Goal: Task Accomplishment & Management: Manage account settings

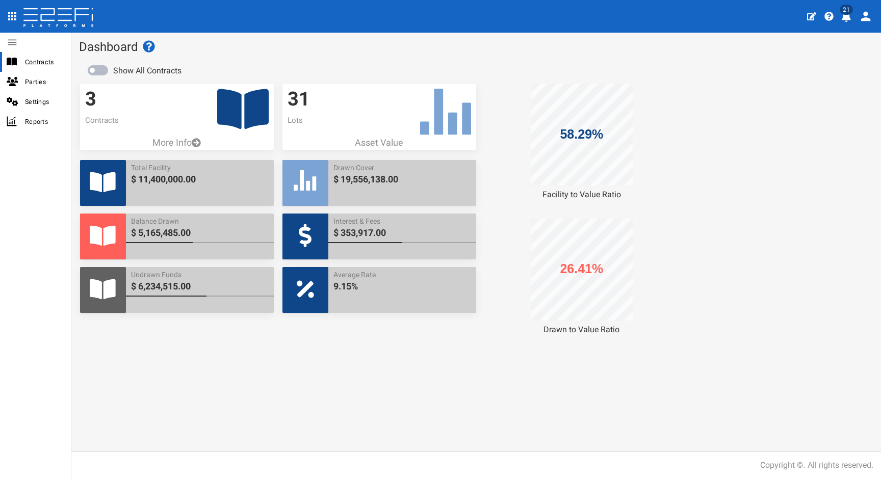
click at [46, 65] on span "Contracts" at bounding box center [44, 62] width 38 height 12
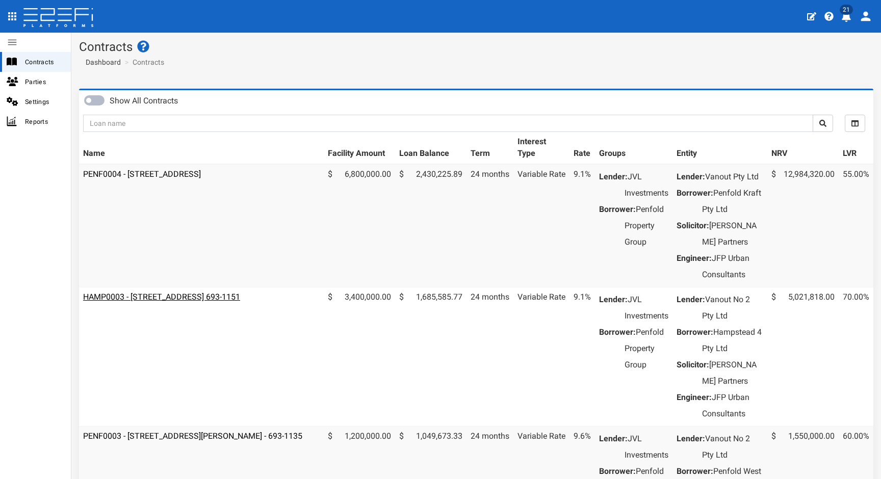
click at [215, 302] on link "HAMP0003 - [STREET_ADDRESS] 693-1151" at bounding box center [161, 297] width 157 height 10
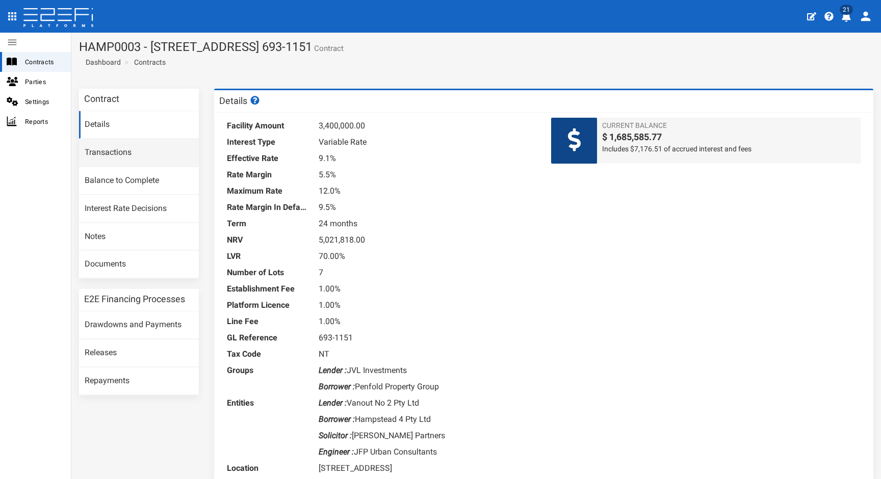
click at [125, 156] on link "Transactions" at bounding box center [139, 153] width 120 height 28
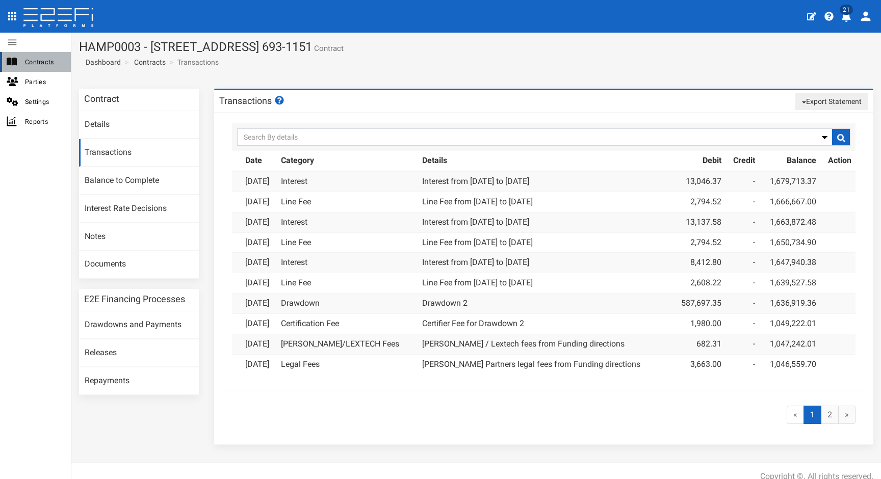
click at [32, 66] on span "Contracts" at bounding box center [44, 62] width 38 height 12
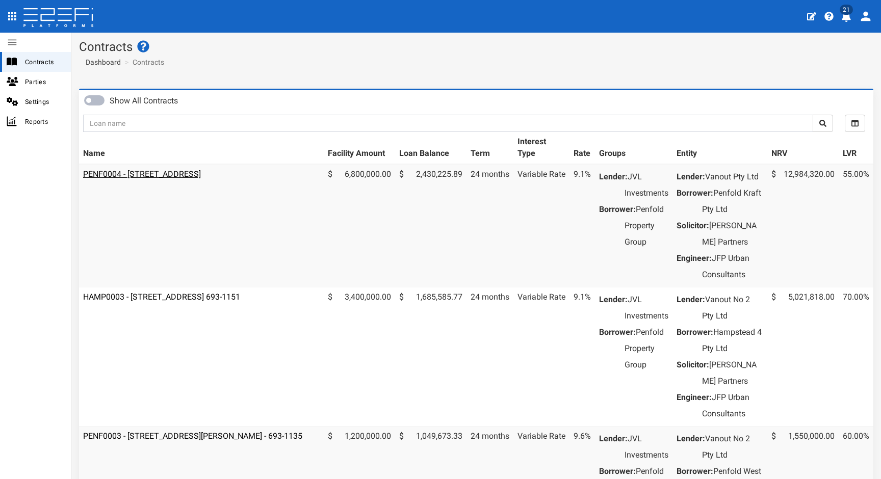
click at [143, 174] on link "PENF0004 - [STREET_ADDRESS]" at bounding box center [142, 174] width 118 height 10
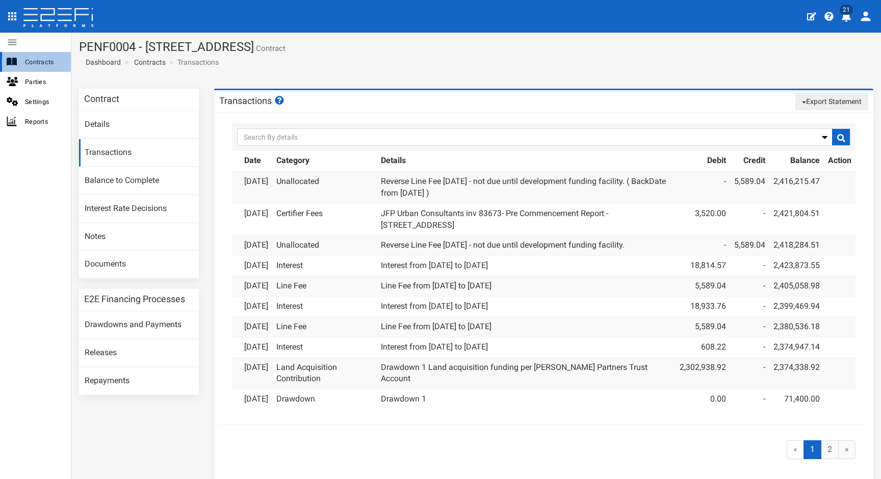
click at [46, 63] on span "Contracts" at bounding box center [44, 62] width 38 height 12
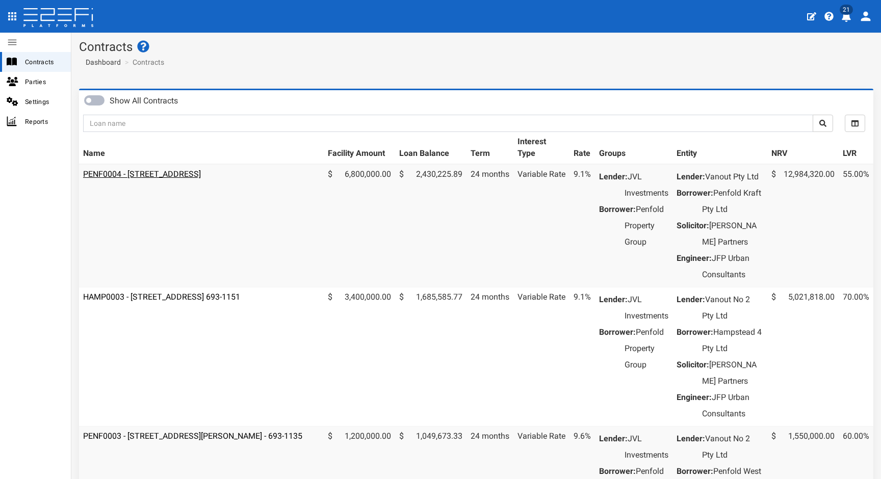
click at [201, 172] on link "PENF0004 - 85 Kraft Road, Pallara - 693-1188" at bounding box center [142, 174] width 118 height 10
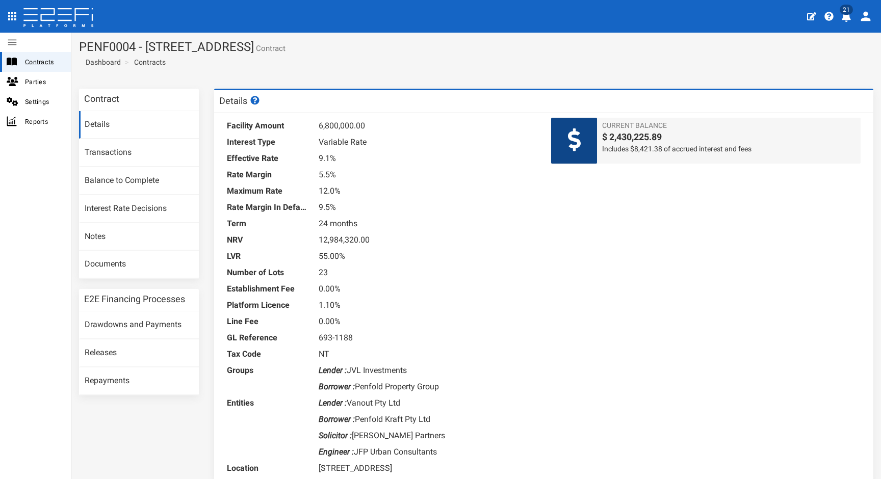
click at [41, 60] on span "Contracts" at bounding box center [44, 62] width 38 height 12
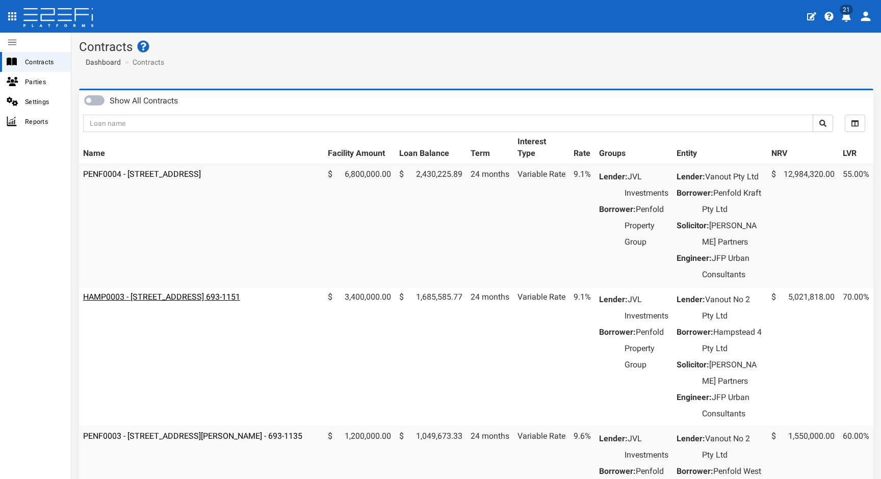
click at [202, 302] on link "HAMP0003 - [STREET_ADDRESS] 693-1151" at bounding box center [161, 297] width 157 height 10
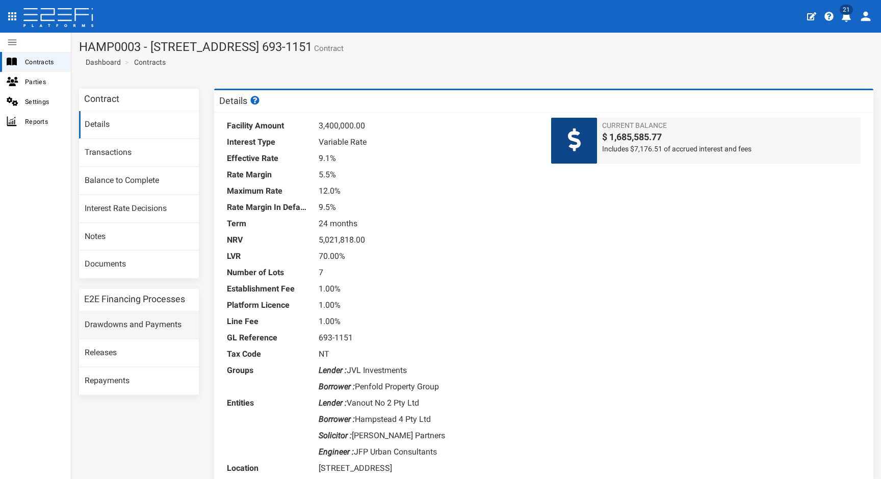
click at [125, 317] on link "Drawdowns and Payments" at bounding box center [139, 326] width 120 height 28
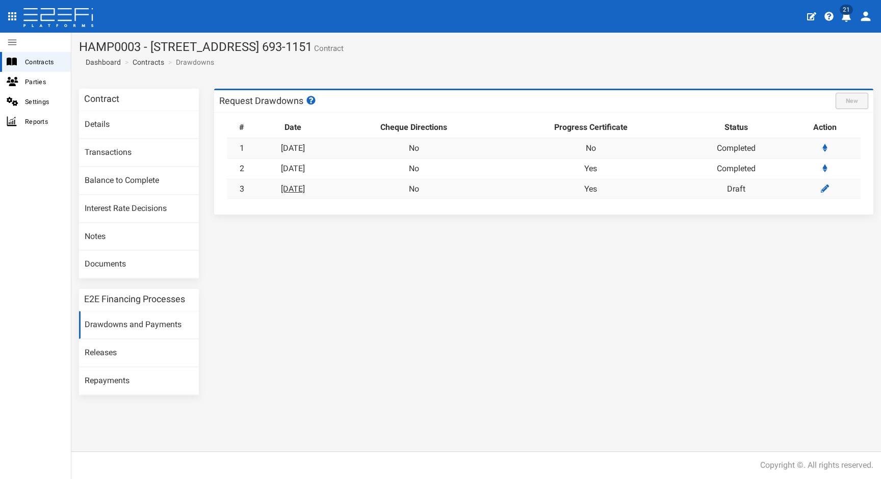
click at [305, 189] on link "[DATE]" at bounding box center [293, 189] width 24 height 10
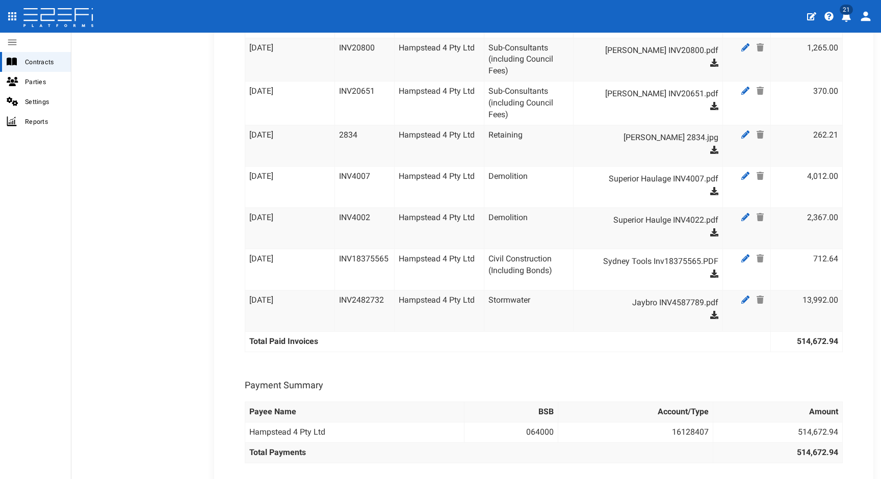
scroll to position [3604, 0]
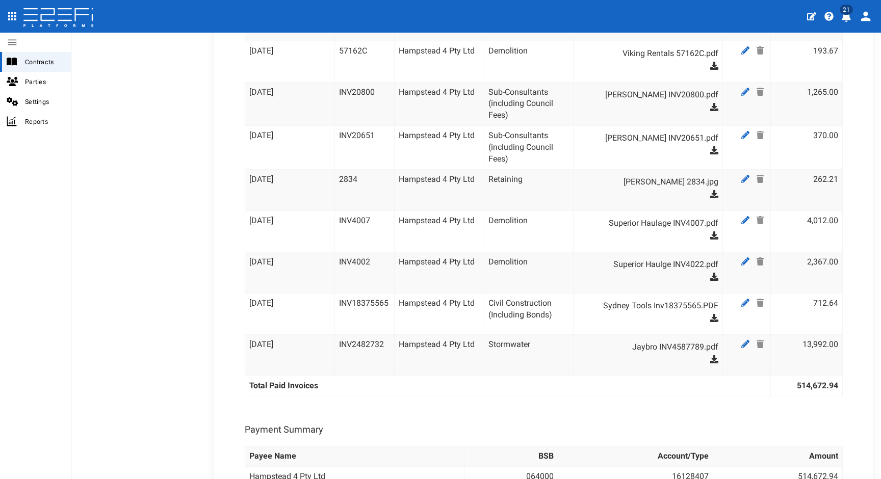
click at [358, 0] on div "21" at bounding box center [440, 16] width 881 height 33
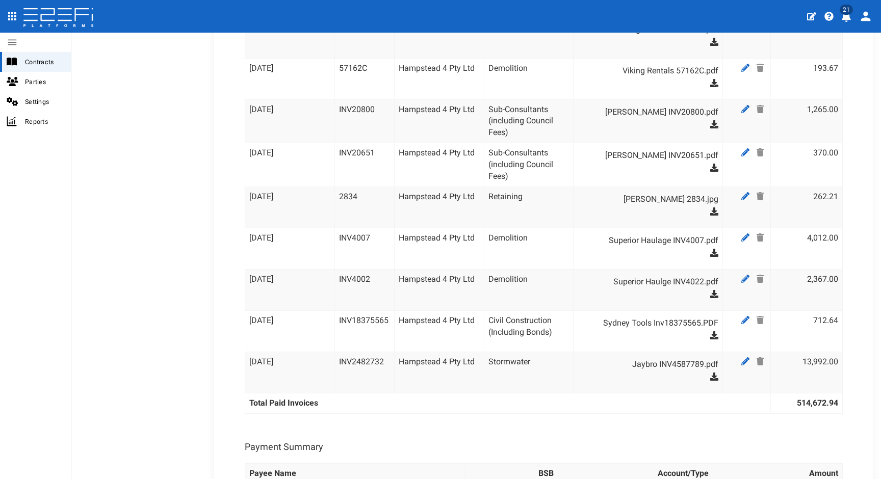
scroll to position [3585, 0]
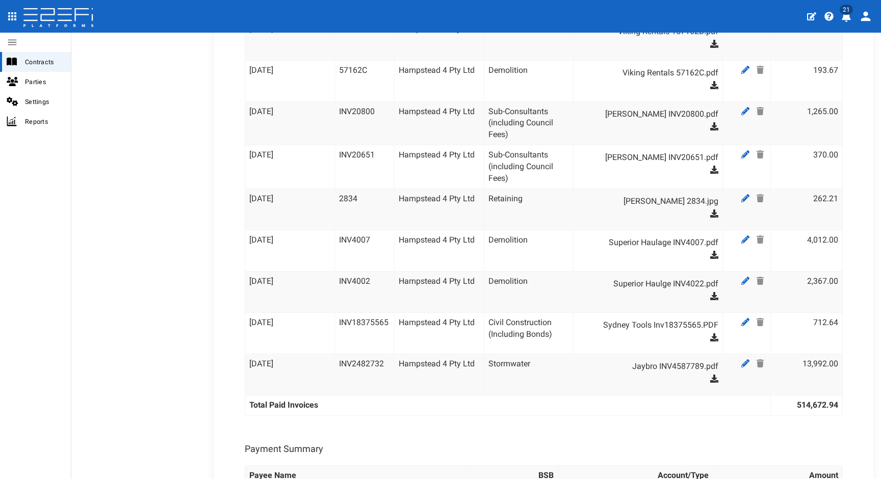
click at [776, 189] on td "262.21" at bounding box center [807, 209] width 72 height 41
click at [710, 251] on icon at bounding box center [714, 255] width 8 height 8
click at [743, 234] on link at bounding box center [746, 240] width 15 height 13
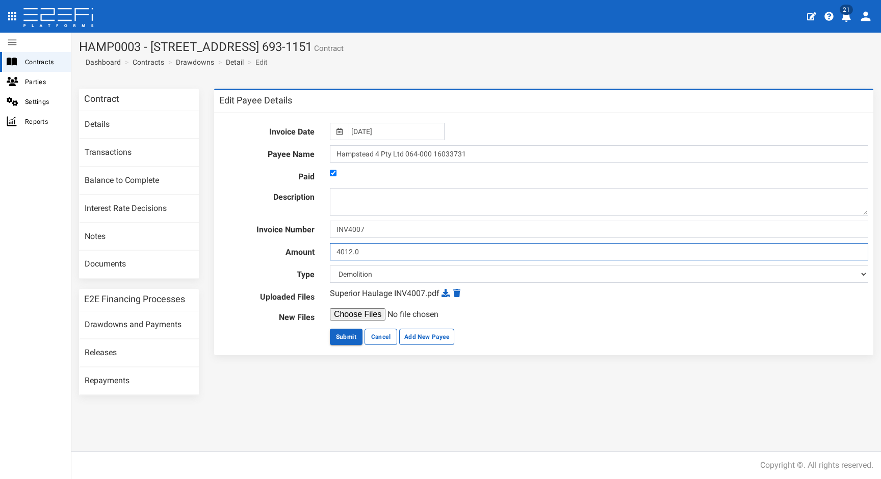
drag, startPoint x: 415, startPoint y: 254, endPoint x: 303, endPoint y: 239, distance: 113.3
click at [304, 241] on form "Invoice Date [DATE] Payee Name Hampstead 4 Pty Ltd 064-000 16033731 Paid Descri…" at bounding box center [543, 234] width 649 height 222
type input "3648"
click at [343, 337] on button "Submit" at bounding box center [346, 337] width 33 height 16
click at [342, 337] on button "Submit" at bounding box center [346, 337] width 33 height 16
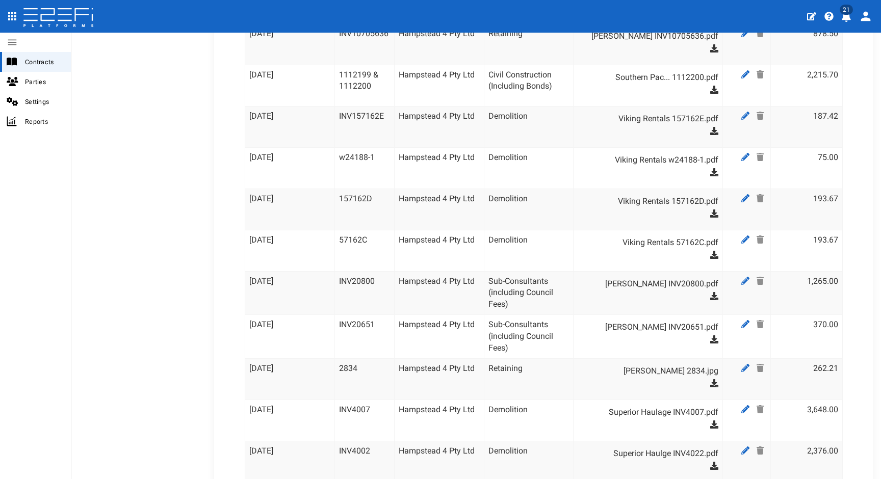
scroll to position [3354, 0]
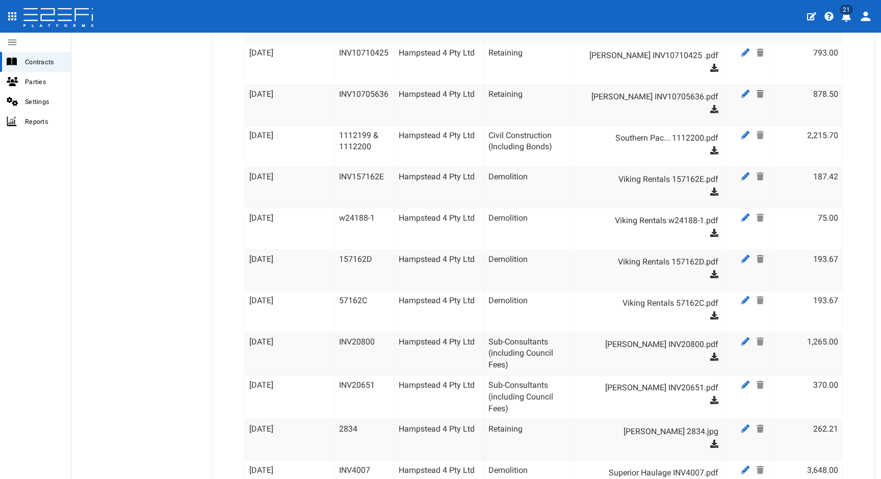
click at [710, 146] on icon at bounding box center [714, 150] width 8 height 8
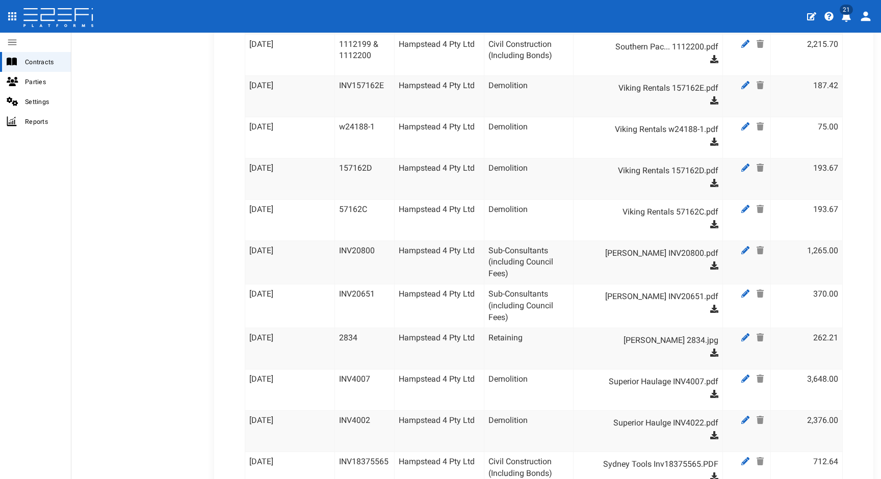
scroll to position [3377, 0]
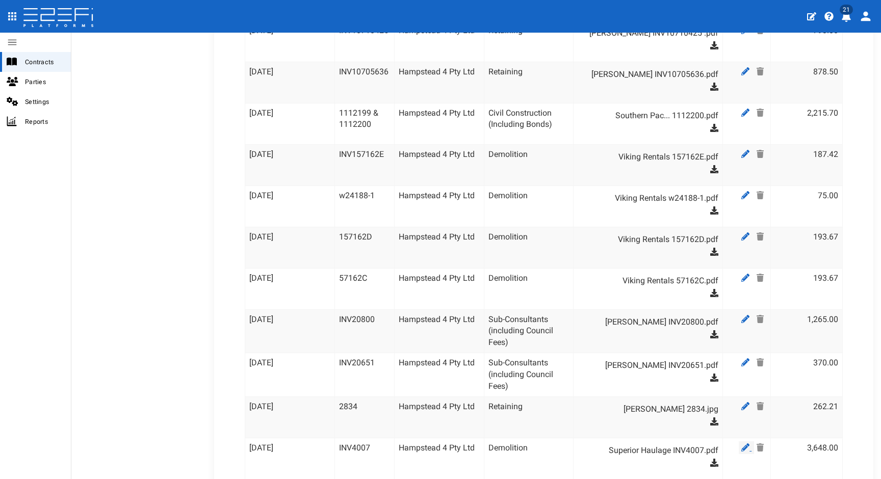
click at [742, 444] on icon at bounding box center [746, 448] width 8 height 8
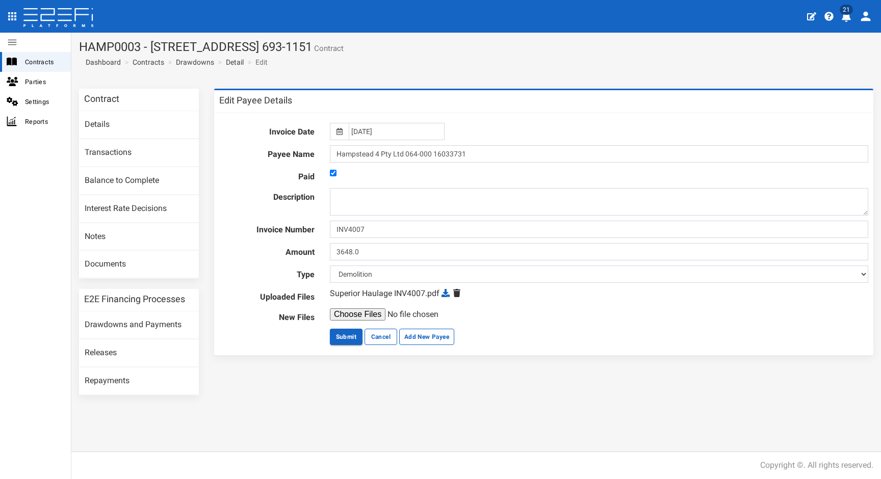
click at [456, 292] on icon at bounding box center [456, 293] width 7 height 8
click at [359, 313] on input "file" at bounding box center [408, 315] width 156 height 12
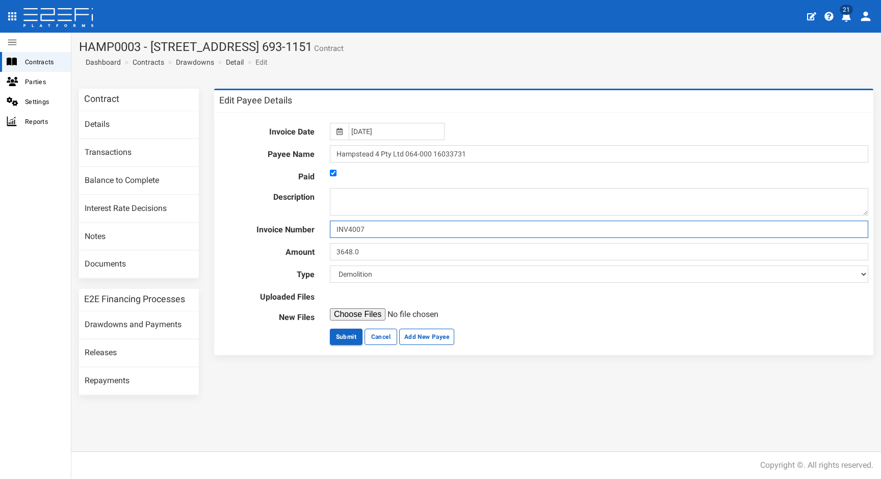
click at [404, 232] on input "INV4007" at bounding box center [599, 229] width 539 height 17
click at [356, 311] on input "file" at bounding box center [408, 315] width 156 height 12
type input "C:\fakepath\Inv 4007.pdf"
click at [342, 336] on button "Submit" at bounding box center [346, 337] width 33 height 16
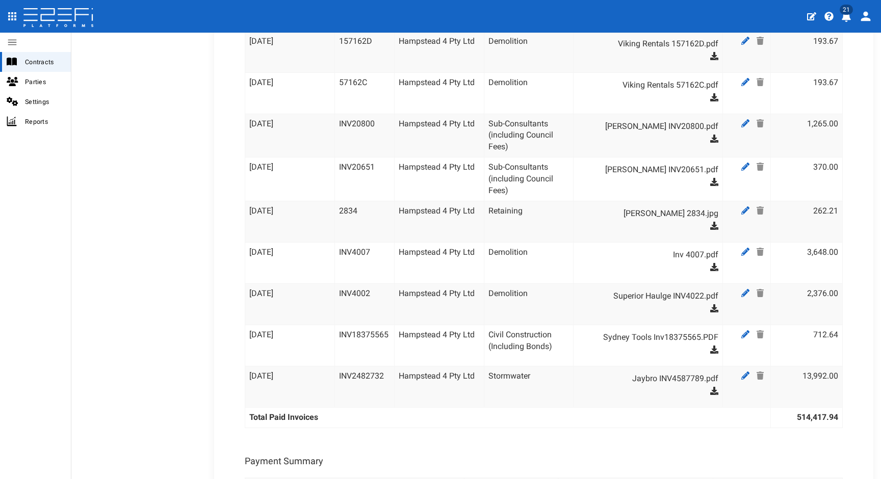
scroll to position [3528, 0]
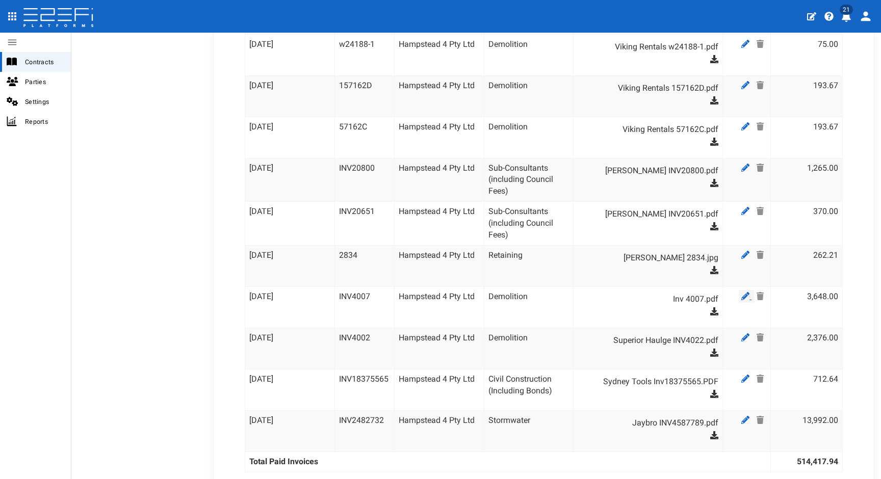
click at [742, 292] on icon at bounding box center [746, 296] width 8 height 8
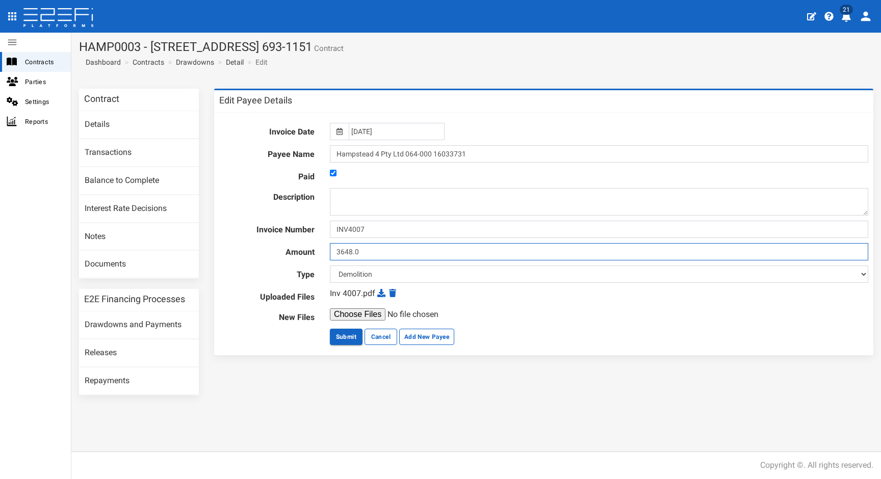
drag, startPoint x: 370, startPoint y: 250, endPoint x: 216, endPoint y: 193, distance: 164.3
click at [204, 227] on div "Contract Details Transactions Balance to Complete Interest Rate Decisions Notes…" at bounding box center [476, 247] width 810 height 317
type input "5952"
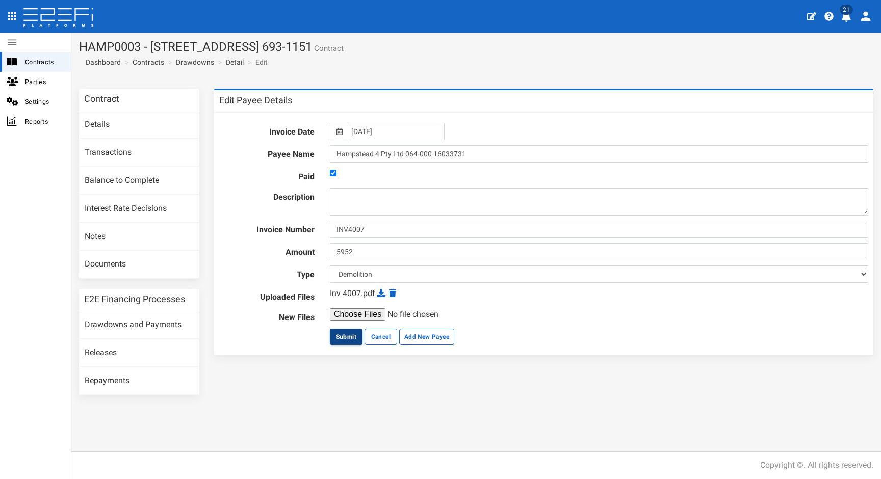
click at [345, 338] on button "Submit" at bounding box center [346, 337] width 33 height 16
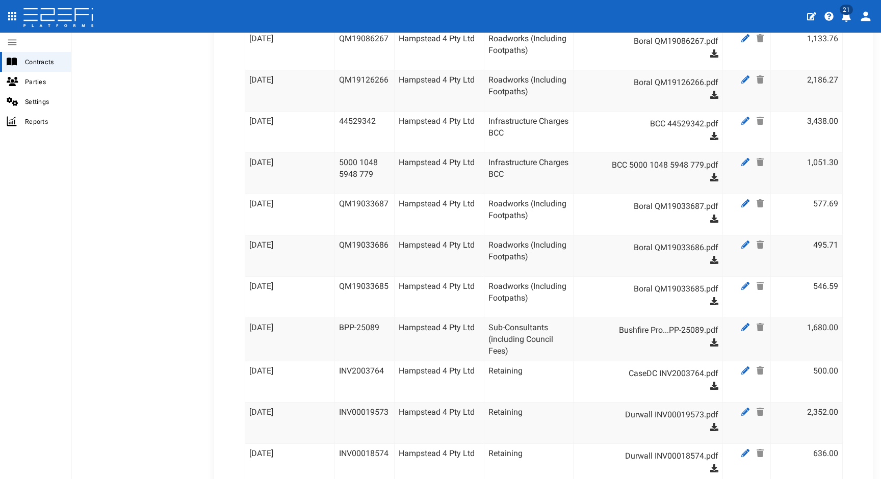
scroll to position [2272, 0]
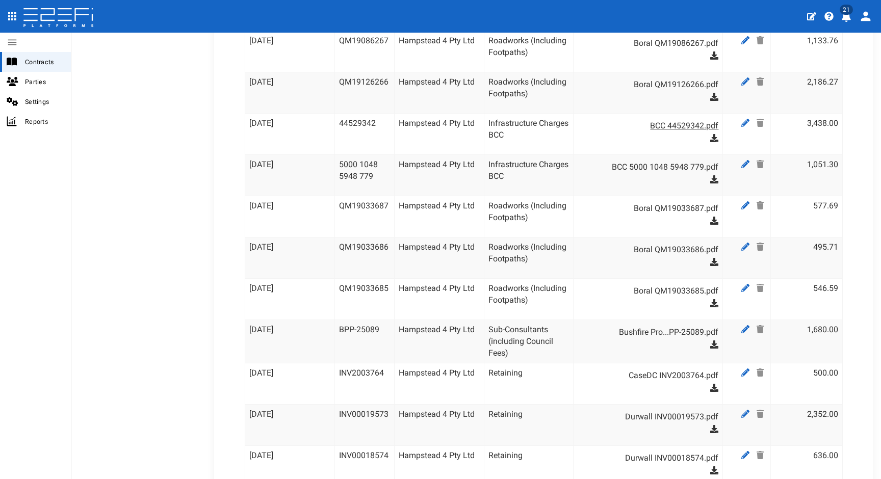
click at [682, 118] on link "BCC 44529342.pdf" at bounding box center [653, 126] width 131 height 16
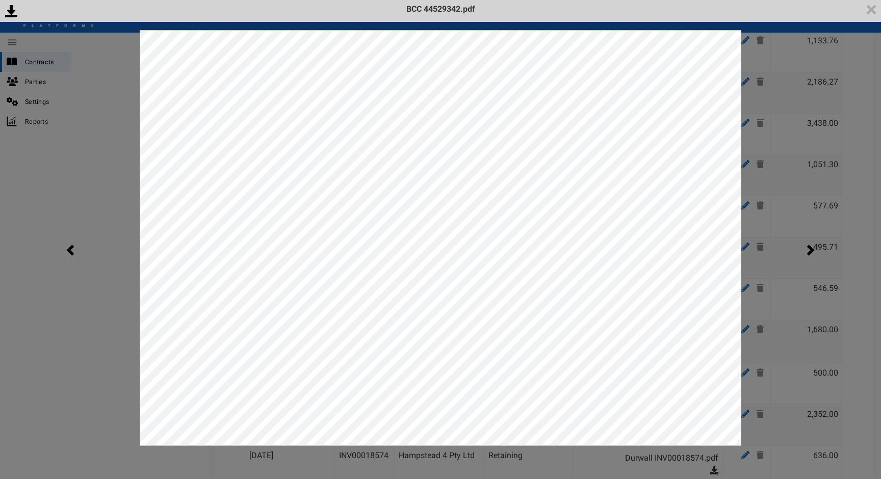
scroll to position [0, 0]
click at [765, 292] on div "<p>Your browser does not support iframes.</p><script type="text/javascript">ale…" at bounding box center [440, 239] width 881 height 479
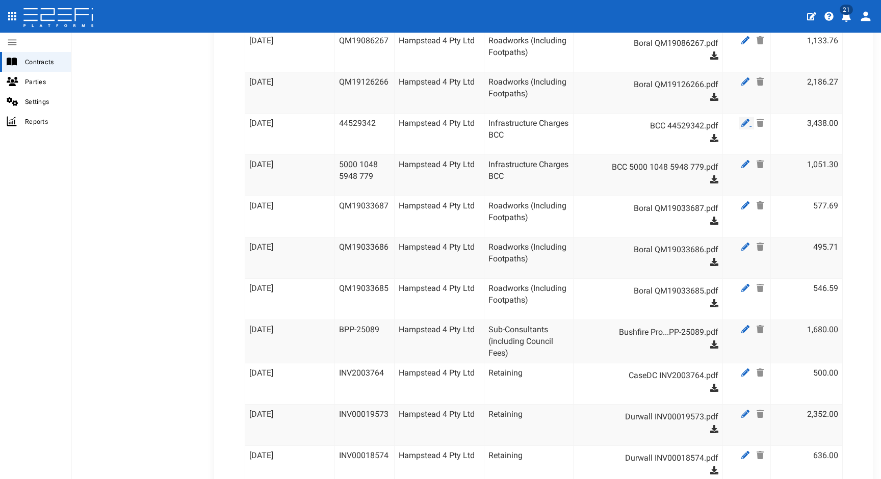
click at [739, 117] on link at bounding box center [746, 123] width 15 height 13
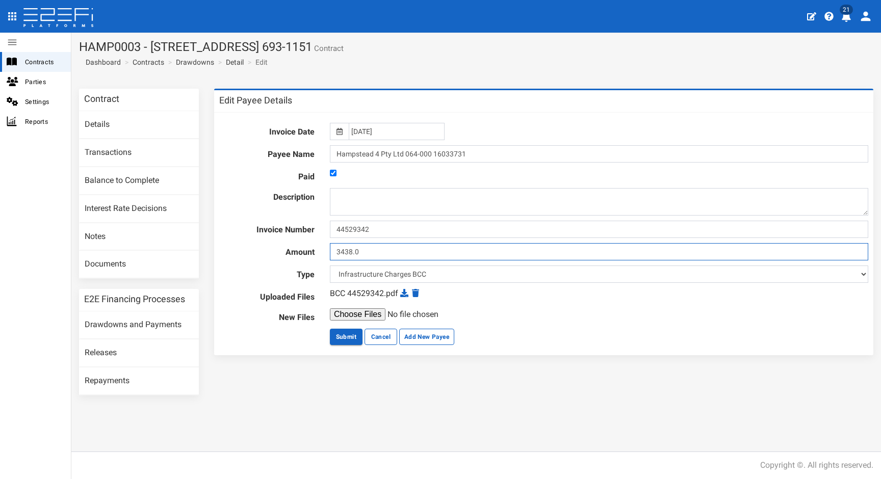
drag, startPoint x: 387, startPoint y: 252, endPoint x: 257, endPoint y: 239, distance: 130.7
click at [257, 239] on form "Invoice Date 15-09-2025 Payee Name Hampstead 4 Pty Ltd 064-000 16033731 Paid De…" at bounding box center [543, 234] width 649 height 222
type input "3432.00"
click at [343, 334] on button "Submit" at bounding box center [346, 337] width 33 height 16
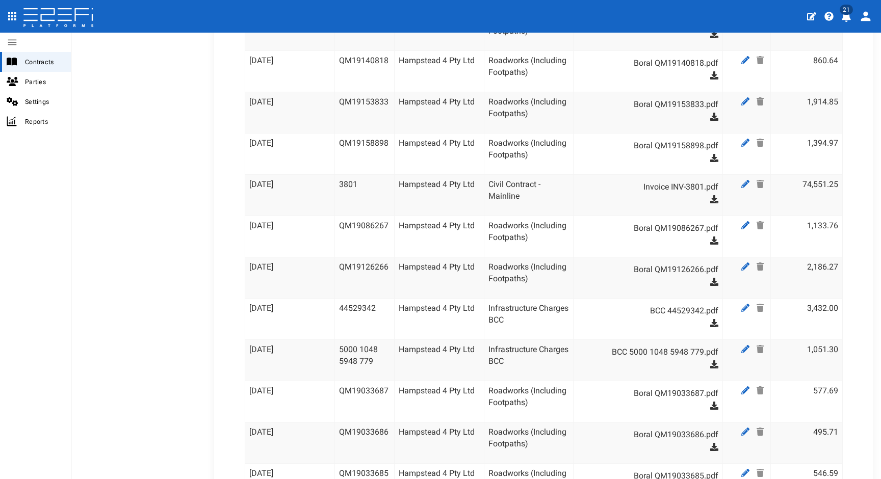
scroll to position [2088, 0]
click at [742, 302] on icon at bounding box center [746, 306] width 8 height 8
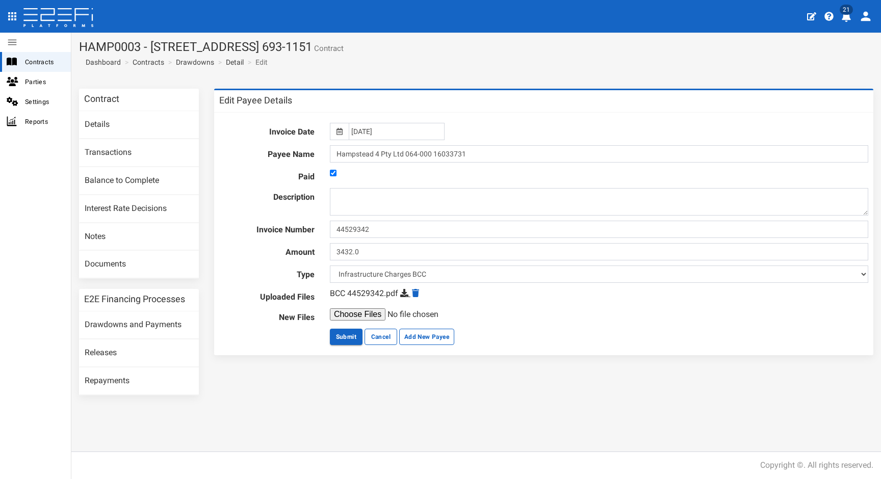
click at [403, 294] on icon at bounding box center [404, 293] width 8 height 8
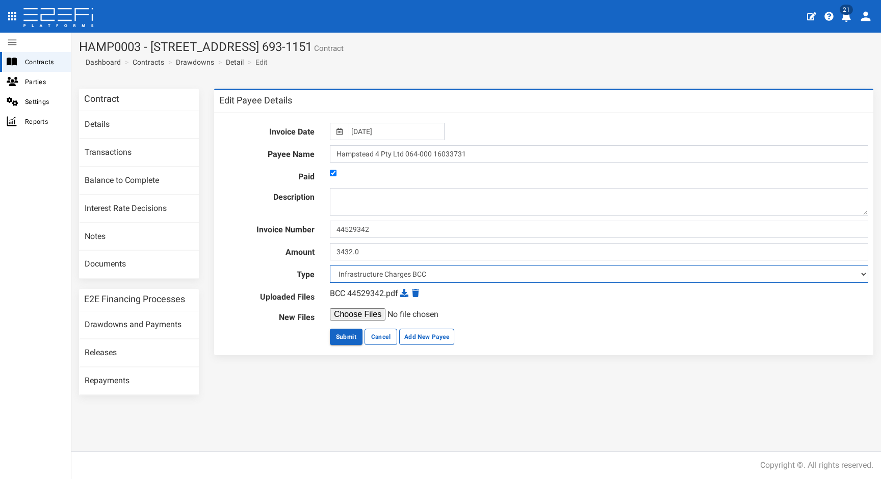
select select "Sub-Consultants (including Council Fees)~115~CONSULTANT/PROFESSIONAL FEES"
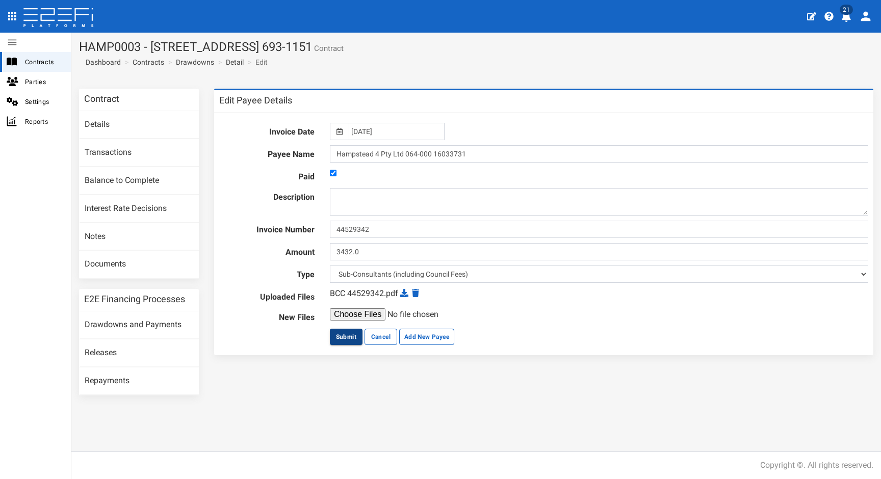
click at [350, 339] on button "Submit" at bounding box center [346, 337] width 33 height 16
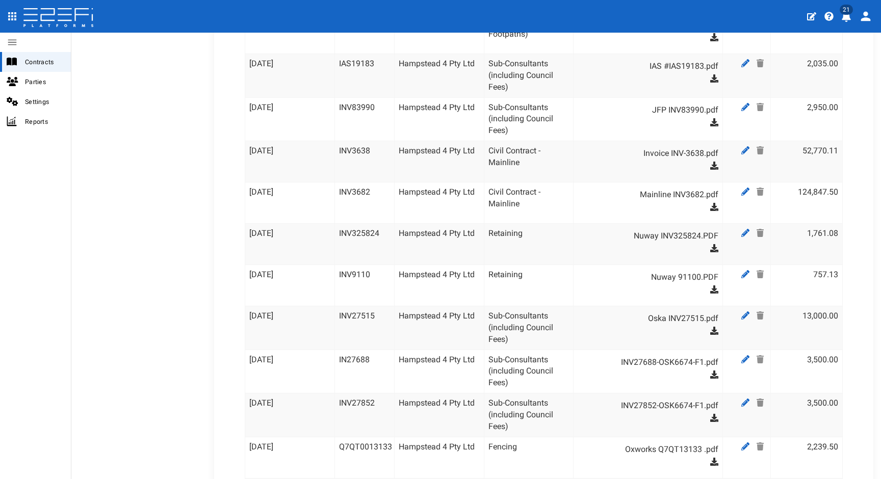
scroll to position [2063, 0]
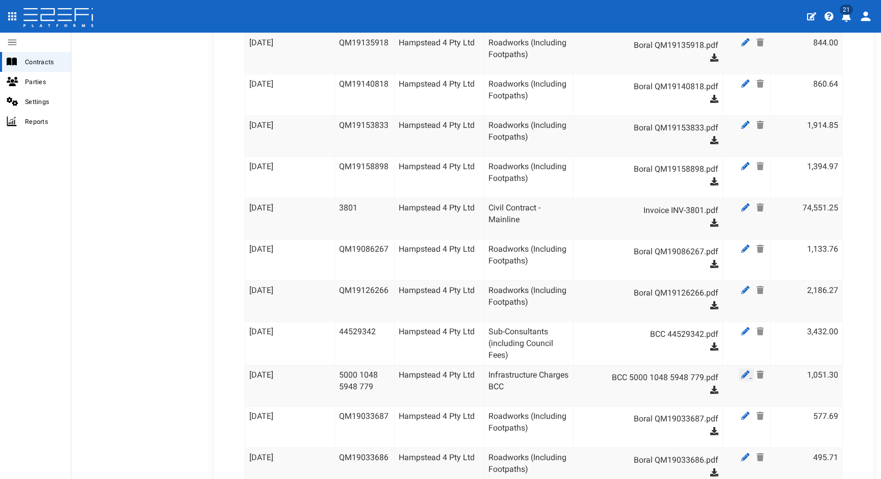
click at [742, 371] on icon at bounding box center [746, 375] width 8 height 8
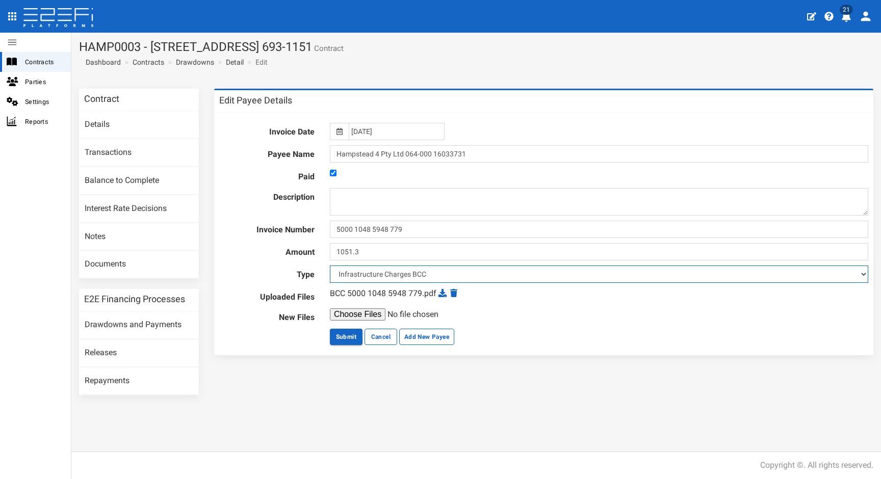
select select "Sub-Consultants (including Council Fees)~115~CONSULTANT/PROFESSIONAL FEES"
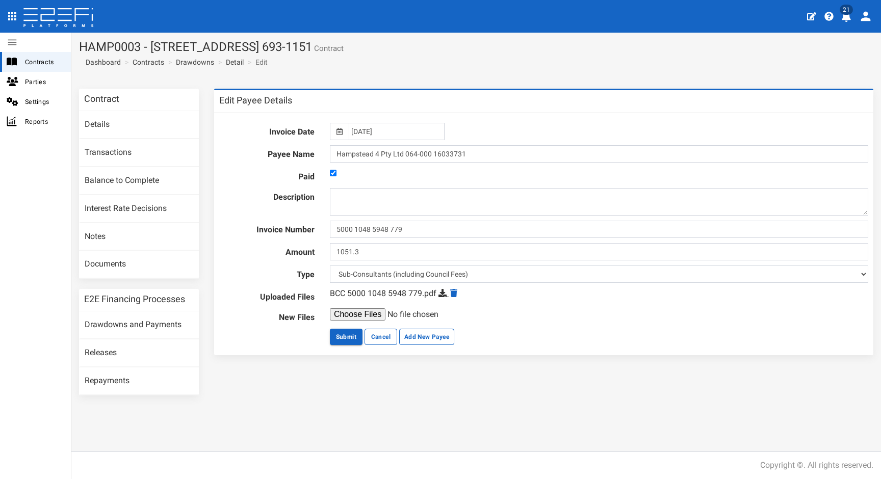
click at [441, 294] on icon at bounding box center [443, 293] width 8 height 8
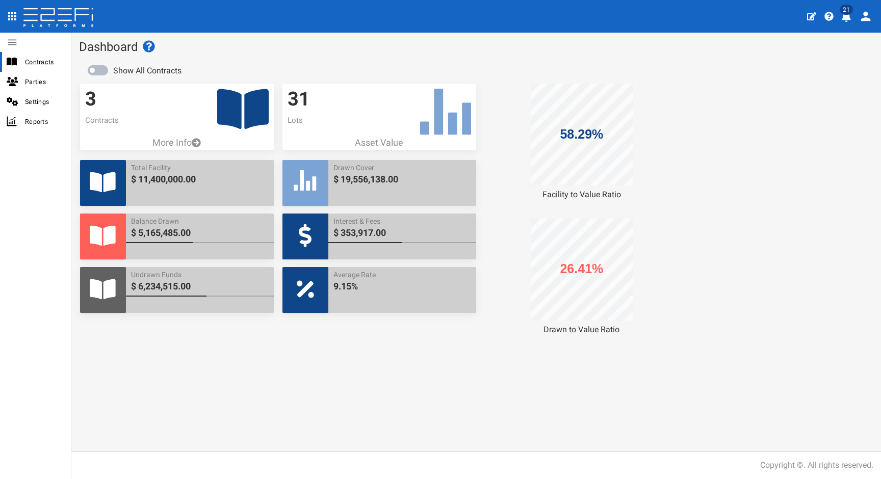
click at [41, 63] on span "Contracts" at bounding box center [44, 62] width 38 height 12
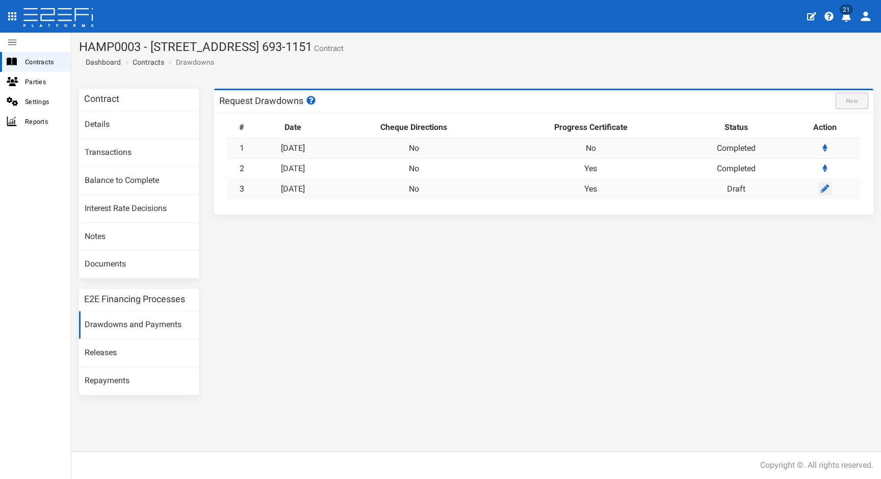
click at [829, 187] on icon at bounding box center [825, 189] width 8 height 8
click at [300, 184] on link "[DATE]" at bounding box center [293, 189] width 24 height 10
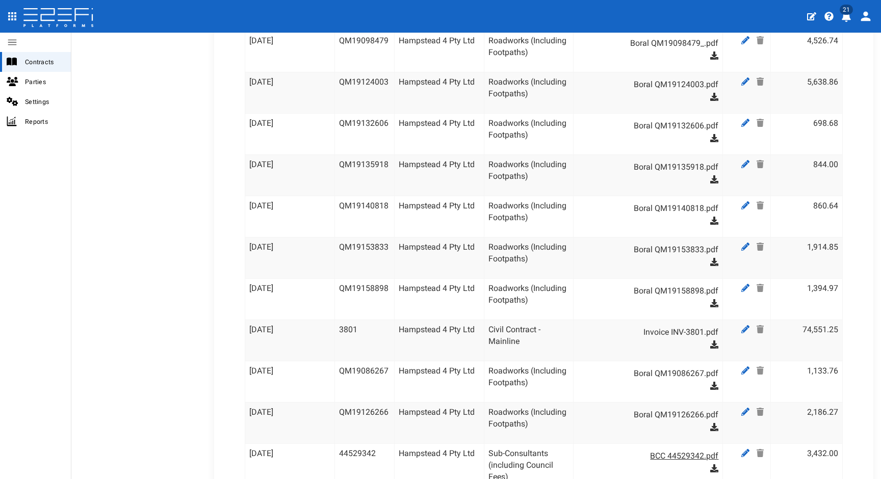
scroll to position [1943, 0]
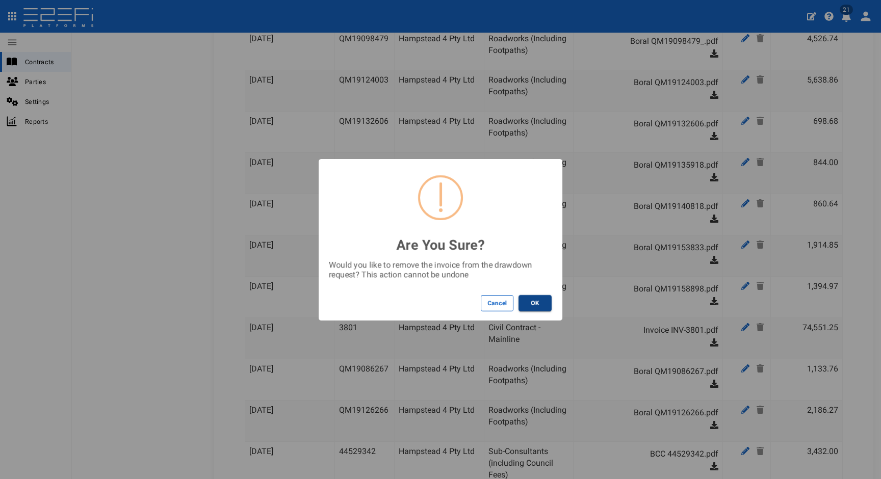
click at [537, 305] on button "OK" at bounding box center [535, 303] width 33 height 16
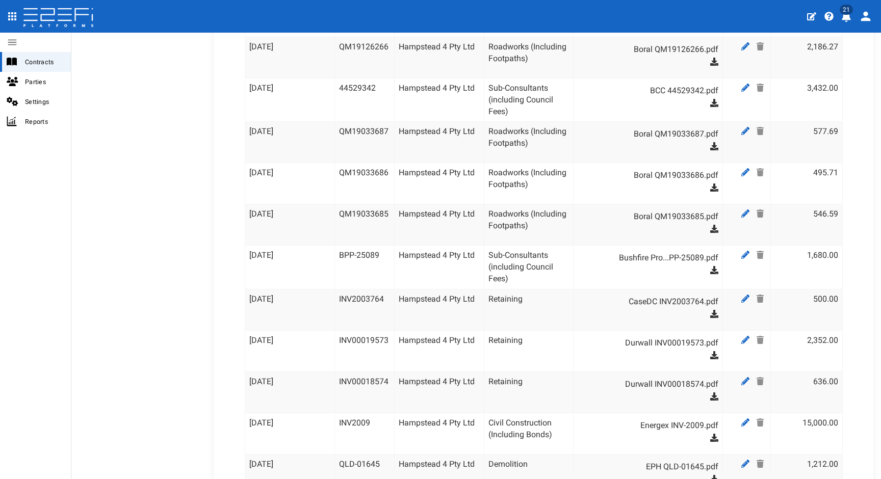
scroll to position [2309, 0]
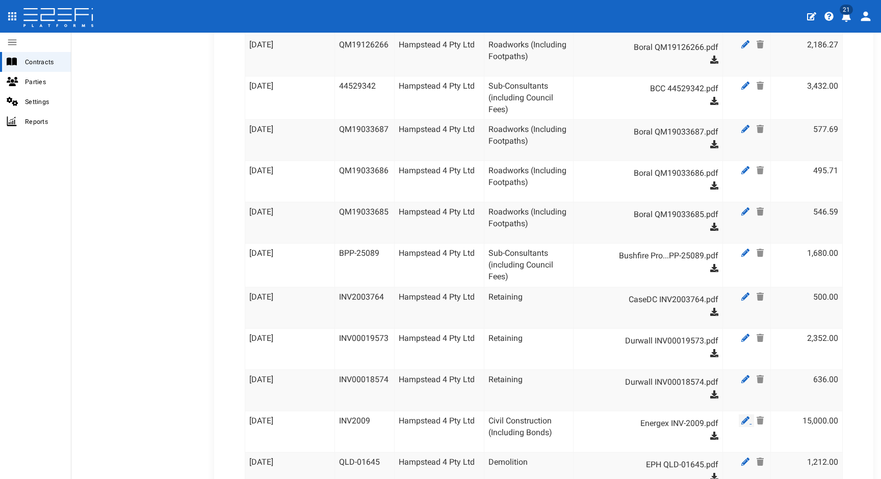
click at [742, 417] on icon at bounding box center [746, 421] width 8 height 8
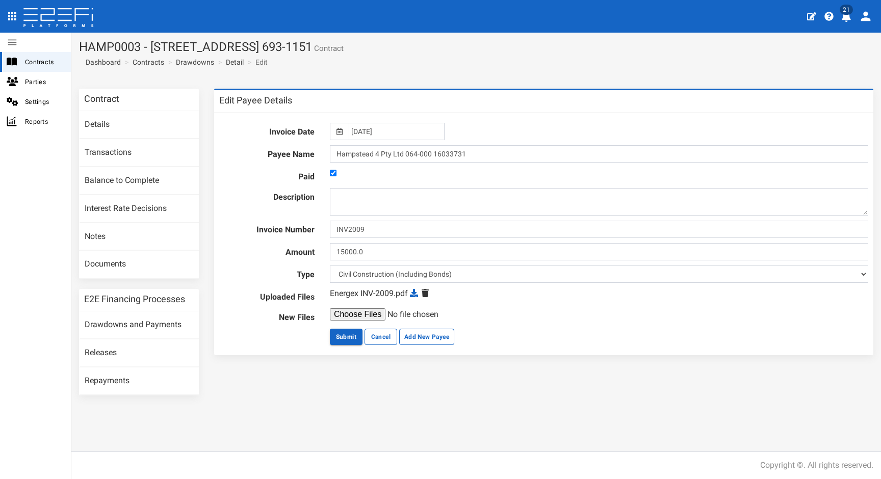
click at [425, 294] on icon at bounding box center [425, 293] width 7 height 8
click at [362, 316] on input "file" at bounding box center [408, 315] width 156 height 12
type input "C:\fakepath\S4901117 - SESA.pdf"
click at [345, 340] on button "Submit" at bounding box center [346, 337] width 33 height 16
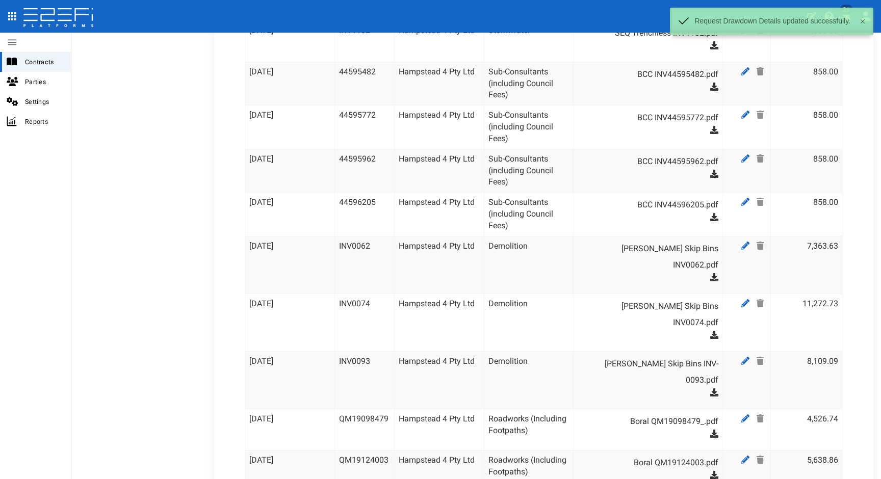
scroll to position [2247, 0]
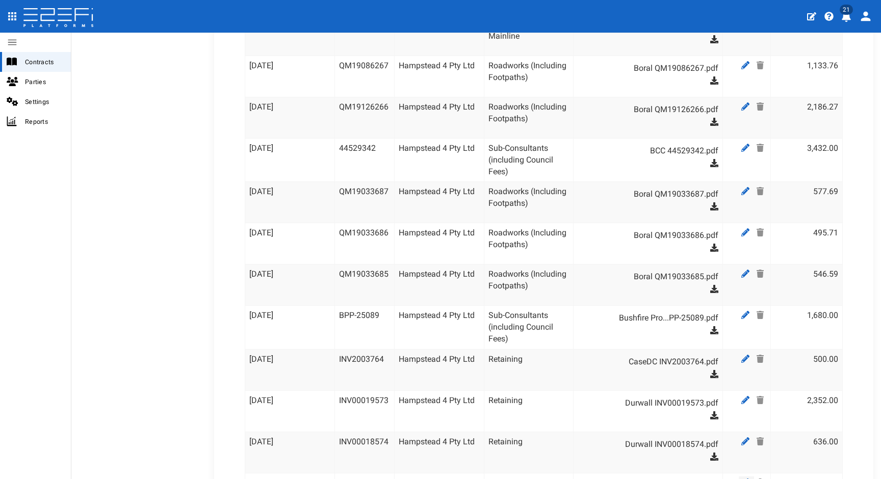
click at [742, 479] on icon at bounding box center [746, 483] width 8 height 8
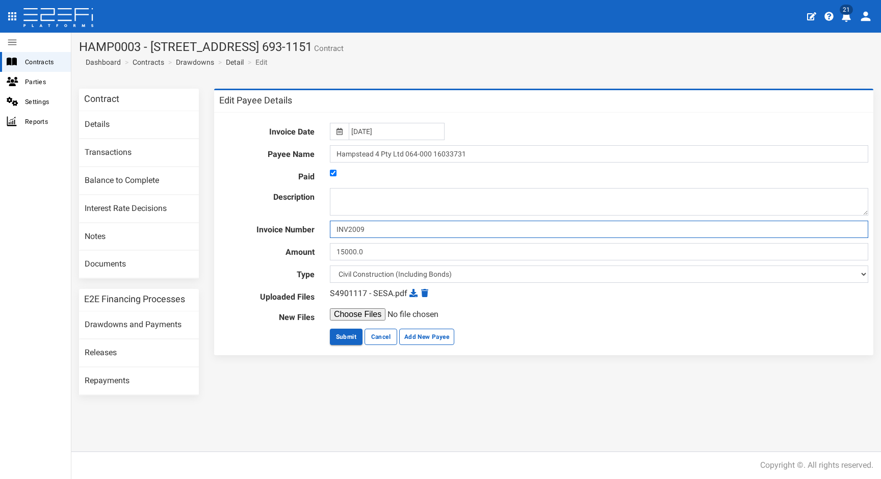
drag, startPoint x: 311, startPoint y: 226, endPoint x: 297, endPoint y: 224, distance: 14.4
click at [297, 224] on div "Invoice Number INV2009" at bounding box center [544, 229] width 665 height 17
type input "S4901117"
click at [342, 335] on button "Submit" at bounding box center [346, 337] width 33 height 16
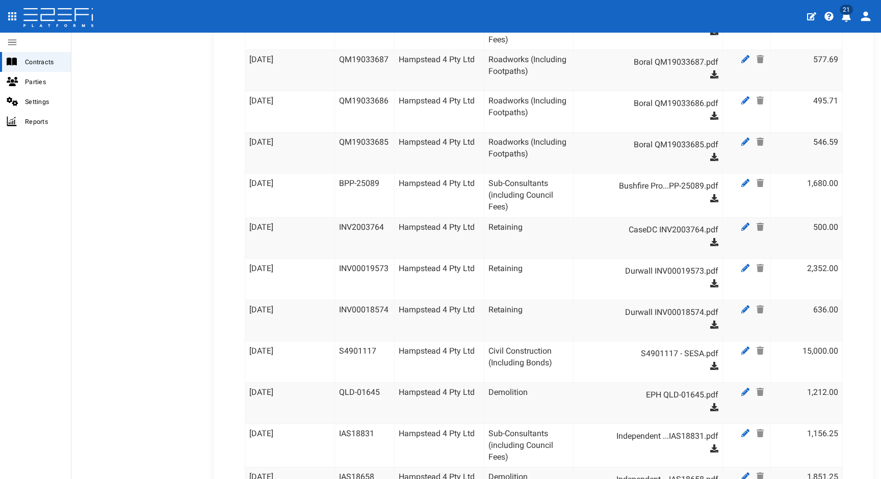
scroll to position [2381, 0]
click at [515, 339] on td "Civil Construction (Including Bonds)" at bounding box center [529, 359] width 90 height 41
click at [742, 386] on icon at bounding box center [746, 390] width 8 height 8
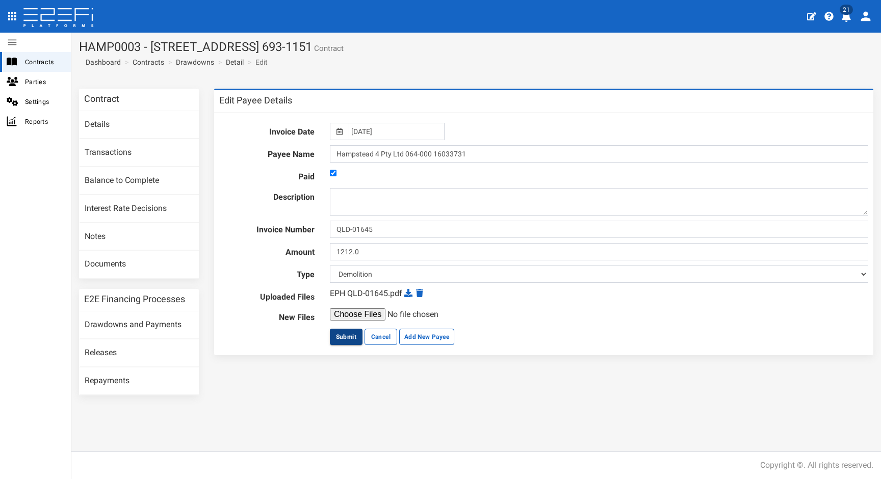
click at [340, 339] on button "Submit" at bounding box center [346, 337] width 33 height 16
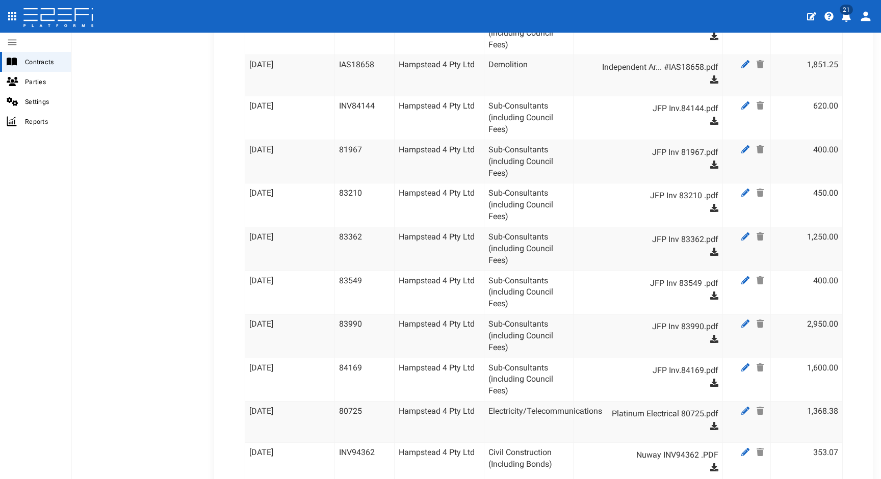
scroll to position [2793, 0]
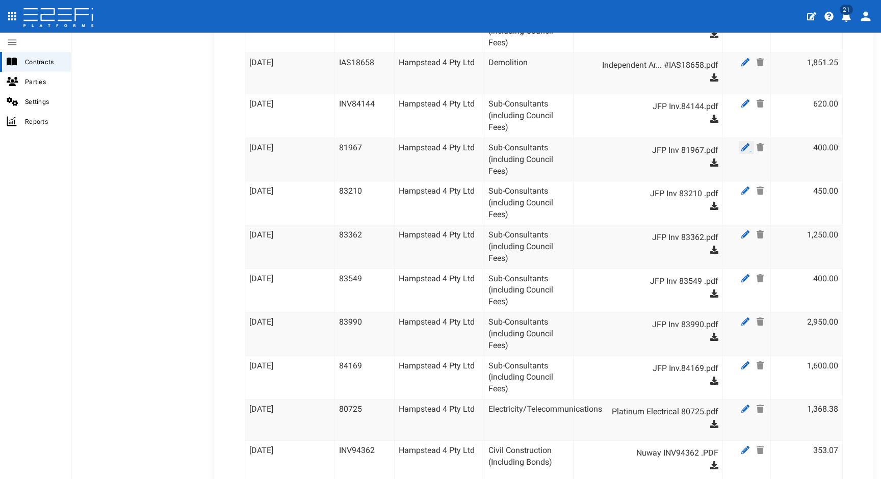
click at [742, 143] on icon at bounding box center [746, 147] width 8 height 8
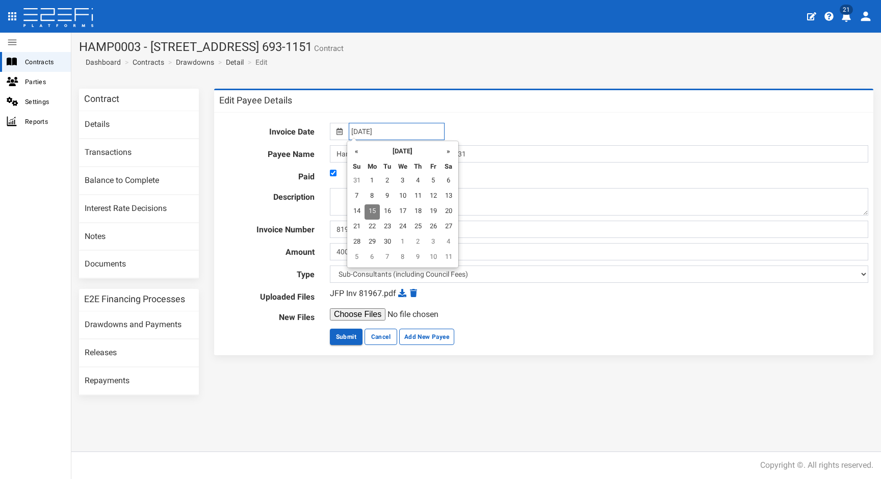
drag, startPoint x: 394, startPoint y: 133, endPoint x: 316, endPoint y: 120, distance: 78.5
click at [316, 120] on div "Invoice Date [DATE] Payee Name Hampstead 4 Pty Ltd 064-000 16033731 Paid Descri…" at bounding box center [543, 234] width 659 height 243
type input "[DATE]"
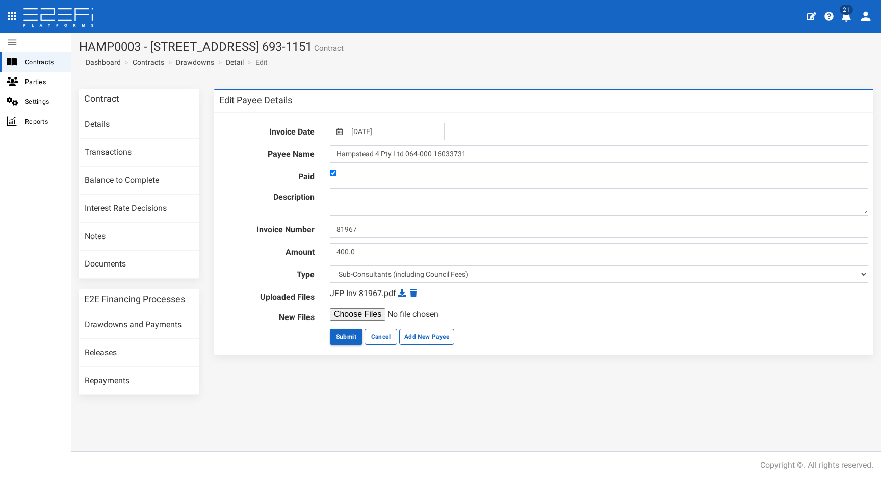
click at [522, 144] on form "Invoice Date [DATE] Payee Name Hampstead 4 Pty Ltd 064-000 16033731 Paid Descri…" at bounding box center [543, 234] width 649 height 222
click at [400, 294] on icon at bounding box center [402, 293] width 8 height 8
click at [348, 331] on button "Submit" at bounding box center [346, 337] width 33 height 16
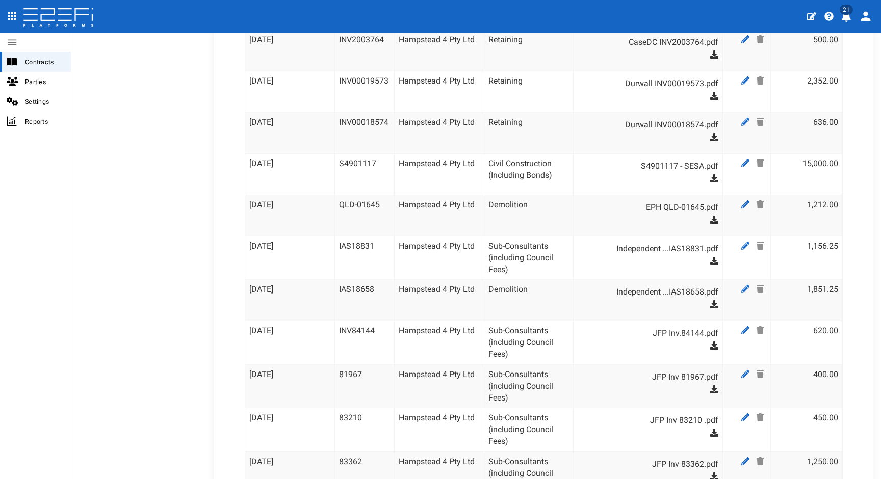
scroll to position [2636, 0]
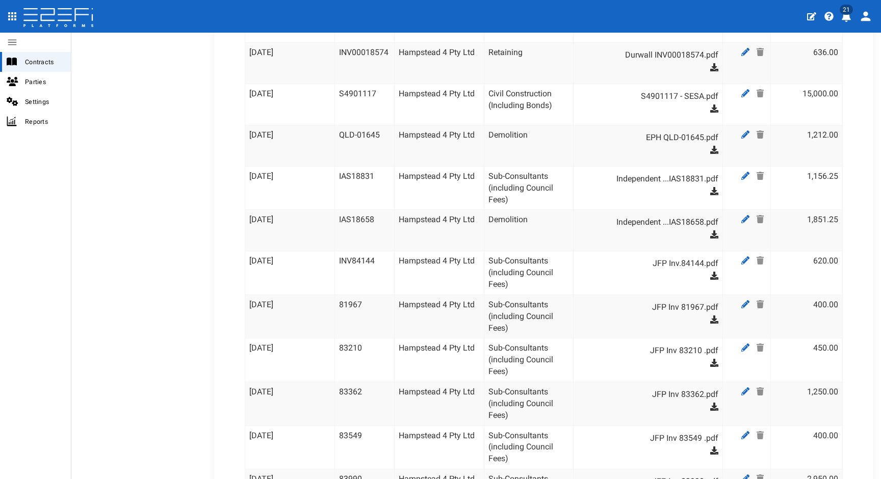
click at [710, 403] on icon at bounding box center [714, 407] width 8 height 8
click at [742, 388] on icon at bounding box center [746, 392] width 8 height 8
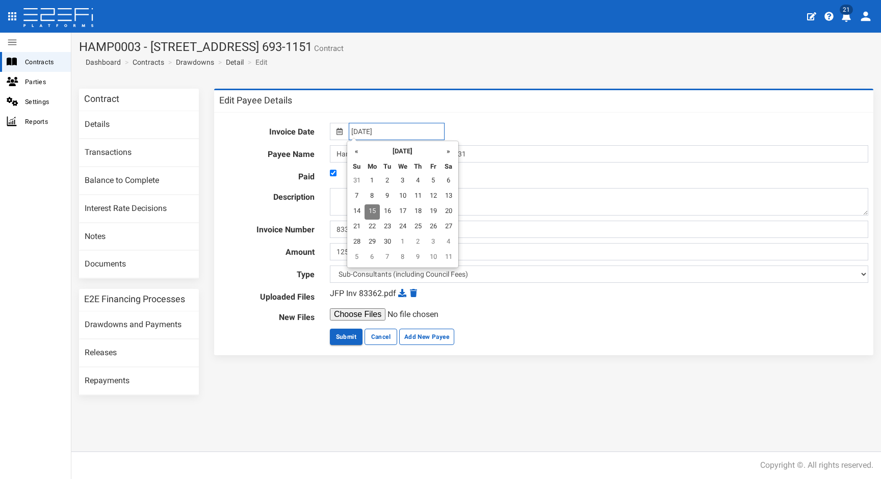
drag, startPoint x: 393, startPoint y: 131, endPoint x: 301, endPoint y: 118, distance: 92.2
click at [301, 118] on div "Invoice Date [DATE] Payee Name Hampstead 4 Pty Ltd 064-000 16033731 Paid Descri…" at bounding box center [543, 234] width 659 height 243
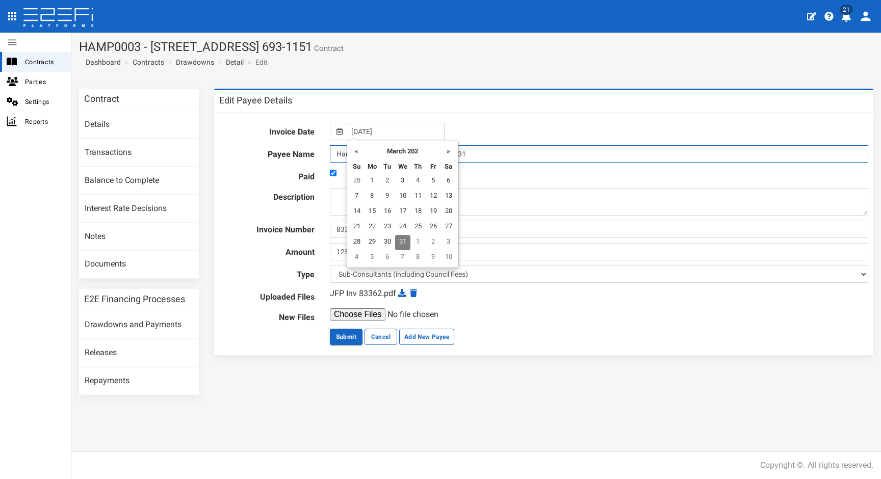
type input "[DATE]"
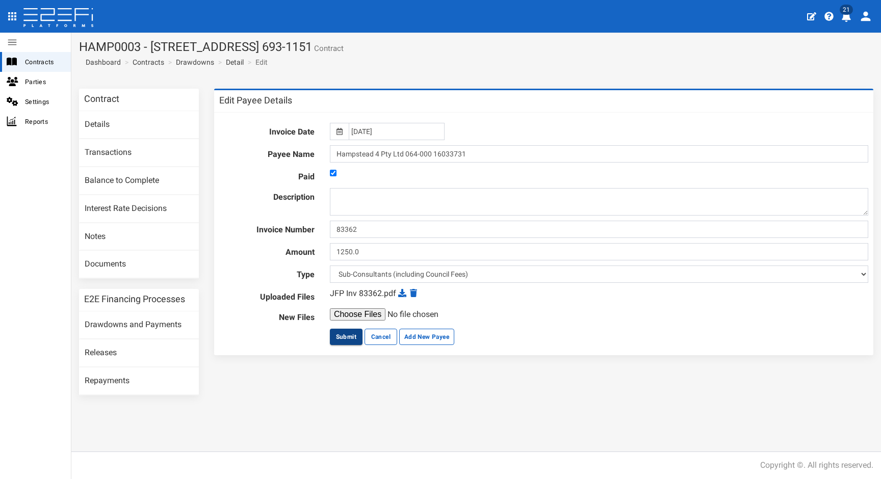
click at [341, 333] on button "Submit" at bounding box center [346, 337] width 33 height 16
click at [349, 335] on button "Submit" at bounding box center [346, 337] width 33 height 16
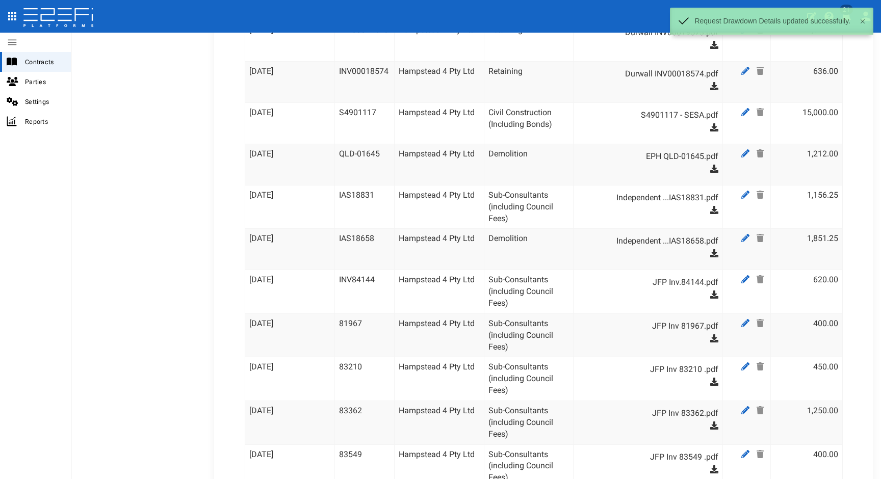
scroll to position [2619, 0]
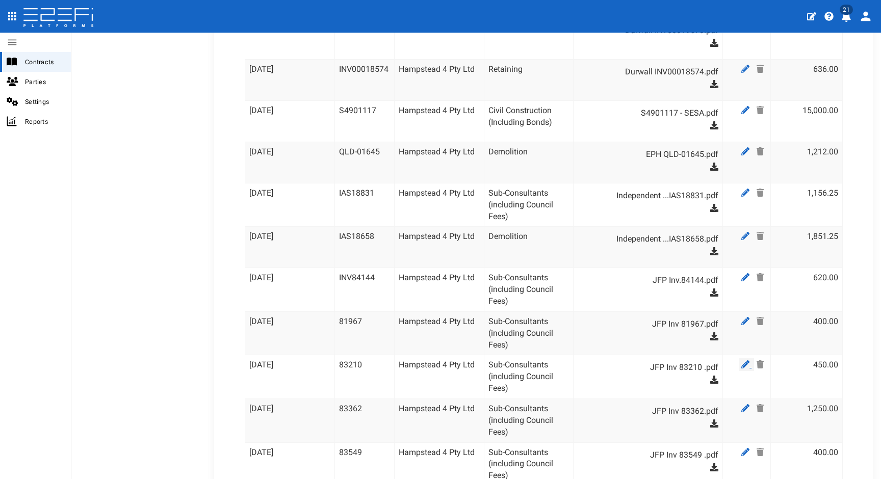
click at [742, 361] on icon at bounding box center [746, 365] width 8 height 8
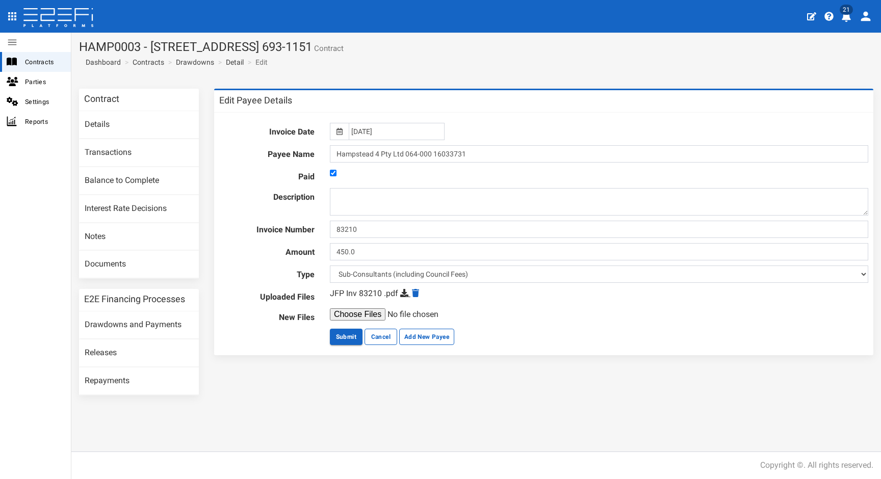
click at [408, 290] on link at bounding box center [405, 294] width 10 height 10
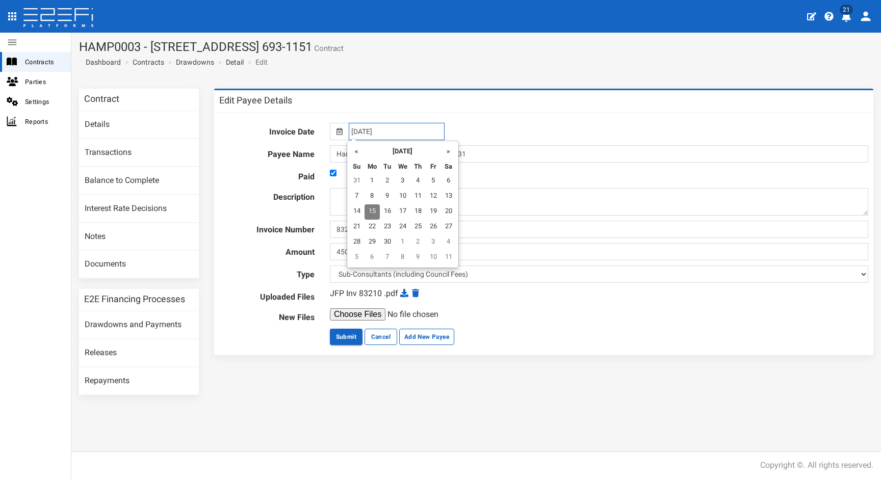
click at [391, 130] on input "[DATE]" at bounding box center [397, 131] width 96 height 17
click at [307, 118] on div "Invoice Date 15-09-2025 Payee Name Hampstead 4 Pty Ltd 064-000 16033731 Paid De…" at bounding box center [543, 234] width 659 height 243
type input "[DATE]"
click at [477, 295] on div "JFP Inv 83210 .pdf" at bounding box center [599, 294] width 539 height 12
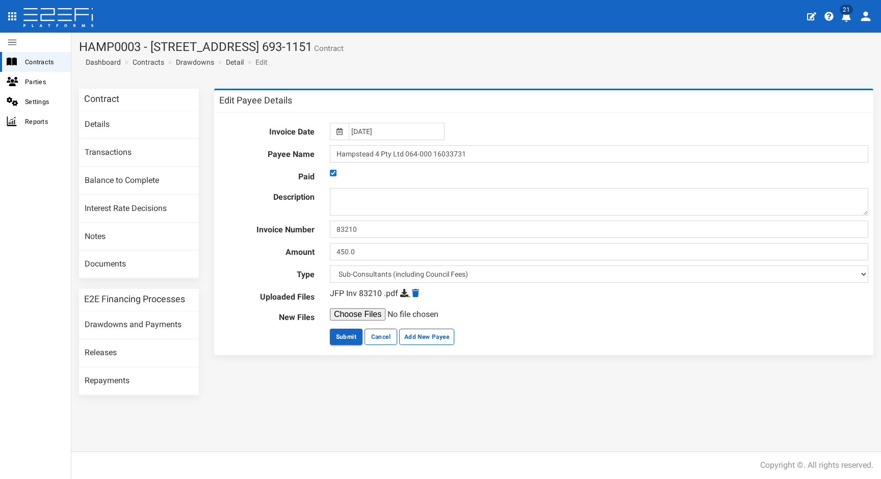
click at [405, 293] on icon at bounding box center [404, 293] width 8 height 8
click at [353, 339] on button "Submit" at bounding box center [346, 337] width 33 height 16
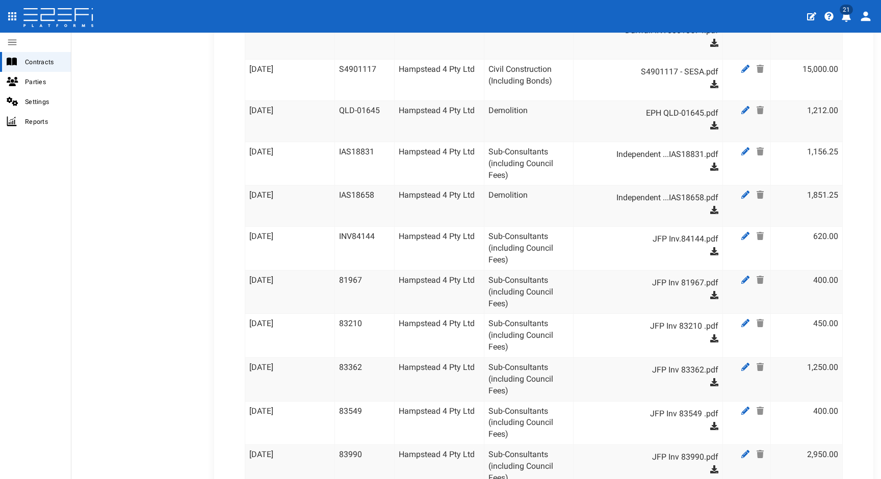
scroll to position [2715, 0]
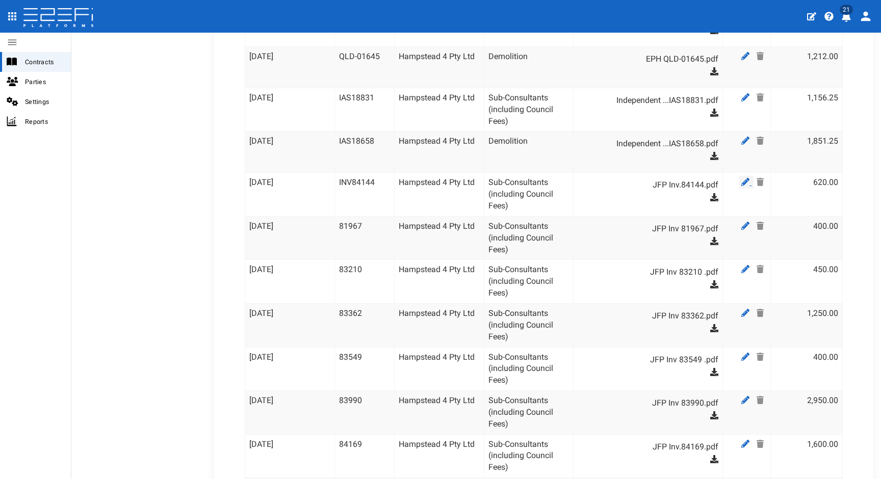
click at [742, 178] on icon at bounding box center [746, 182] width 8 height 8
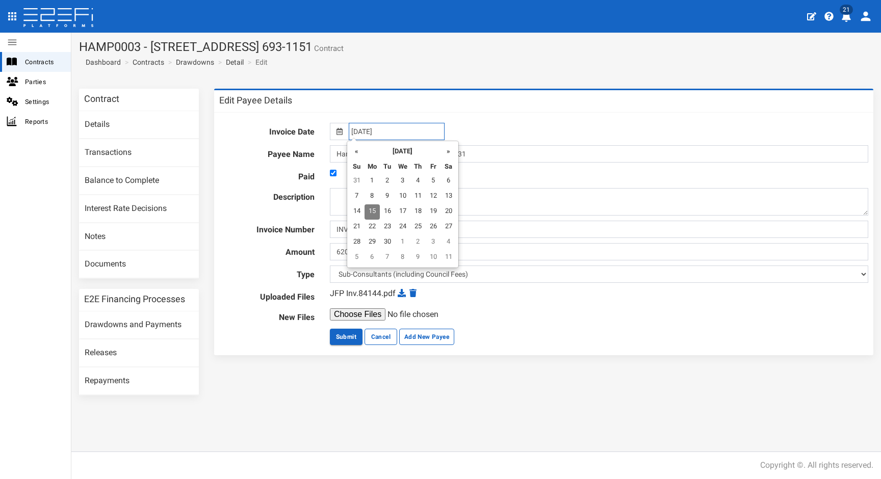
drag, startPoint x: 342, startPoint y: 127, endPoint x: 293, endPoint y: 119, distance: 50.1
click at [293, 119] on div "Invoice Date [DATE] Payee Name Hampstead 4 Pty Ltd 064-000 16033731 Paid Descri…" at bounding box center [543, 234] width 659 height 243
type input "[DATE]"
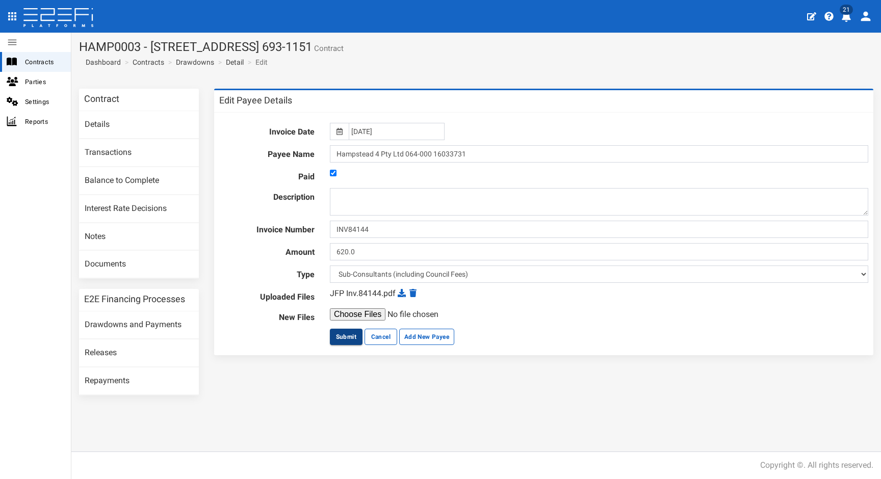
click at [350, 334] on button "Submit" at bounding box center [346, 337] width 33 height 16
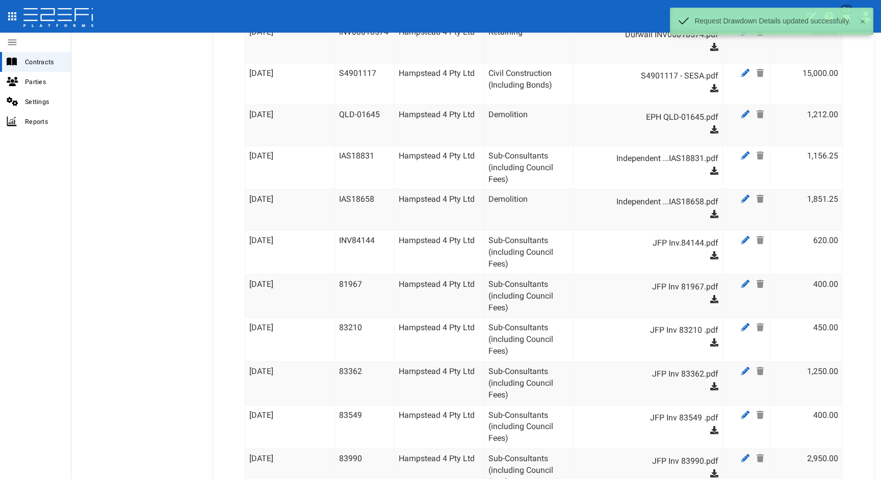
scroll to position [2659, 0]
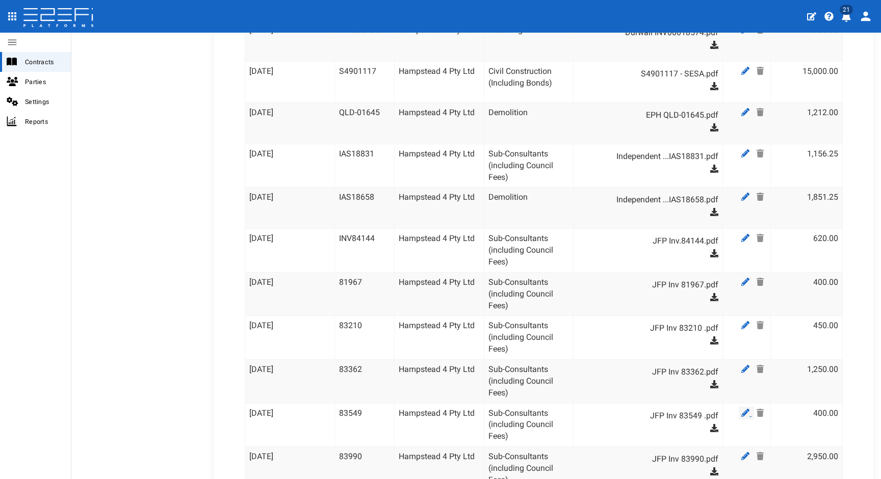
click at [742, 409] on icon at bounding box center [746, 413] width 8 height 8
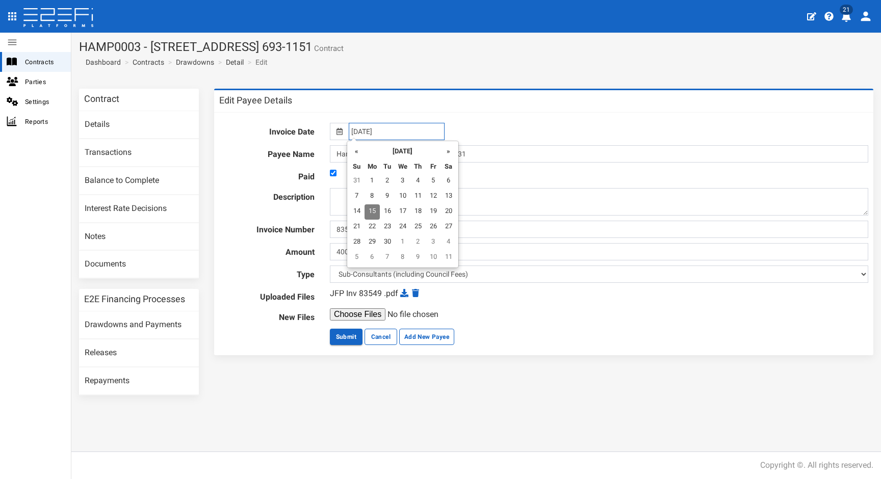
drag, startPoint x: 403, startPoint y: 131, endPoint x: 273, endPoint y: 111, distance: 131.6
click at [273, 111] on div "Edit Payee Details Invoice Date [DATE] Payee Name Hampstead 4 Pty Ltd 064-000 1…" at bounding box center [543, 222] width 659 height 266
type input "[DATE]"
click at [347, 333] on button "Submit" at bounding box center [346, 337] width 33 height 16
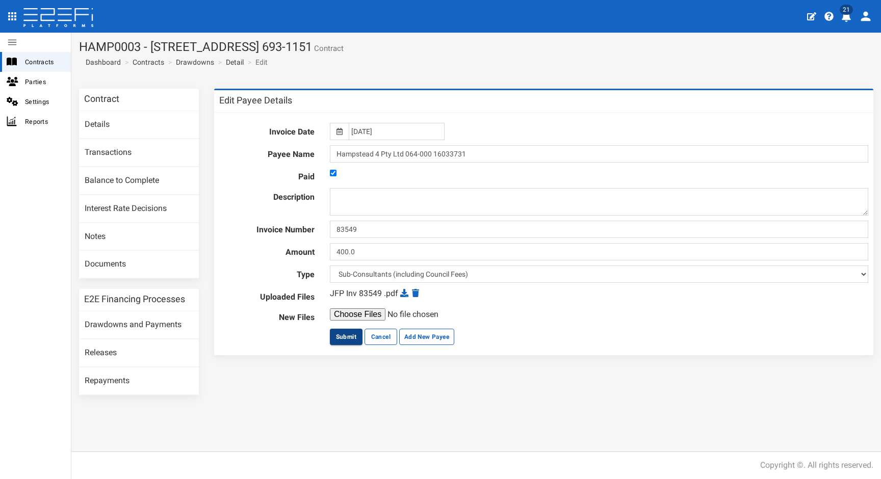
click at [352, 336] on button "Submit" at bounding box center [346, 337] width 33 height 16
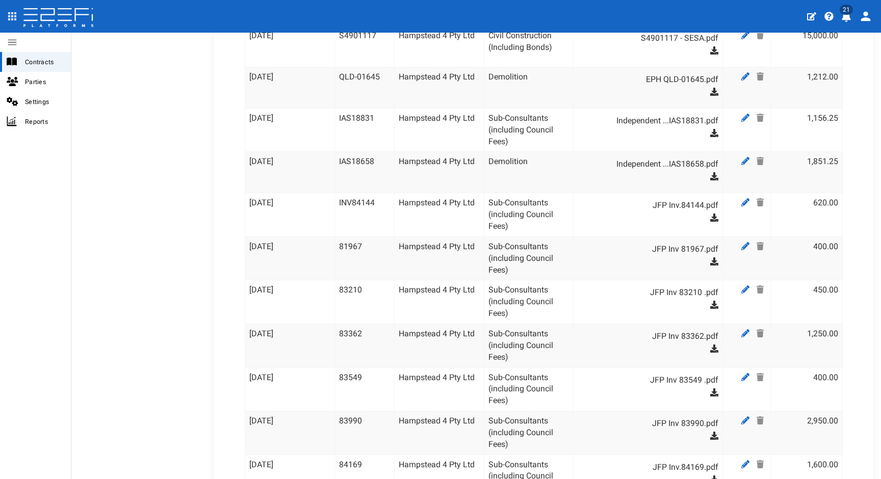
scroll to position [2696, 0]
click at [742, 415] on icon at bounding box center [746, 419] width 8 height 8
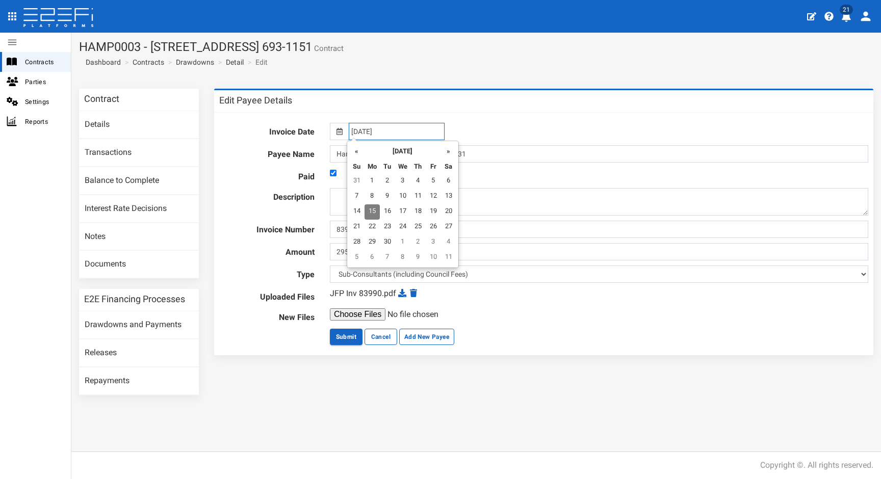
drag, startPoint x: 348, startPoint y: 130, endPoint x: 324, endPoint y: 127, distance: 24.6
click at [325, 127] on div "[DATE]" at bounding box center [599, 131] width 554 height 17
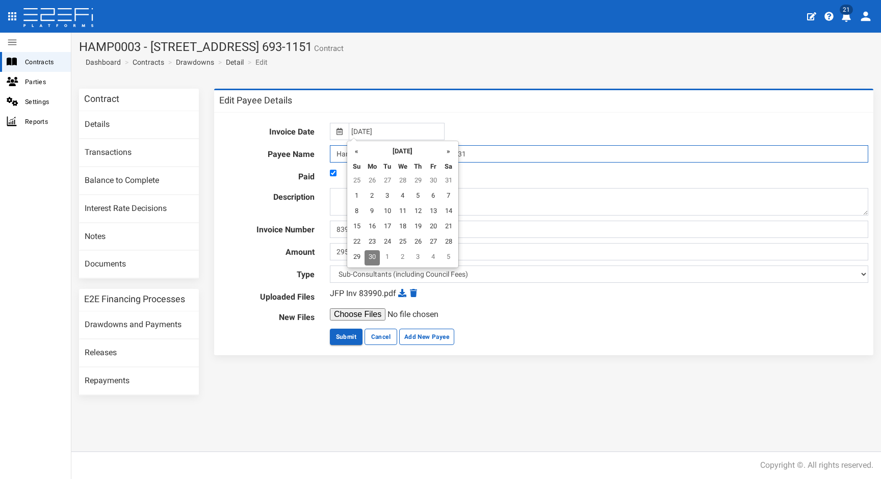
type input "[DATE]"
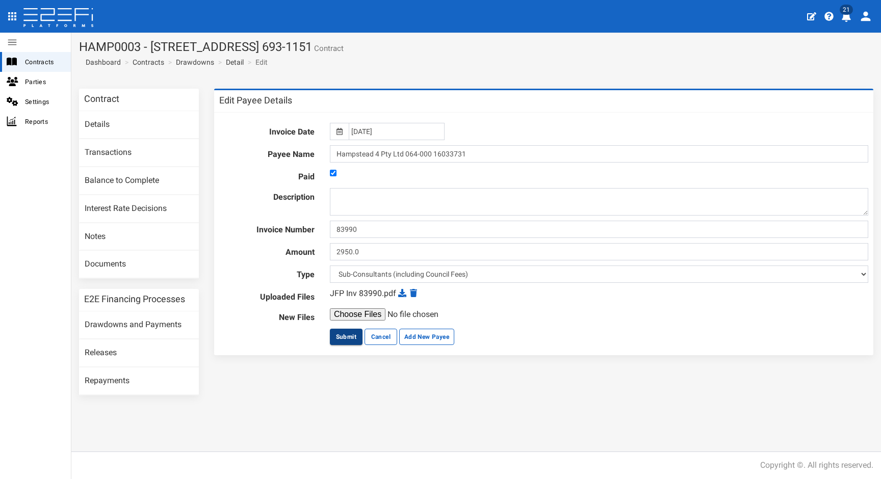
click at [347, 337] on button "Submit" at bounding box center [346, 337] width 33 height 16
click at [402, 295] on icon at bounding box center [402, 293] width 8 height 8
click at [340, 335] on button "Submit" at bounding box center [346, 337] width 33 height 16
click at [372, 337] on link "Cancel" at bounding box center [381, 337] width 33 height 16
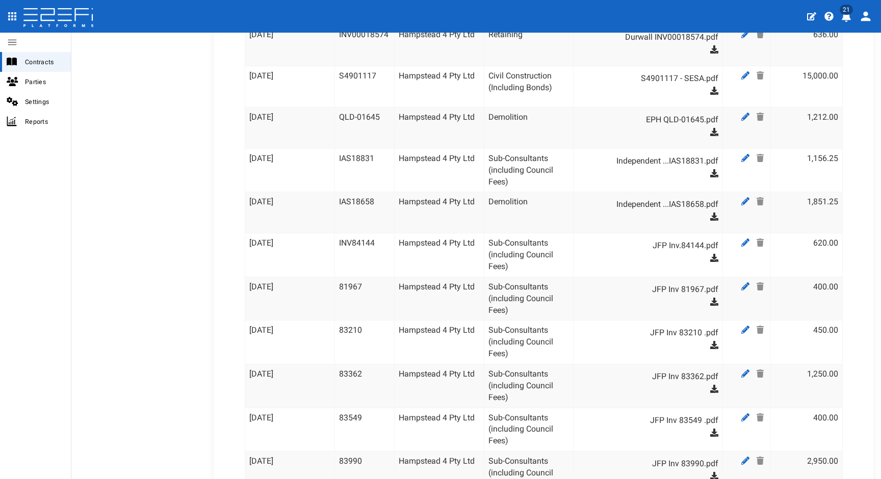
scroll to position [2725, 0]
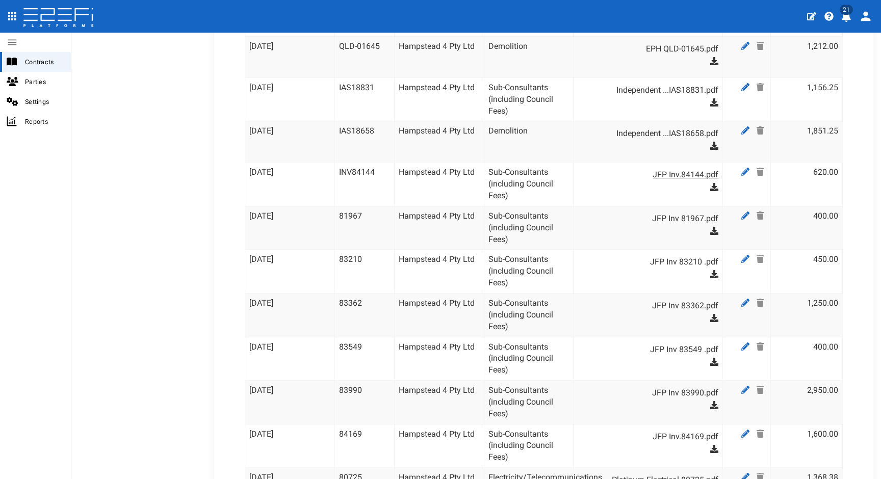
click at [685, 167] on link "JFP Inv.84144.pdf" at bounding box center [653, 175] width 131 height 16
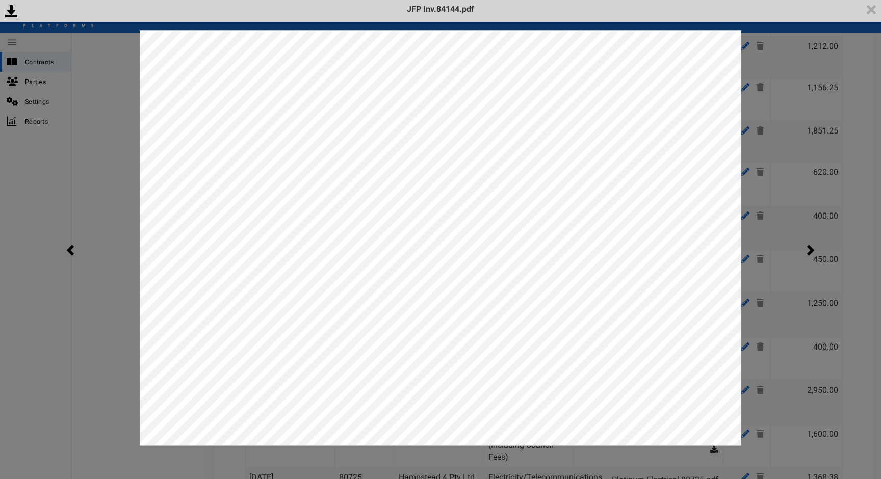
scroll to position [0, 0]
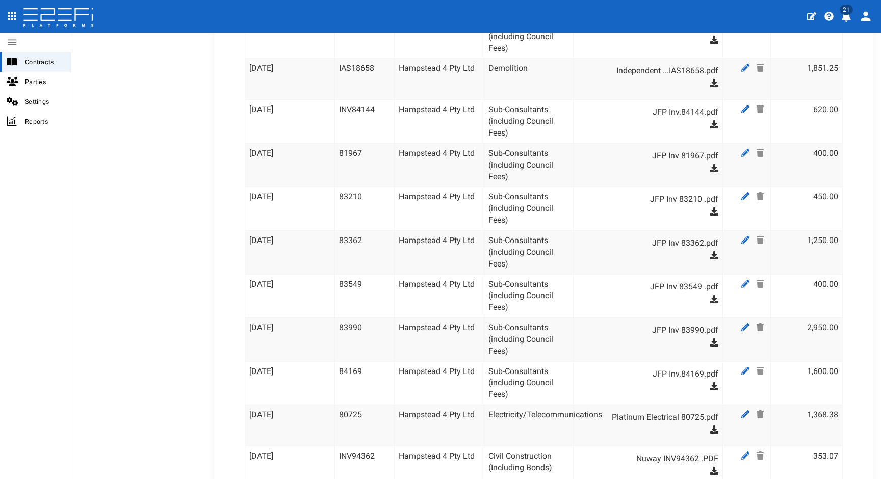
scroll to position [2786, 0]
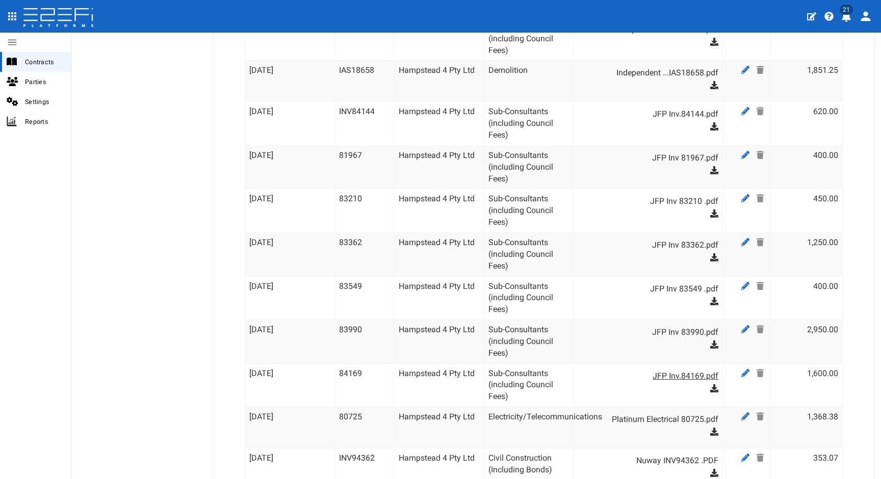
click at [695, 368] on link "JFP Inv.84169.pdf" at bounding box center [653, 376] width 131 height 16
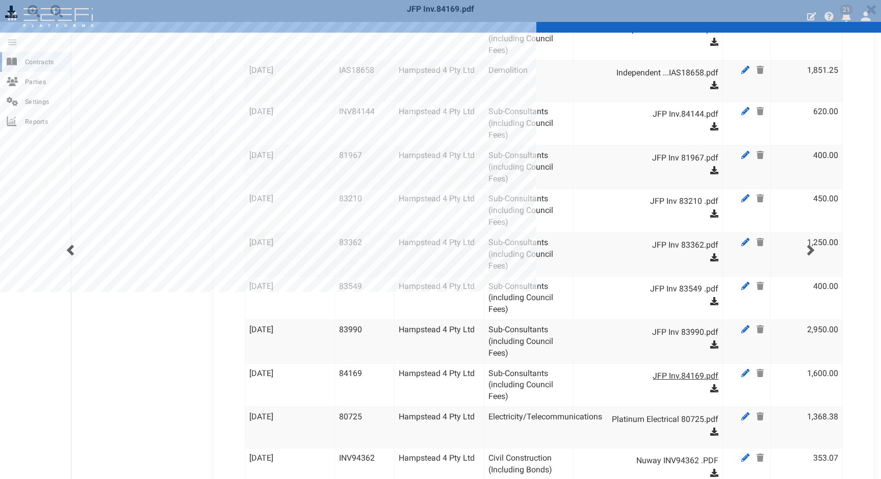
scroll to position [0, 0]
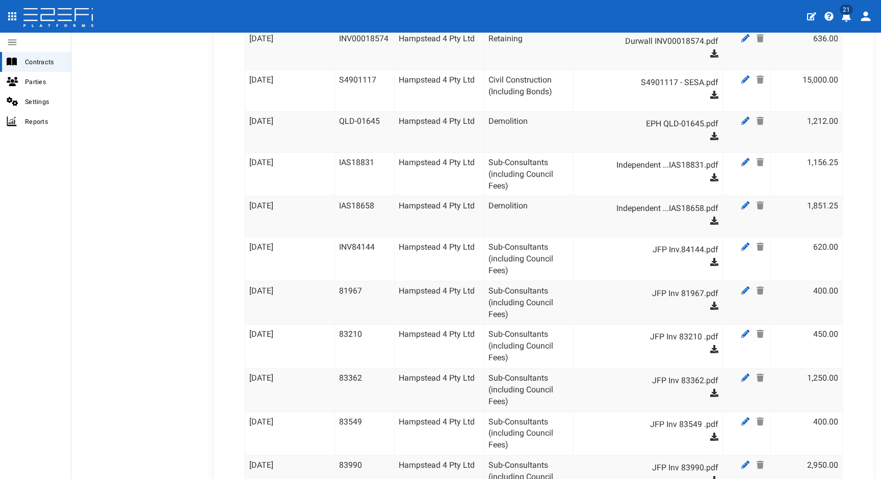
scroll to position [2652, 0]
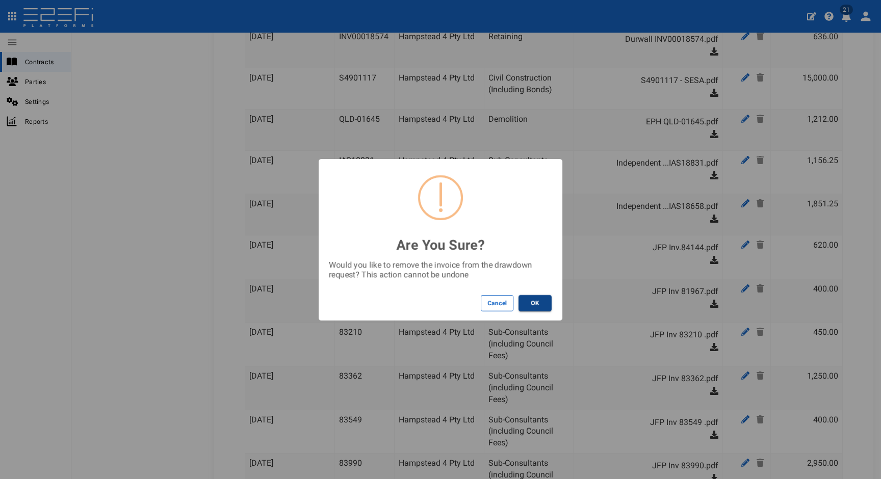
click at [539, 304] on button "OK" at bounding box center [535, 303] width 33 height 16
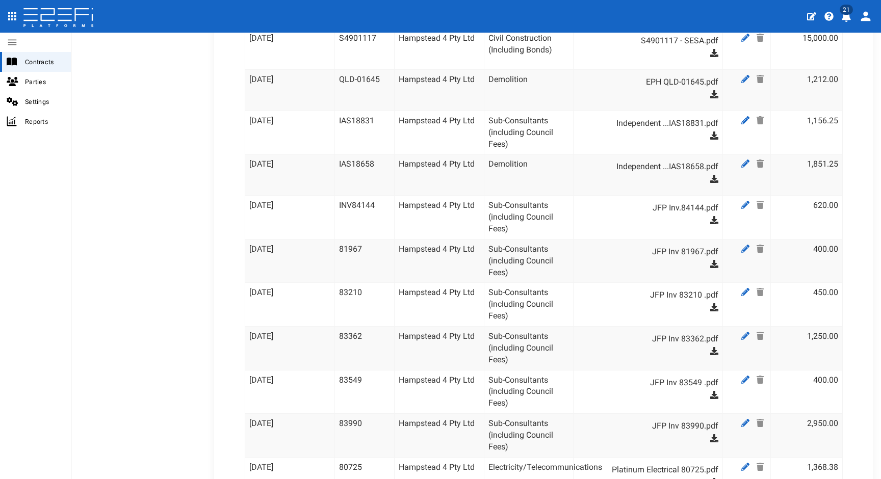
scroll to position [2694, 0]
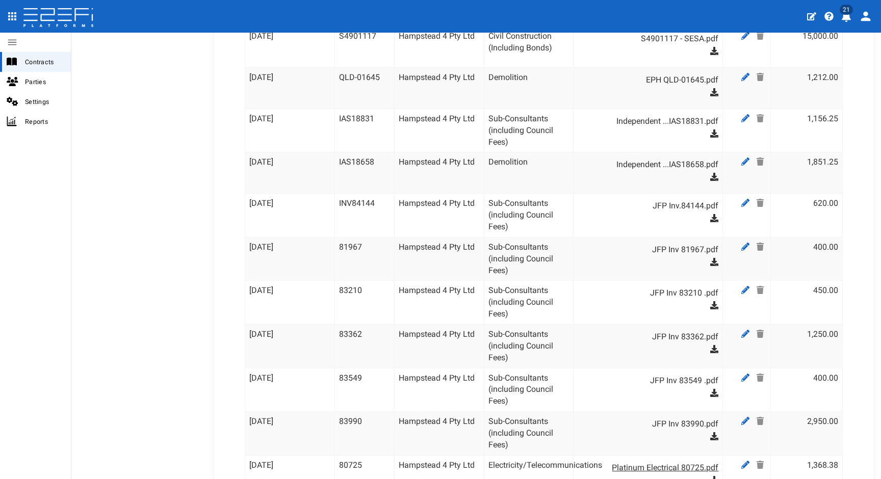
click at [678, 460] on link "Platinum Electrical 80725.pdf" at bounding box center [653, 468] width 131 height 16
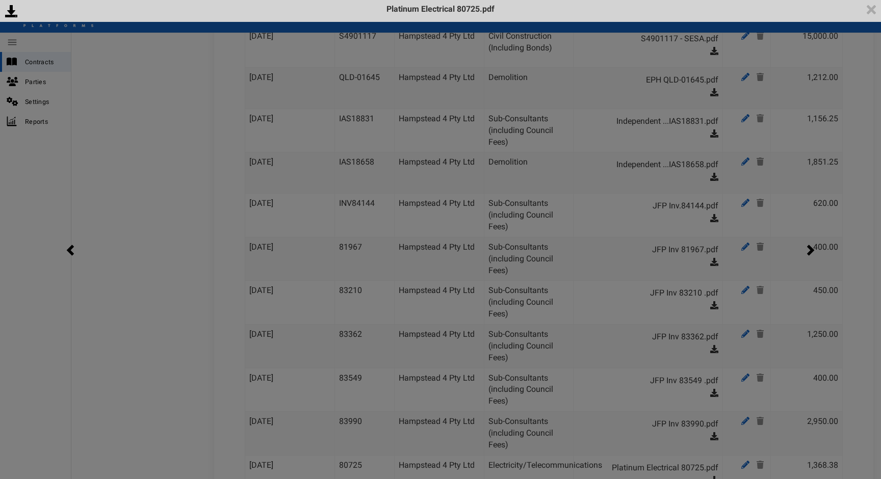
click at [769, 277] on div "<p>Your browser does not support iframes.</p><script type="text/javascript">ale…" at bounding box center [440, 239] width 881 height 479
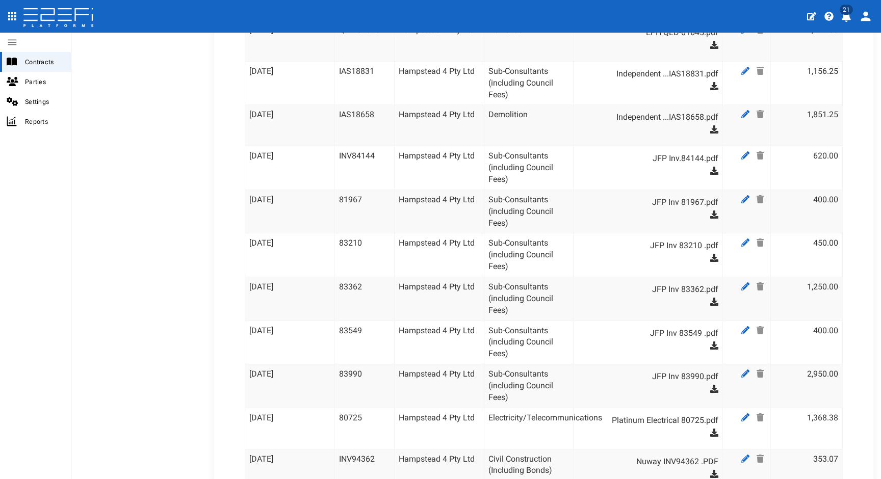
scroll to position [2743, 0]
click at [662, 452] on link "Nuway INV94362 .PDF" at bounding box center [653, 460] width 131 height 16
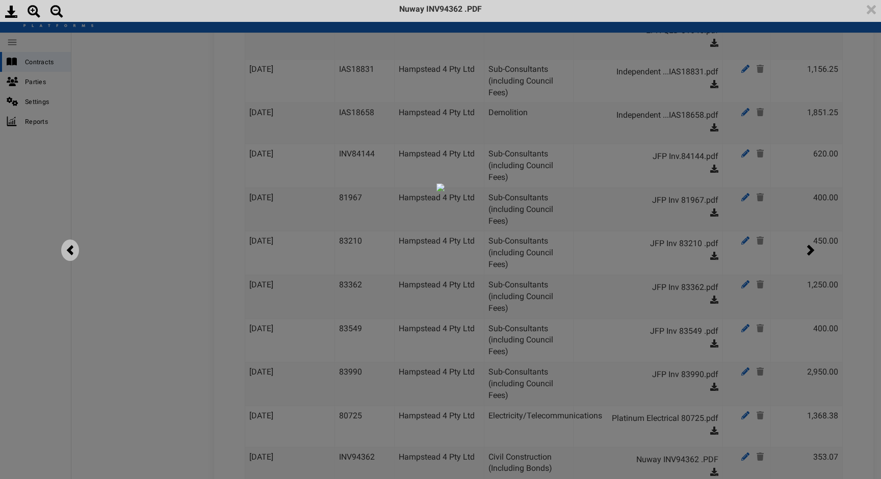
click at [70, 251] on img at bounding box center [70, 250] width 18 height 21
click at [811, 248] on img at bounding box center [811, 250] width 18 height 21
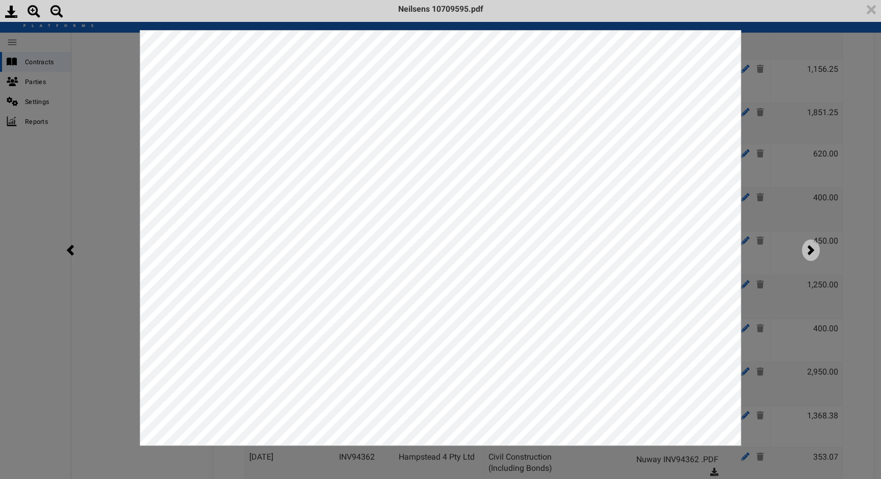
scroll to position [0, 0]
click at [849, 229] on div "<p>Your browser does not support iframes.</p><script type="text/javascript">ale…" at bounding box center [440, 239] width 881 height 479
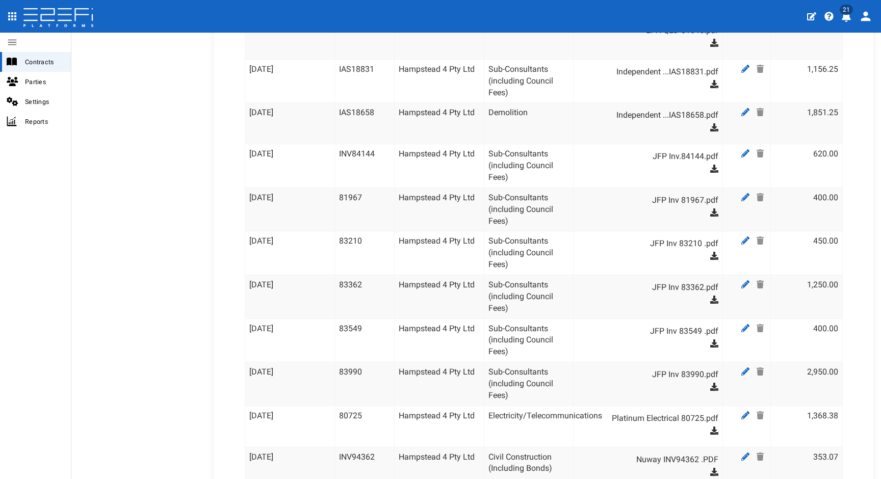
click at [710, 468] on icon at bounding box center [714, 472] width 8 height 8
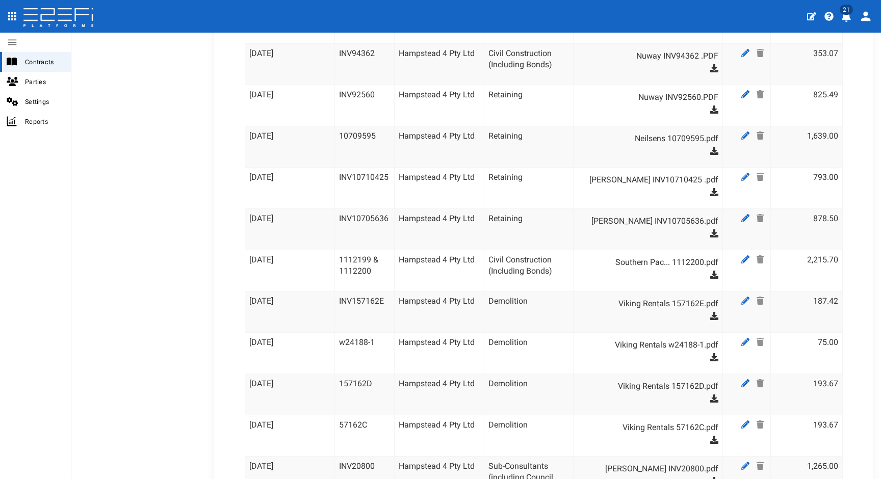
scroll to position [3149, 0]
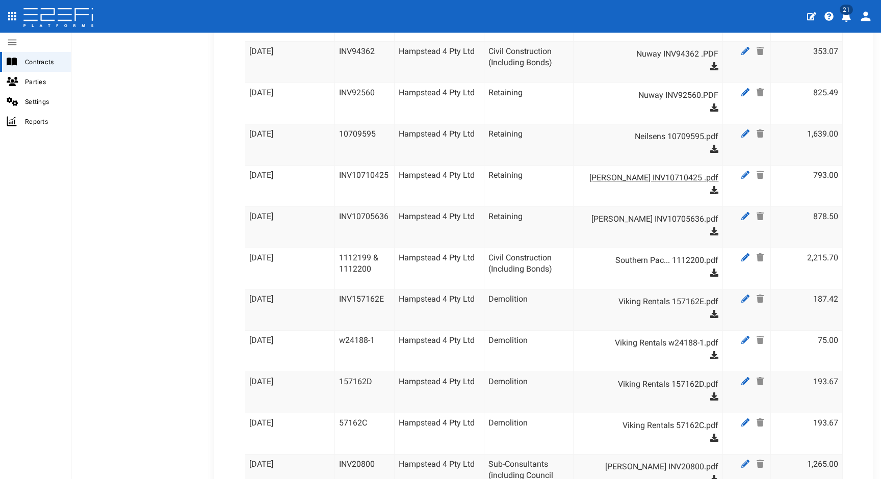
click at [658, 170] on link "[PERSON_NAME] INV10710425 .pdf" at bounding box center [653, 178] width 131 height 16
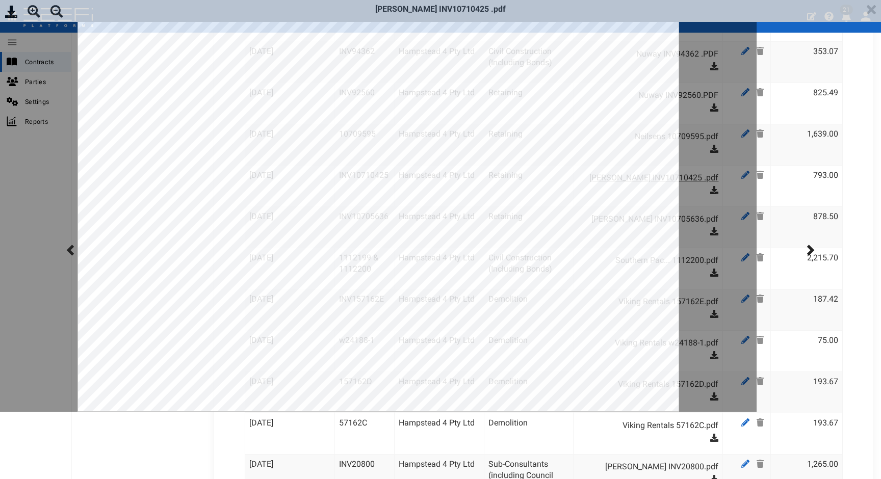
scroll to position [0, 0]
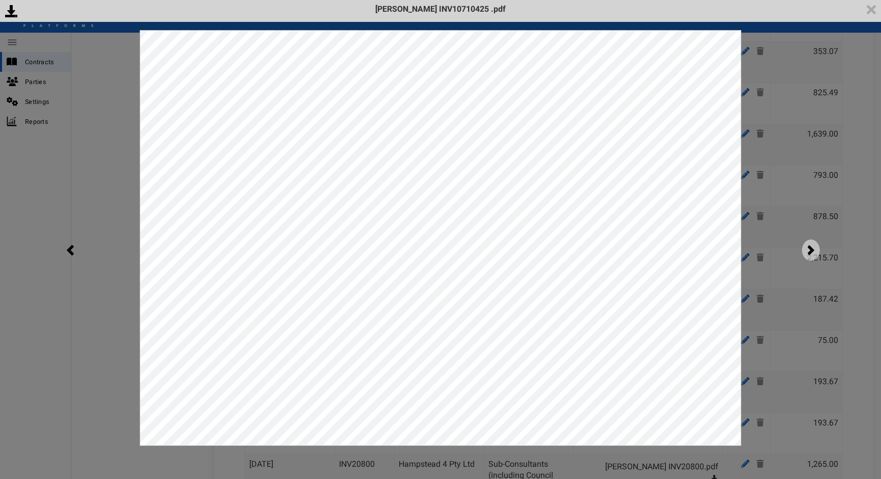
click at [815, 254] on img at bounding box center [811, 250] width 18 height 21
click at [810, 247] on img at bounding box center [811, 250] width 18 height 21
click at [767, 277] on div "<p>Your browser does not support iframes.</p><script type="text/javascript">ale…" at bounding box center [440, 239] width 881 height 479
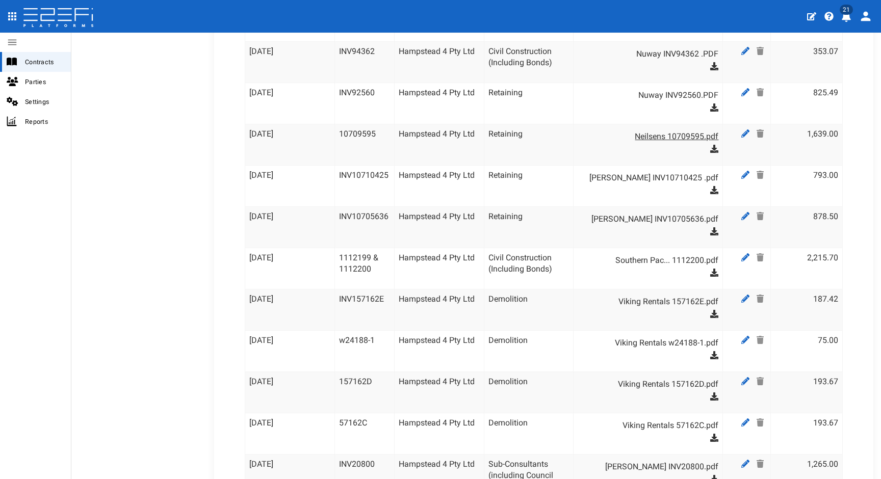
click at [636, 129] on link "Neilsens 10709595.pdf" at bounding box center [653, 137] width 131 height 16
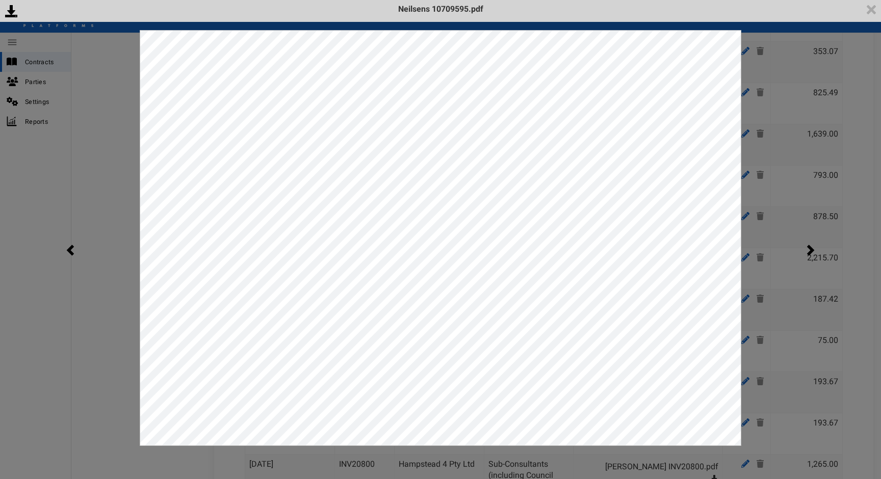
click at [749, 236] on div "<p>Your browser does not support iframes.</p><script type="text/javascript">ale…" at bounding box center [440, 239] width 881 height 479
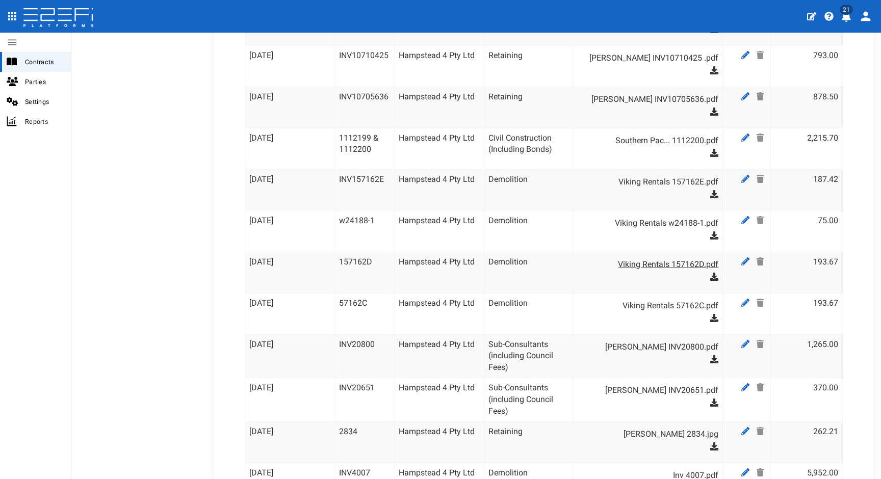
scroll to position [3271, 0]
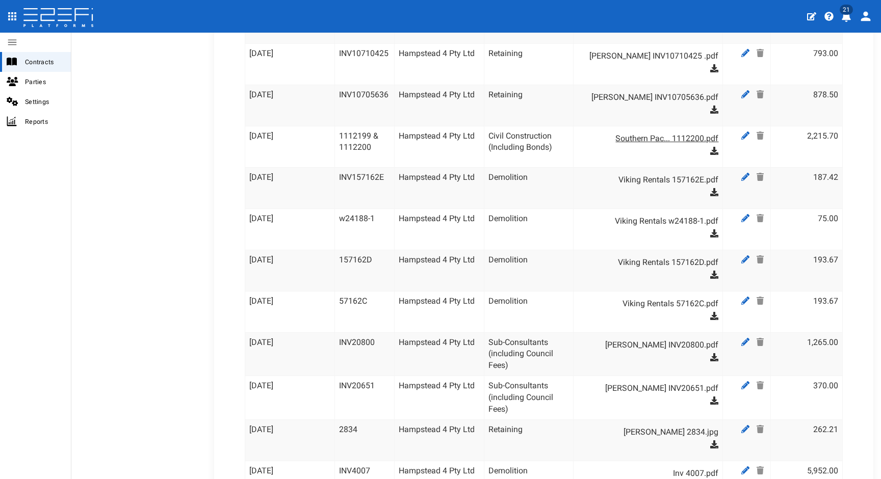
click at [674, 131] on link "Southern Pac... 1112200.pdf" at bounding box center [653, 139] width 131 height 16
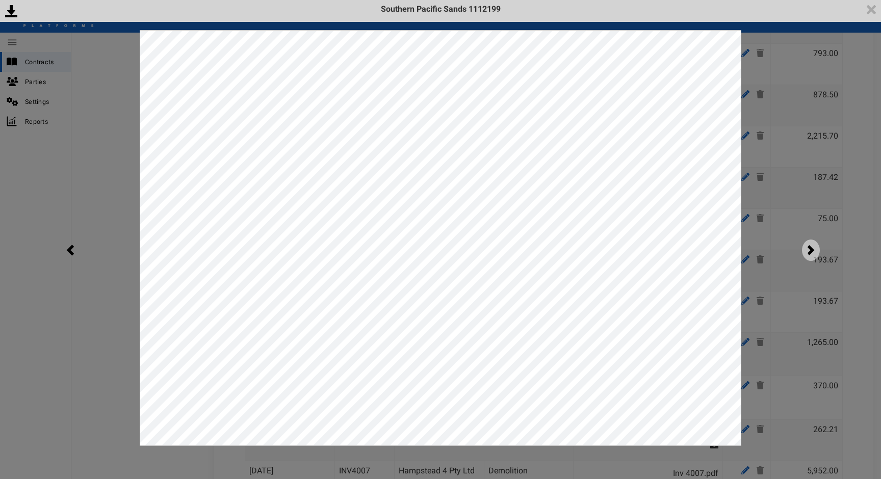
click at [814, 254] on img at bounding box center [811, 250] width 18 height 21
click at [771, 251] on div "<p>Your browser does not support iframes.</p><script type="text/javascript">ale…" at bounding box center [440, 239] width 881 height 479
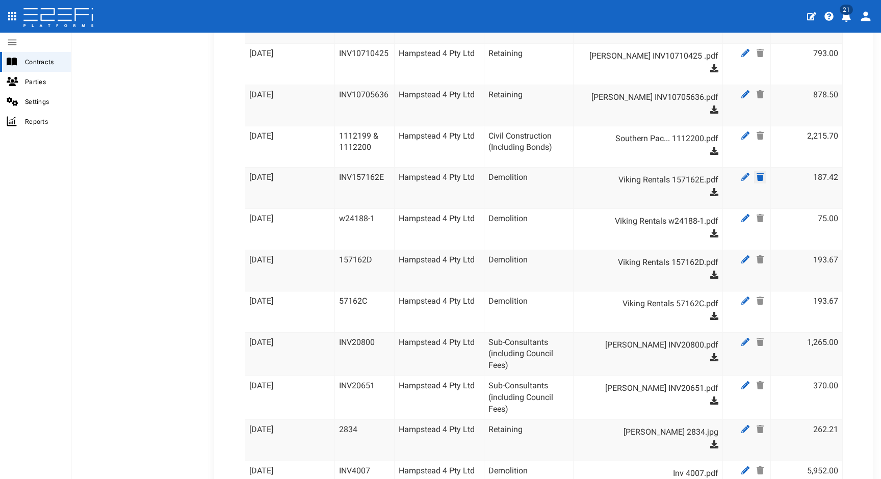
click at [757, 173] on icon at bounding box center [760, 177] width 7 height 8
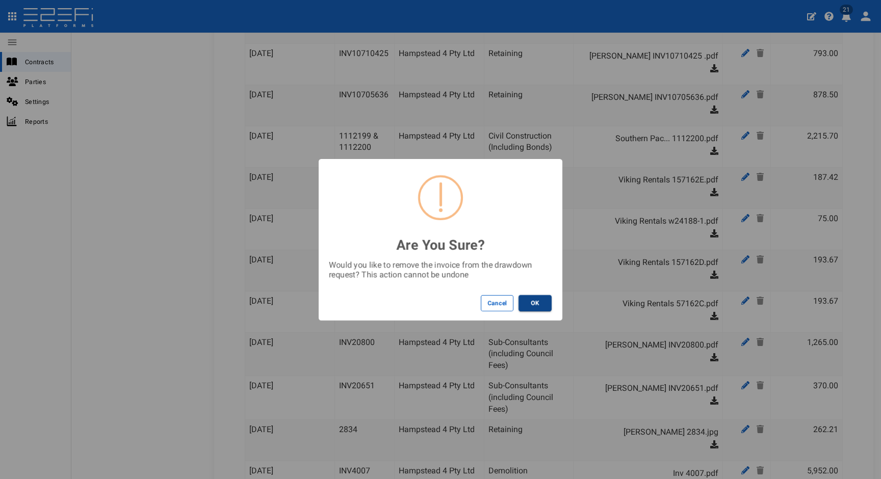
click at [540, 302] on button "OK" at bounding box center [535, 303] width 33 height 16
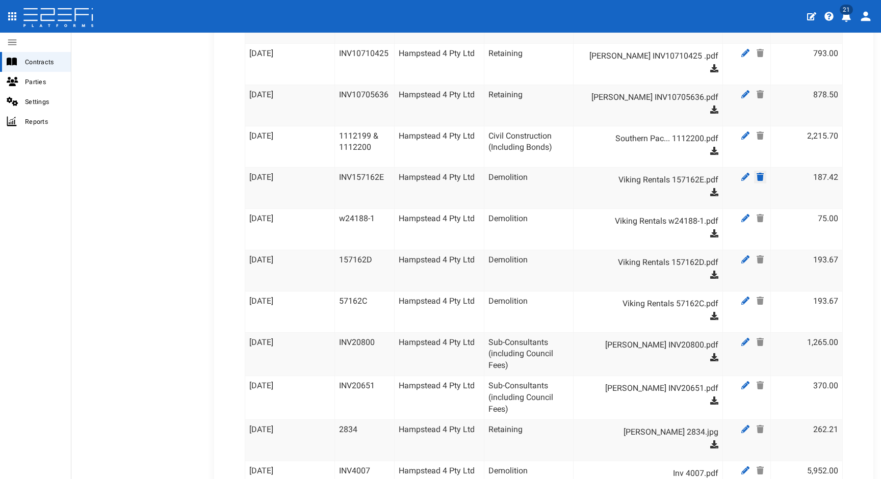
click at [757, 173] on icon at bounding box center [760, 177] width 7 height 8
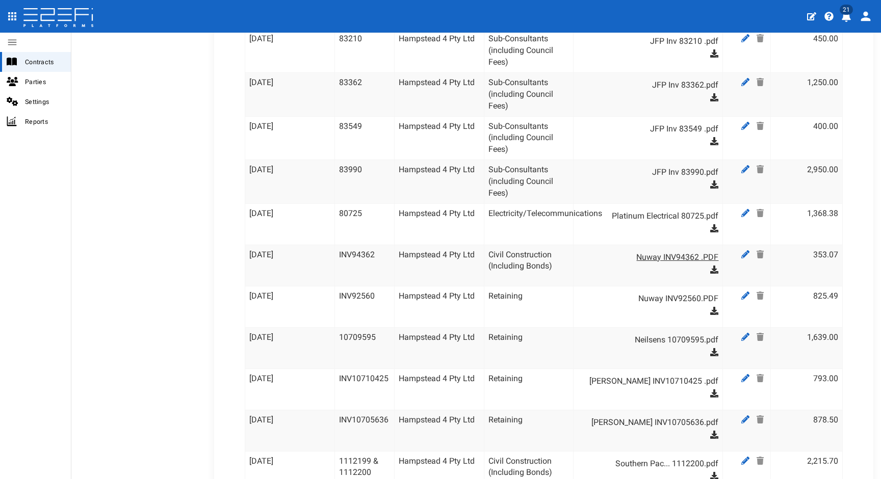
scroll to position [3174, 0]
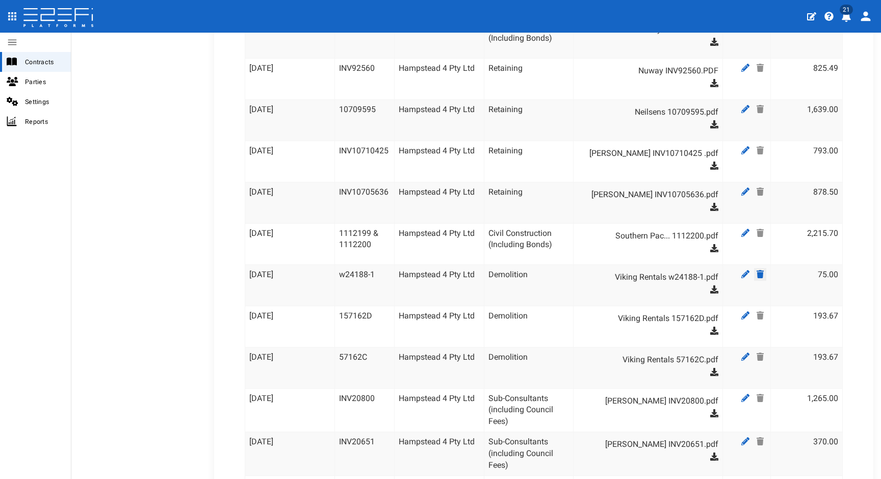
click at [757, 270] on icon at bounding box center [760, 274] width 7 height 8
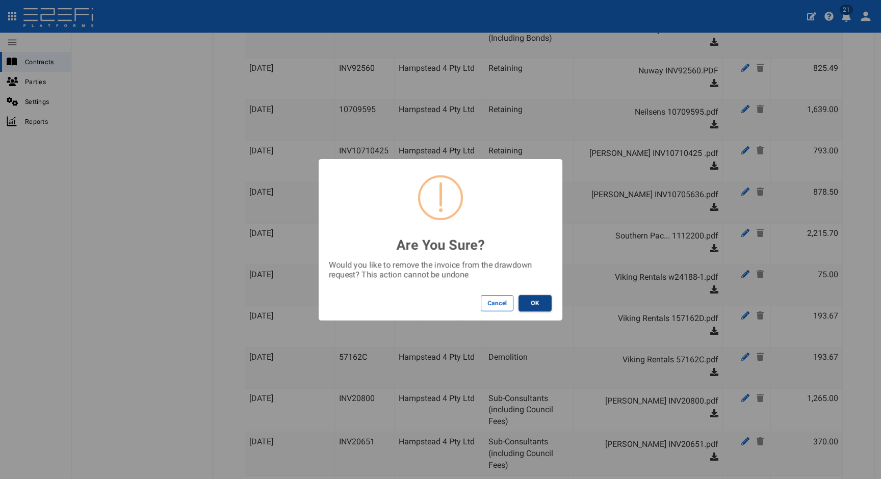
click at [534, 301] on button "OK" at bounding box center [535, 303] width 33 height 16
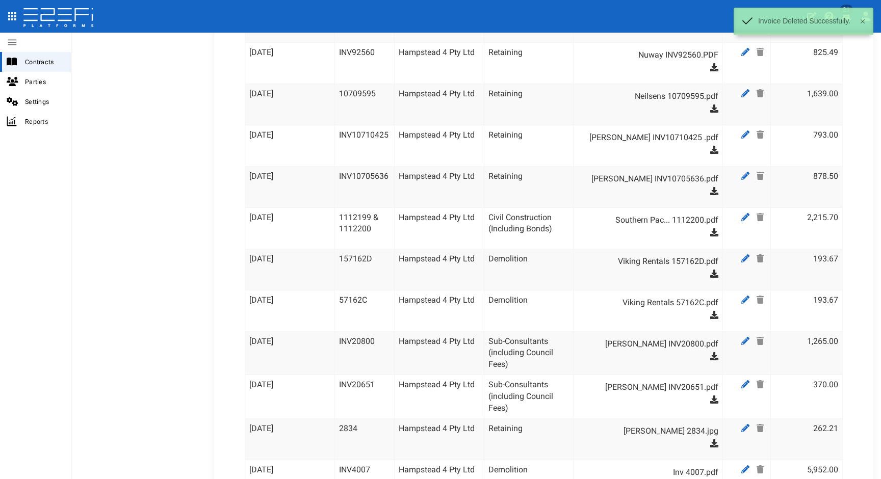
scroll to position [3187, 0]
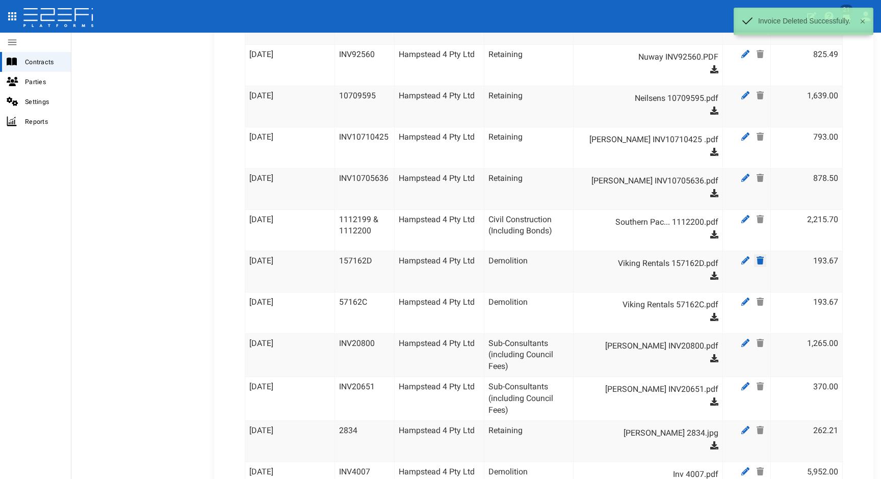
click at [757, 257] on icon at bounding box center [760, 261] width 7 height 8
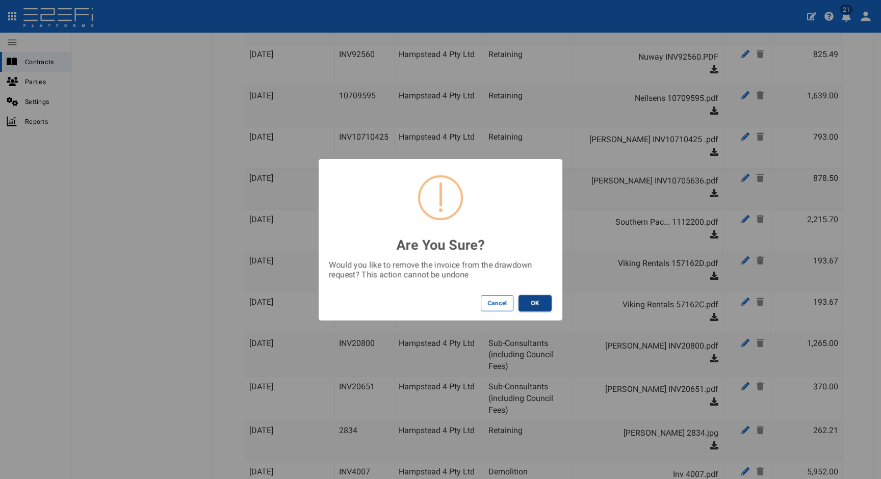
click at [534, 302] on button "OK" at bounding box center [535, 303] width 33 height 16
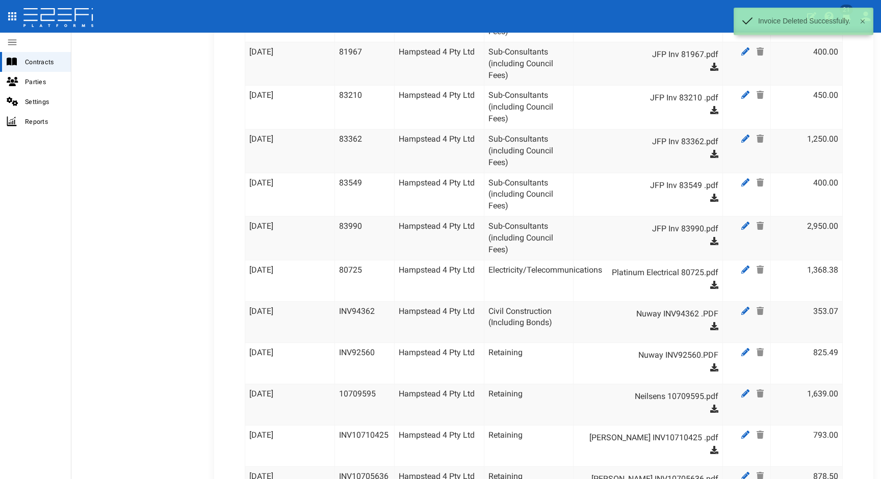
scroll to position [2979, 0]
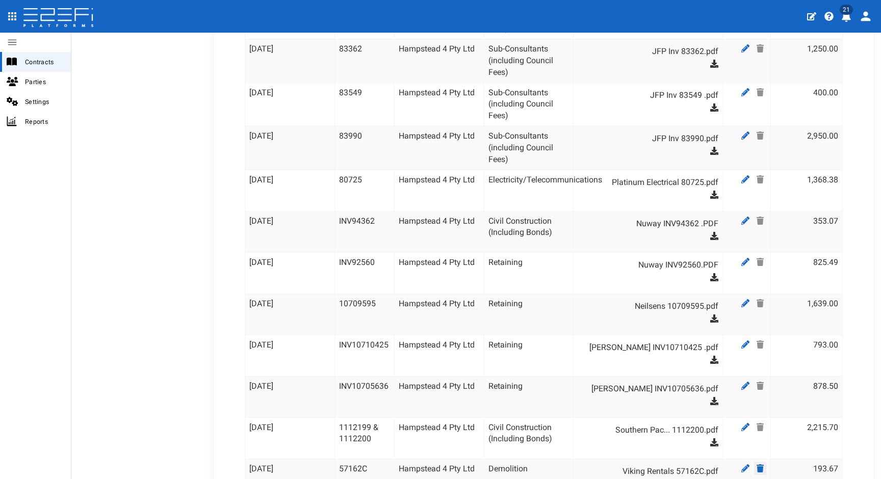
click at [757, 465] on icon at bounding box center [760, 469] width 7 height 8
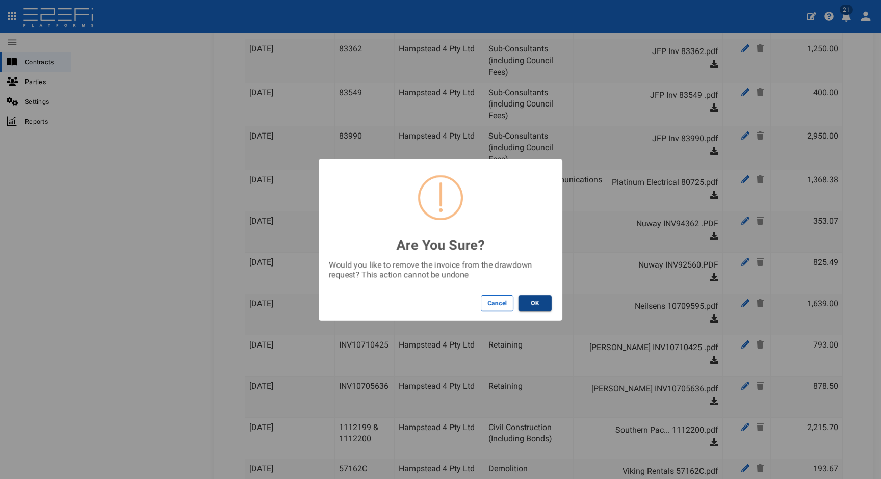
click at [540, 307] on button "OK" at bounding box center [535, 303] width 33 height 16
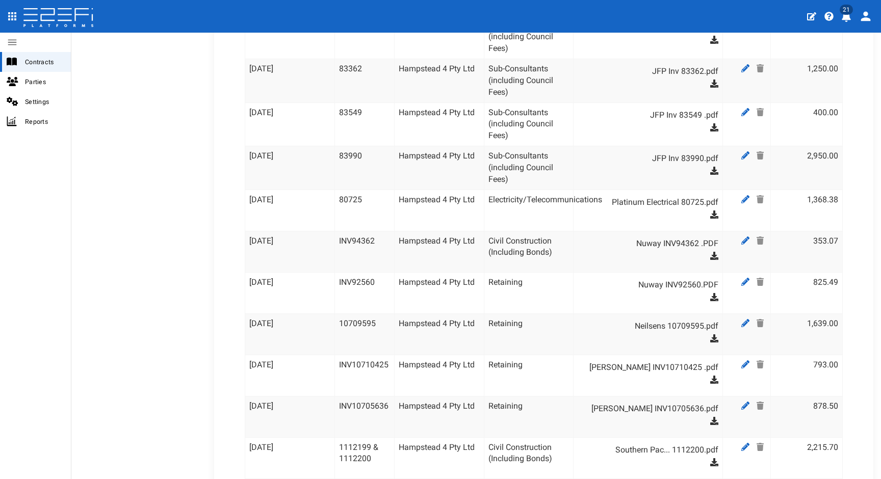
scroll to position [3019, 0]
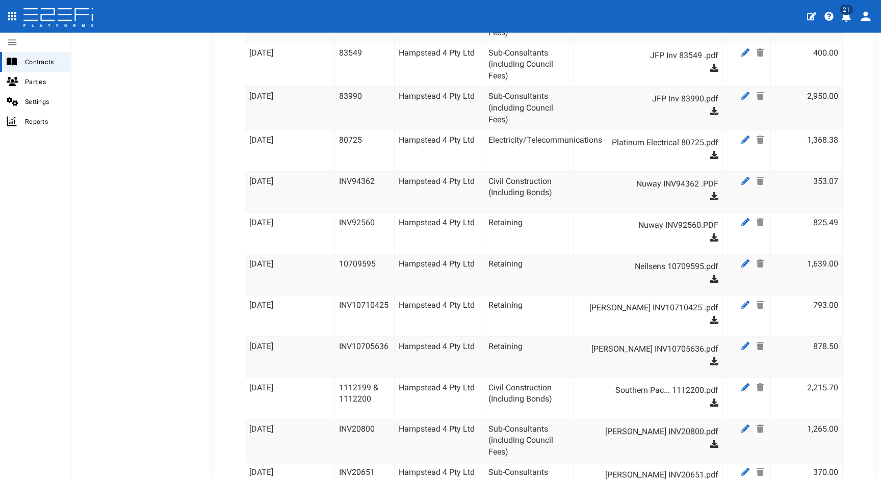
click at [671, 424] on link "[PERSON_NAME] INV20800.pdf" at bounding box center [653, 432] width 131 height 16
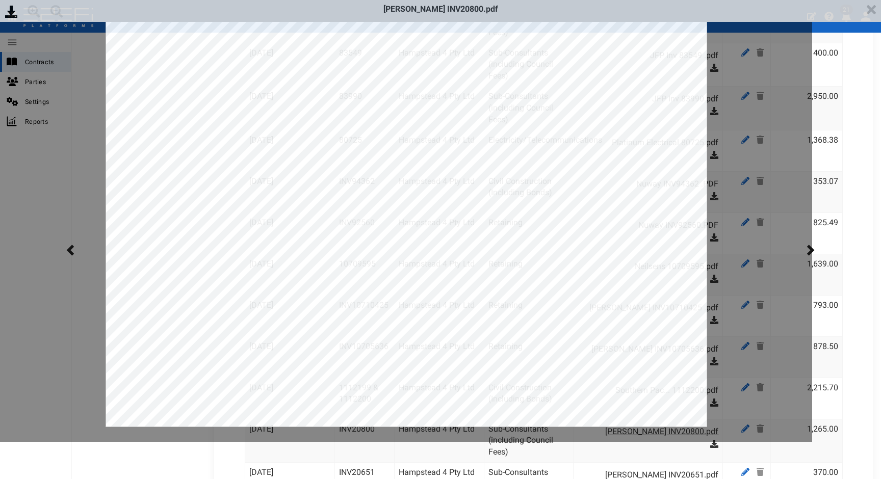
scroll to position [0, 0]
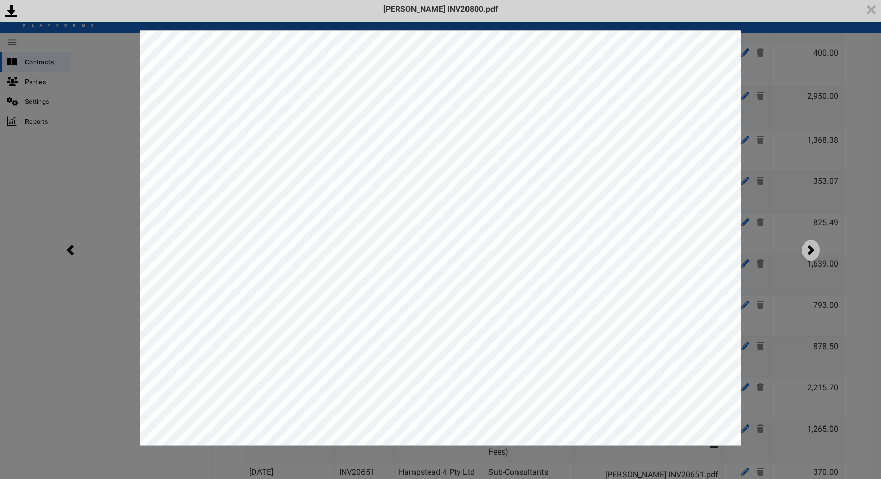
click at [805, 247] on img at bounding box center [811, 250] width 18 height 21
click at [69, 250] on img at bounding box center [70, 250] width 18 height 21
click at [809, 290] on div "<p>Your browser does not support iframes.</p><script type="text/javascript">ale…" at bounding box center [440, 239] width 881 height 479
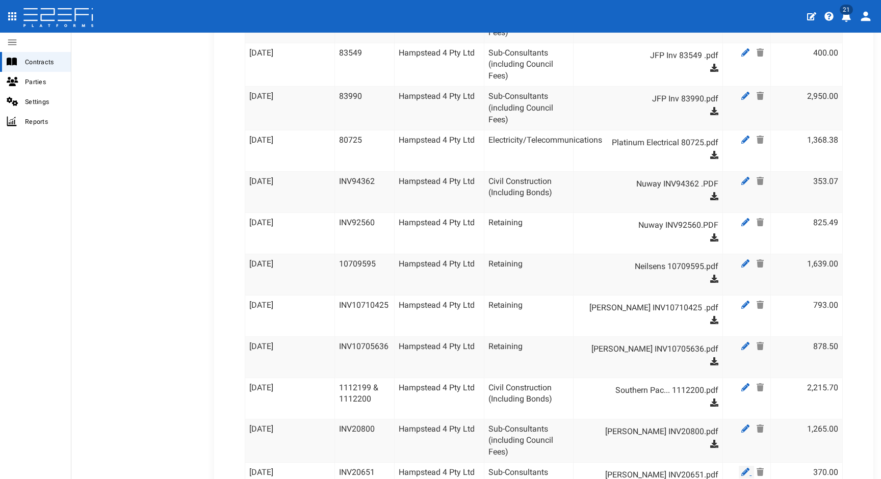
click at [742, 468] on icon at bounding box center [746, 472] width 8 height 8
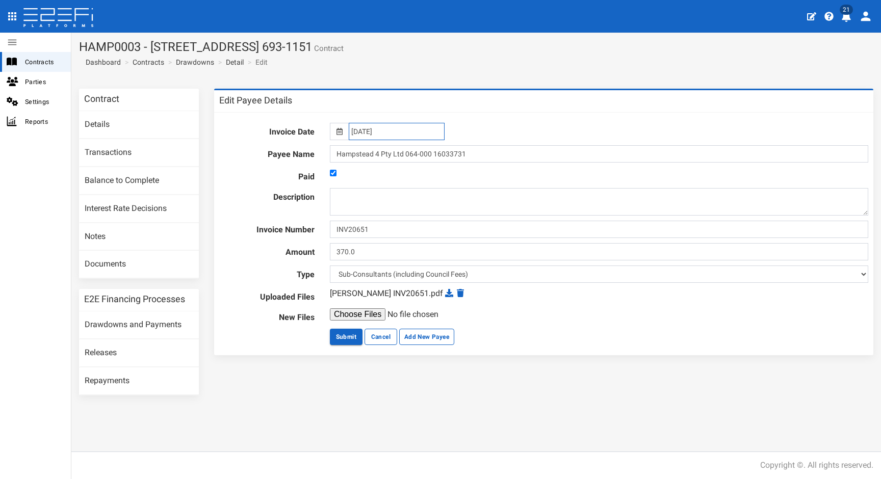
click at [384, 133] on input "[DATE]" at bounding box center [397, 131] width 96 height 17
drag, startPoint x: 391, startPoint y: 130, endPoint x: 283, endPoint y: 114, distance: 109.3
click at [283, 114] on div "Invoice Date 15-09-2025 Payee Name Hampstead 4 Pty Ltd 064-000 16033731 Paid De…" at bounding box center [543, 234] width 659 height 243
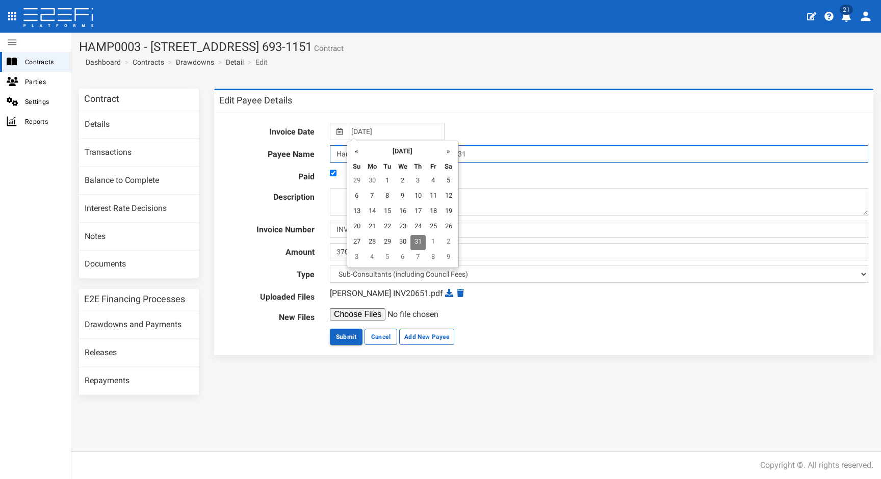
type input "[DATE]"
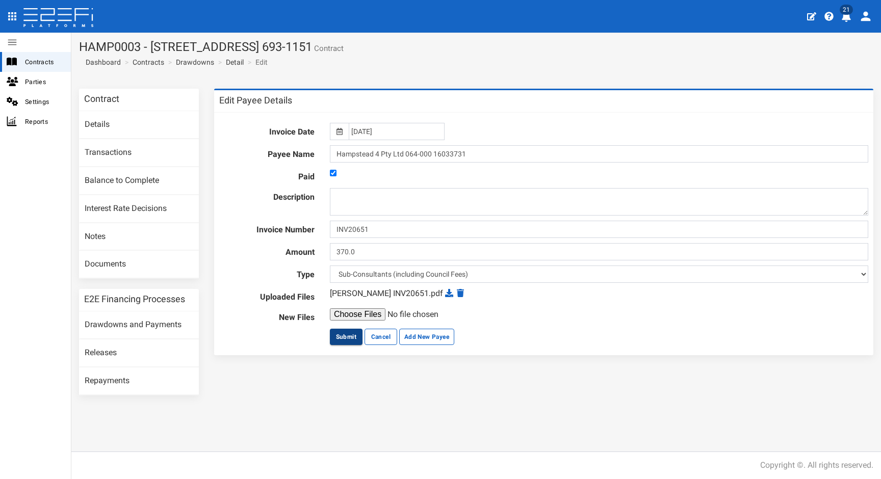
click at [342, 337] on button "Submit" at bounding box center [346, 337] width 33 height 16
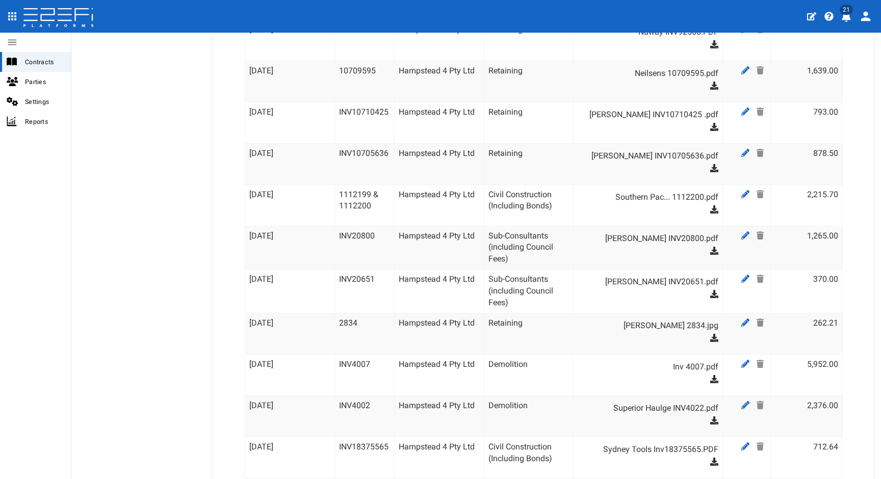
scroll to position [3214, 0]
click at [677, 316] on link "Lyndons 2834.jpg" at bounding box center [653, 324] width 131 height 16
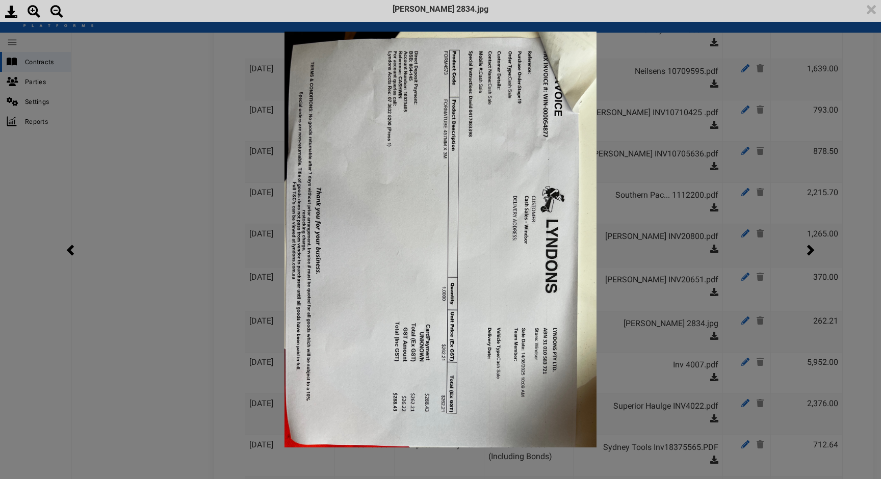
click at [668, 343] on div "Lyndons 2834.jpg" at bounding box center [440, 239] width 881 height 479
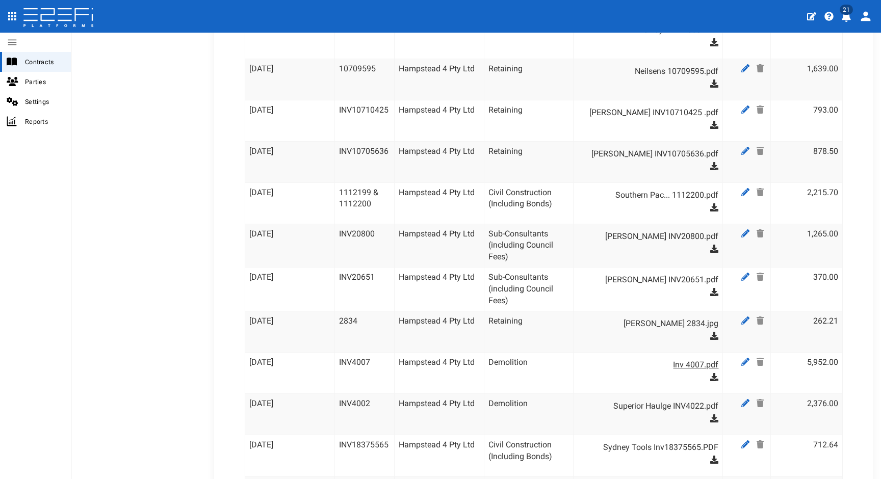
click at [694, 357] on link "Inv 4007.pdf" at bounding box center [653, 365] width 131 height 16
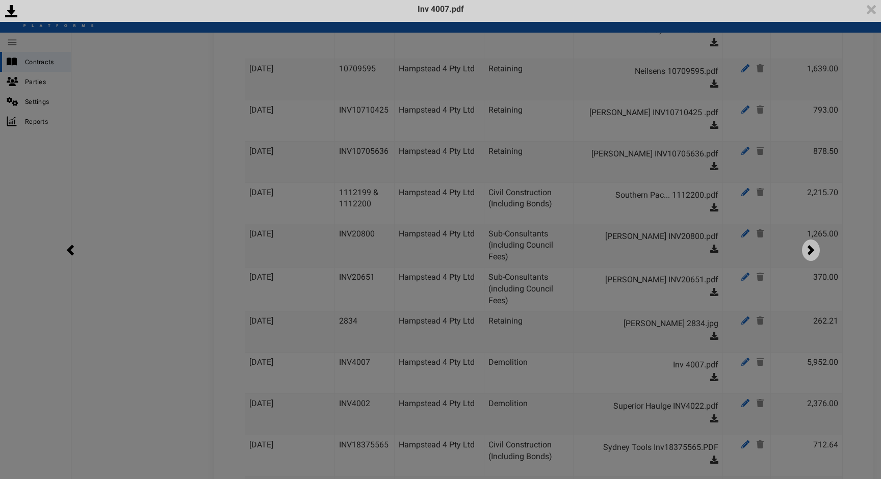
click at [807, 261] on div "<p>Your browser does not support iframes.</p><script type="text/javascript">ale…" at bounding box center [440, 239] width 881 height 479
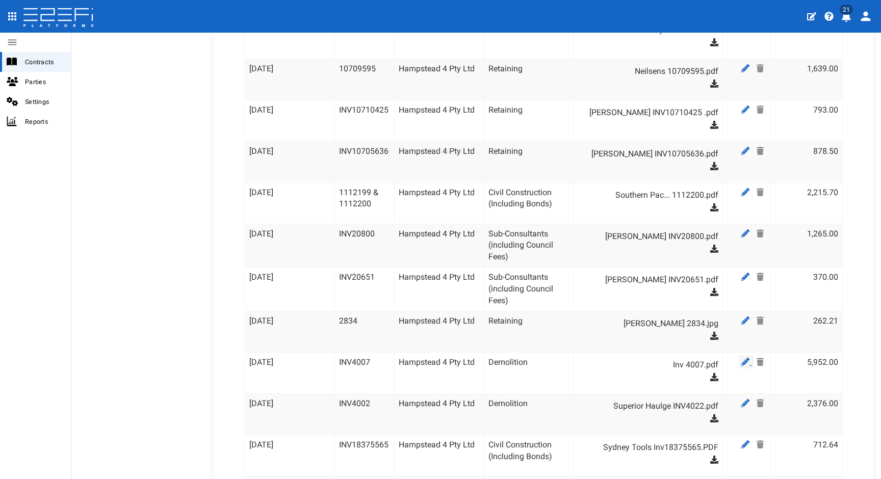
click at [742, 358] on icon at bounding box center [746, 362] width 8 height 8
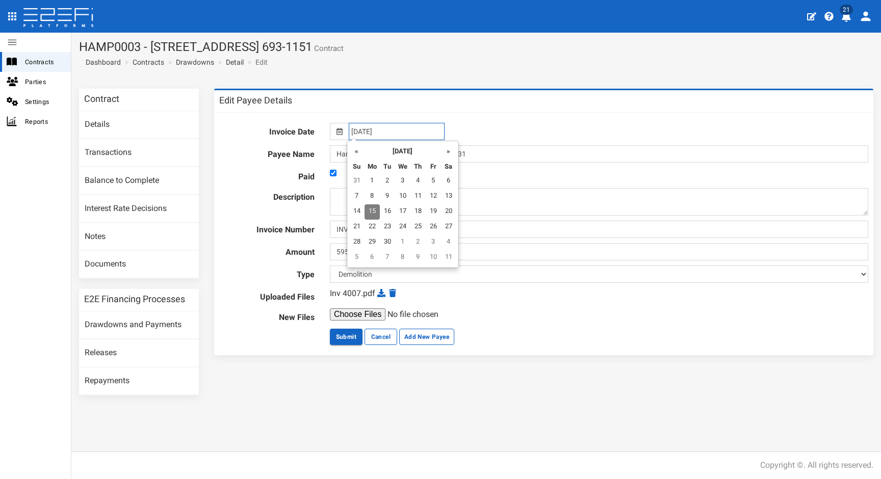
drag, startPoint x: 412, startPoint y: 129, endPoint x: 267, endPoint y: 118, distance: 145.7
click at [269, 118] on div "Invoice Date [DATE] Payee Name Hampstead 4 Pty Ltd 064-000 16033731 Paid Descri…" at bounding box center [543, 234] width 659 height 243
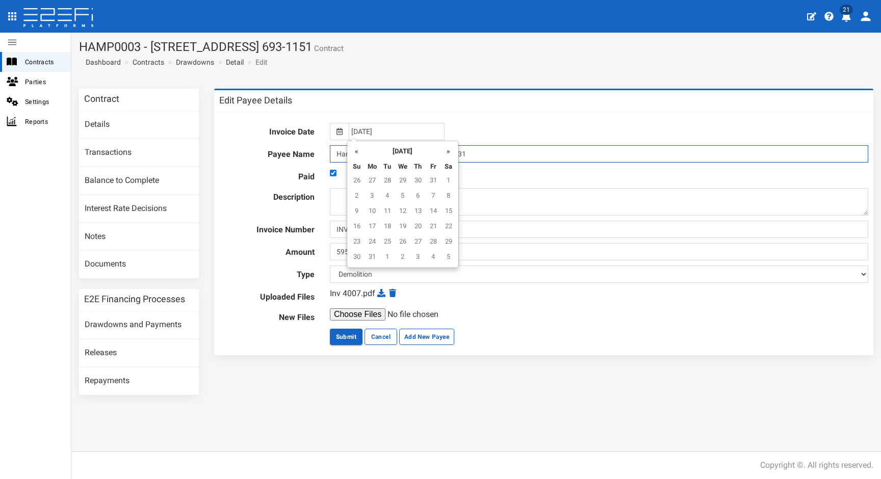
type input "[DATE]"
click at [559, 160] on input "Hampstead 4 Pty Ltd 064-000 16033731" at bounding box center [599, 153] width 539 height 17
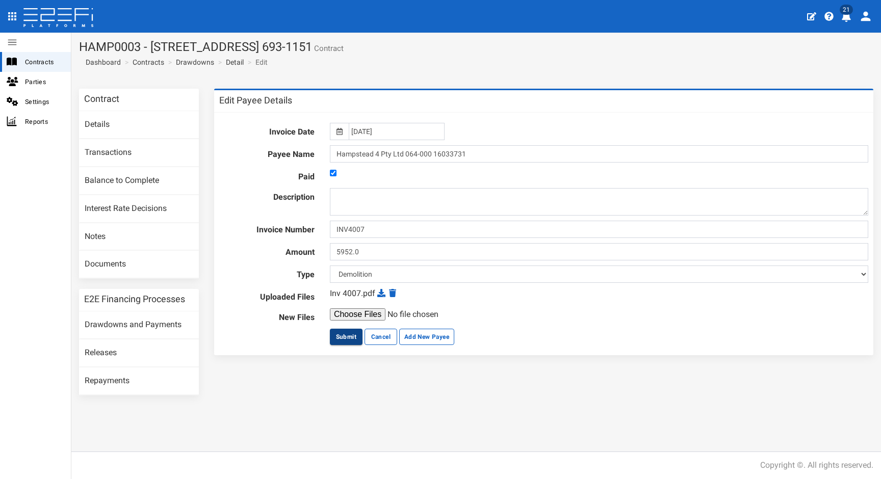
click at [347, 339] on button "Submit" at bounding box center [346, 337] width 33 height 16
click at [351, 336] on button "Submit" at bounding box center [346, 337] width 33 height 16
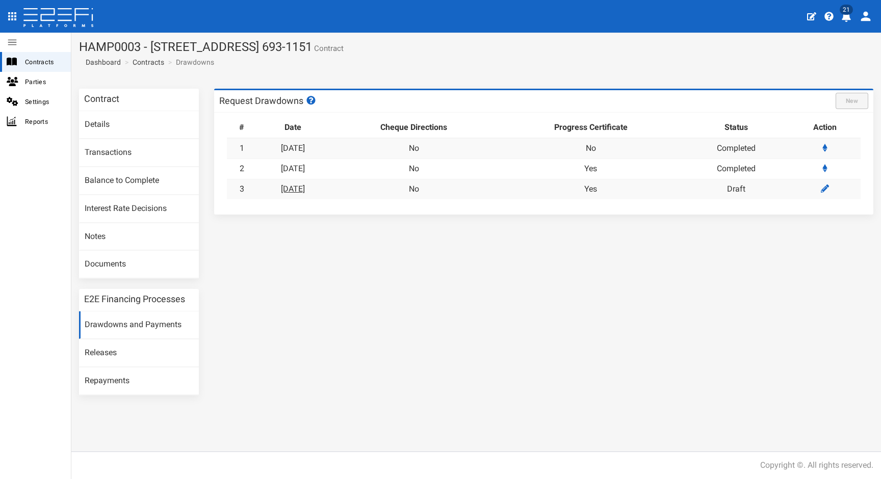
click at [305, 186] on link "[DATE]" at bounding box center [293, 189] width 24 height 10
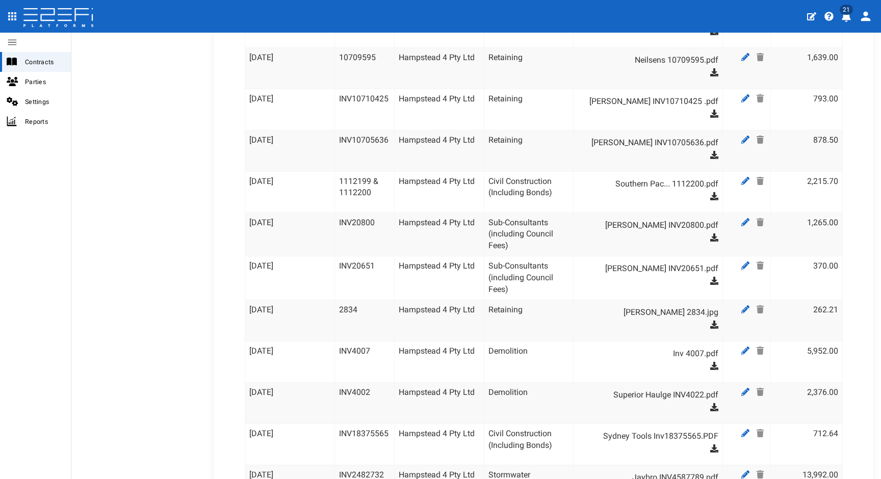
scroll to position [3201, 0]
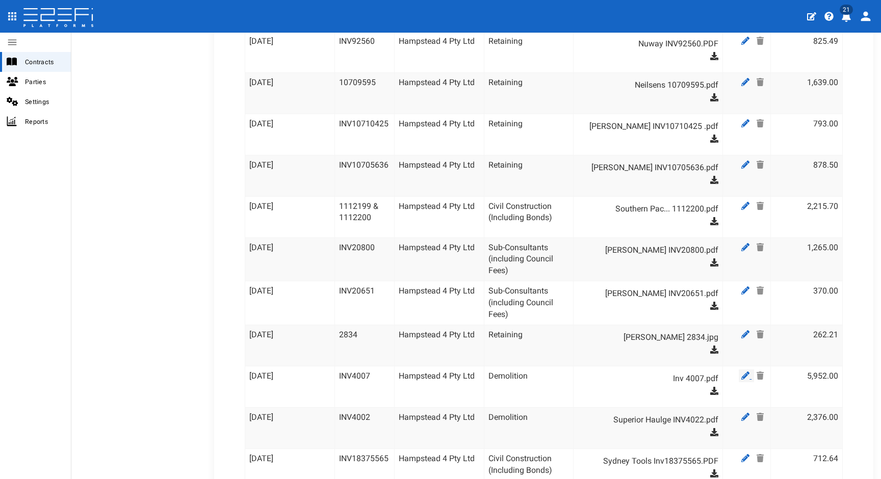
click at [742, 372] on icon at bounding box center [746, 376] width 8 height 8
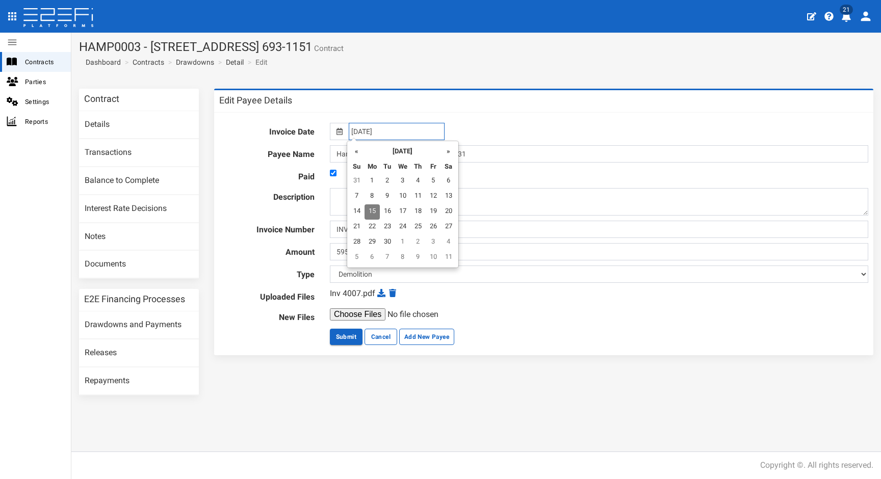
drag, startPoint x: 394, startPoint y: 134, endPoint x: 270, endPoint y: 126, distance: 123.7
click at [270, 126] on div "Invoice Date [DATE]" at bounding box center [544, 131] width 665 height 17
type input "[DATE]"
click at [539, 126] on div "[DATE]" at bounding box center [599, 131] width 554 height 17
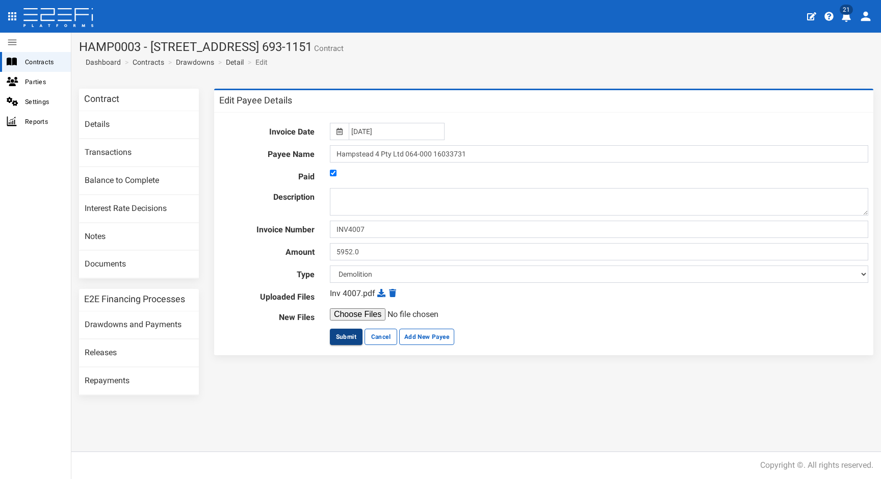
click at [352, 333] on button "Submit" at bounding box center [346, 337] width 33 height 16
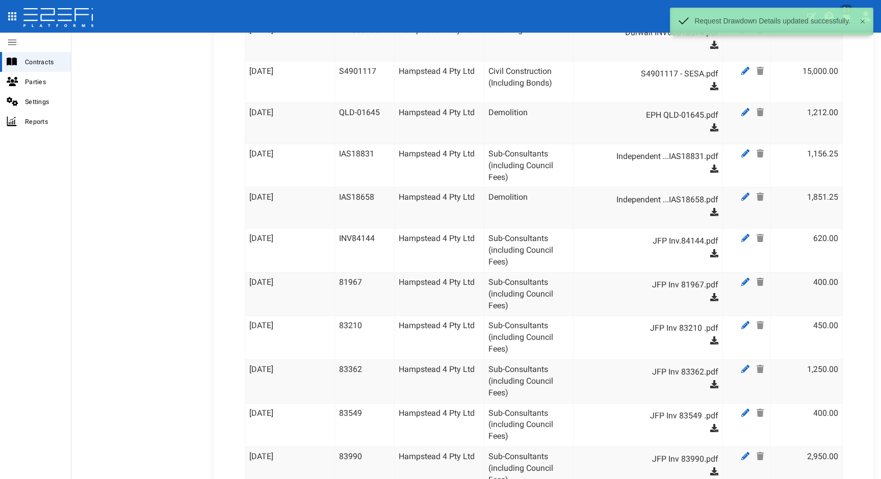
scroll to position [3256, 0]
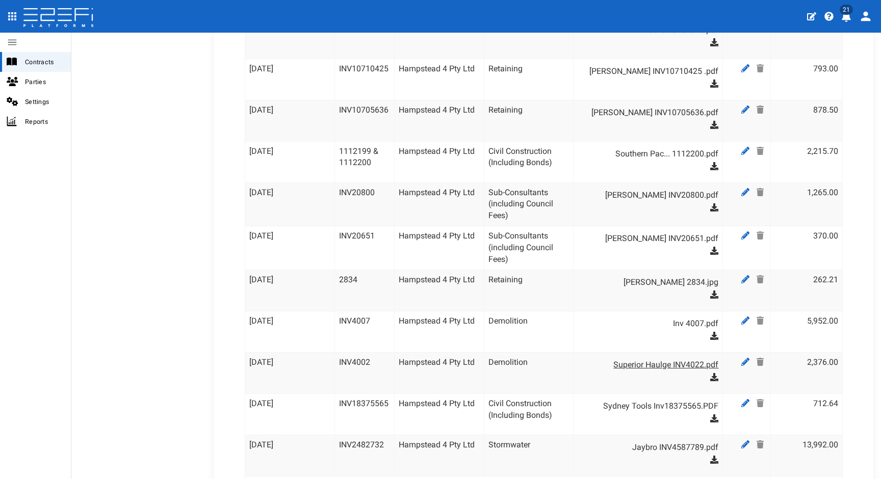
click at [665, 357] on link "Superior Haulge INV4022.pdf" at bounding box center [653, 365] width 131 height 16
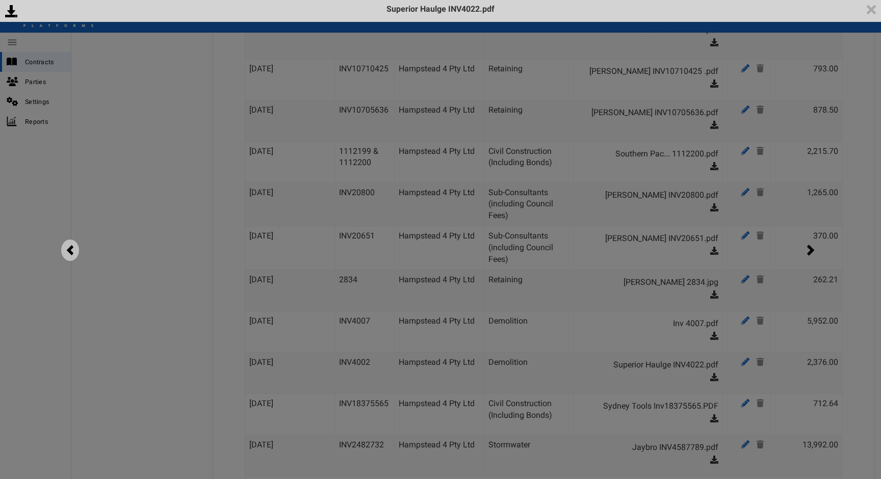
click at [68, 249] on img at bounding box center [70, 250] width 18 height 21
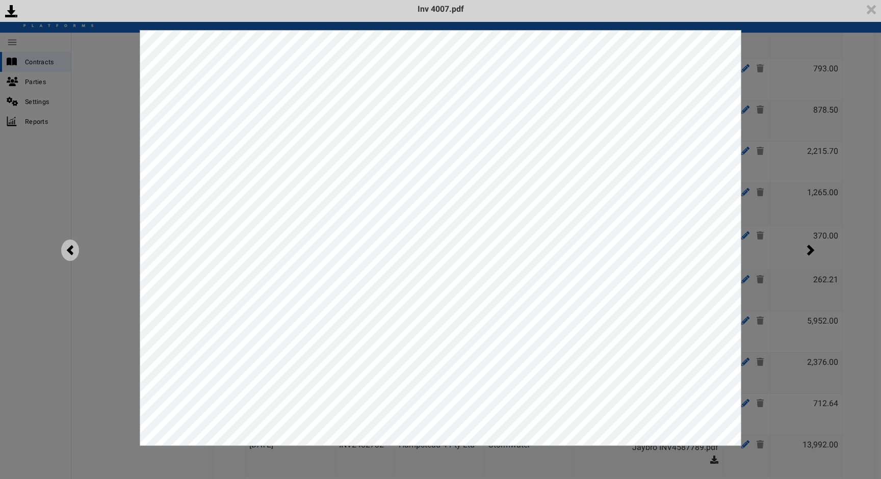
scroll to position [0, 0]
click at [805, 252] on img at bounding box center [811, 250] width 18 height 21
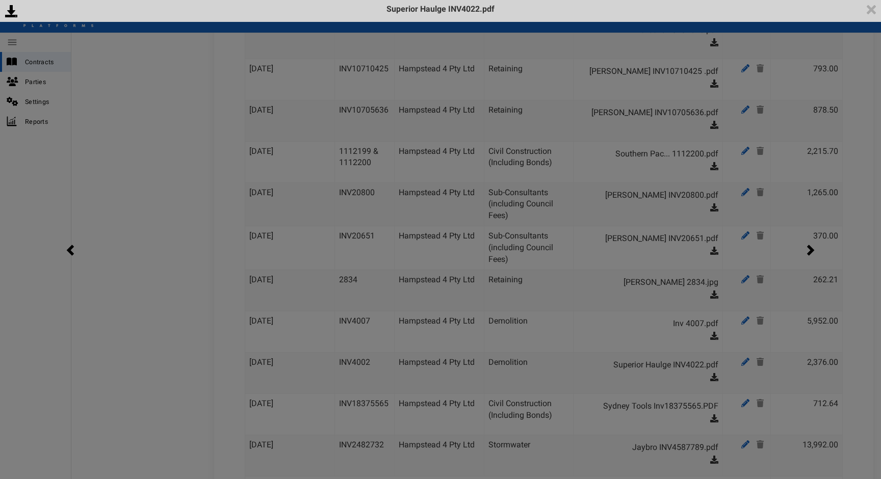
click at [54, 245] on div "<p>Your browser does not support iframes.</p><script type="text/javascript">ale…" at bounding box center [440, 239] width 881 height 479
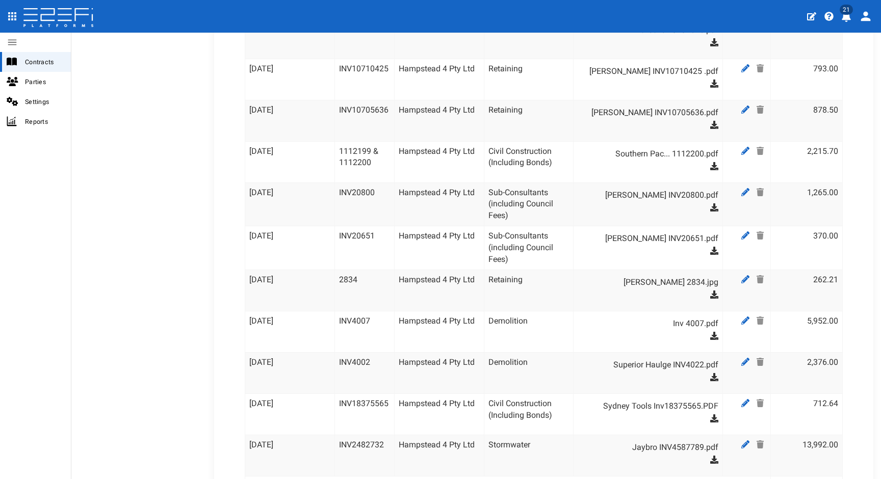
click at [62, 247] on div "Contracts Parties Settings Reports" at bounding box center [35, 239] width 71 height 479
click at [757, 358] on icon at bounding box center [760, 362] width 7 height 8
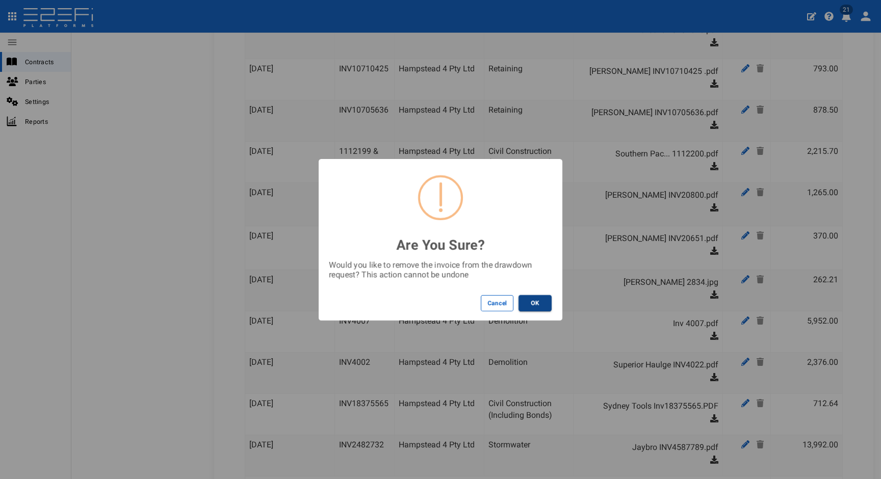
click at [542, 298] on button "OK" at bounding box center [535, 303] width 33 height 16
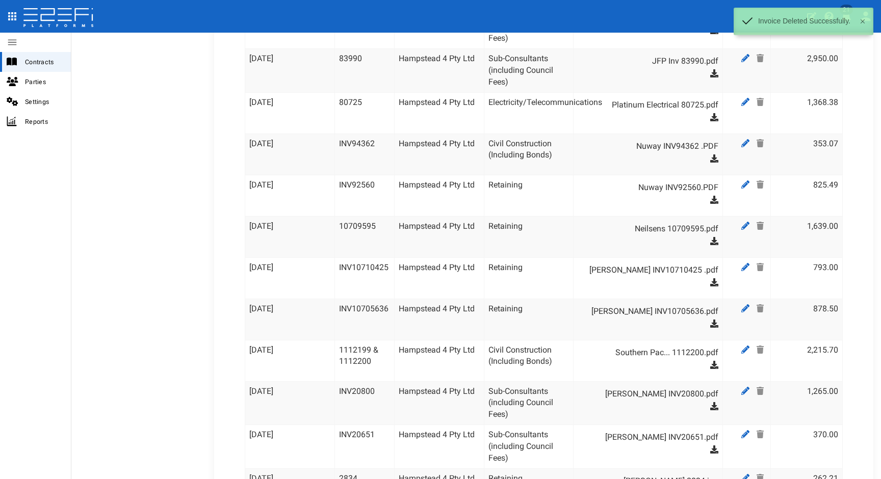
scroll to position [3359, 0]
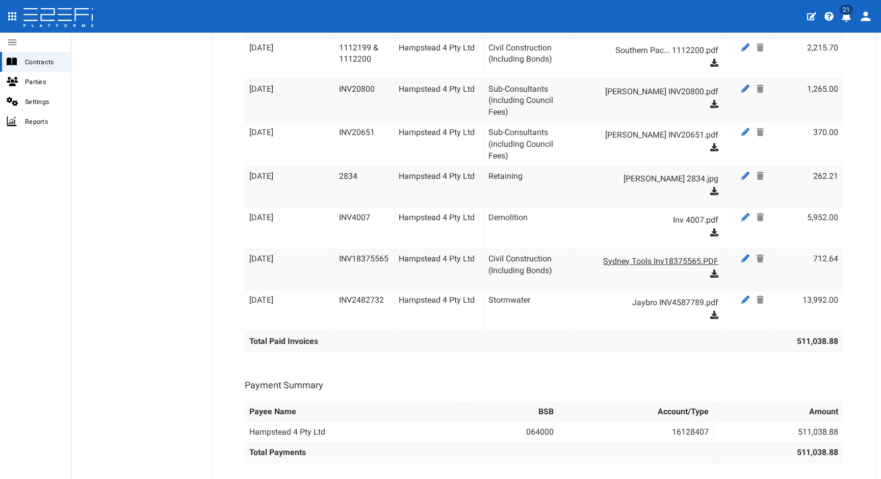
click at [636, 253] on link "Sydney Tools Inv18375565.PDF" at bounding box center [653, 261] width 131 height 16
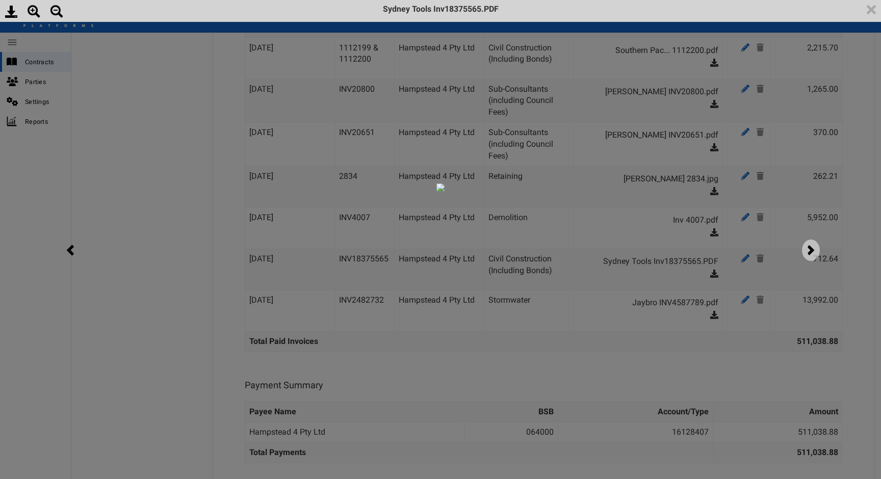
click at [806, 256] on img at bounding box center [811, 250] width 18 height 21
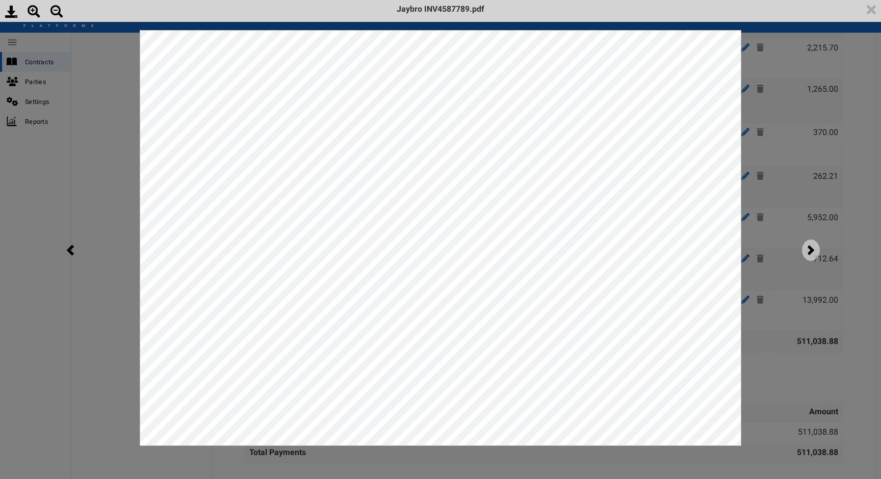
scroll to position [0, 0]
click at [772, 262] on div "<p>Your browser does not support iframes.</p><script type="text/javascript">ale…" at bounding box center [440, 239] width 881 height 479
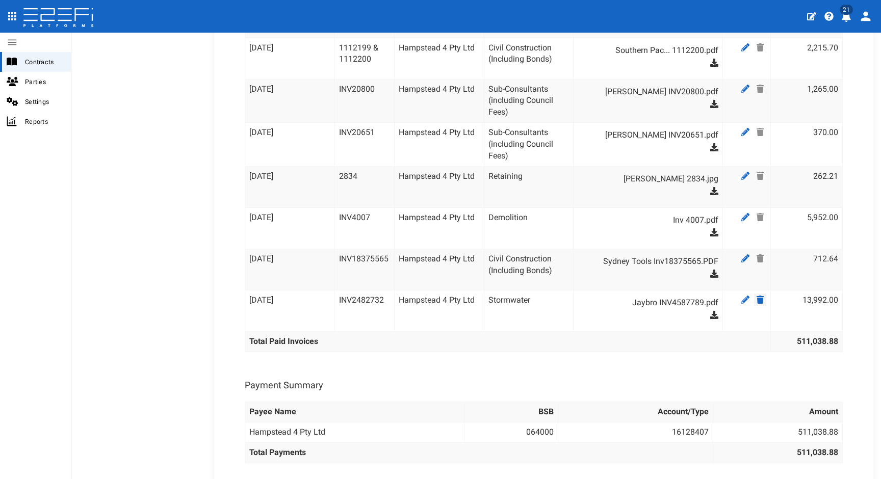
click at [757, 296] on icon at bounding box center [760, 300] width 7 height 8
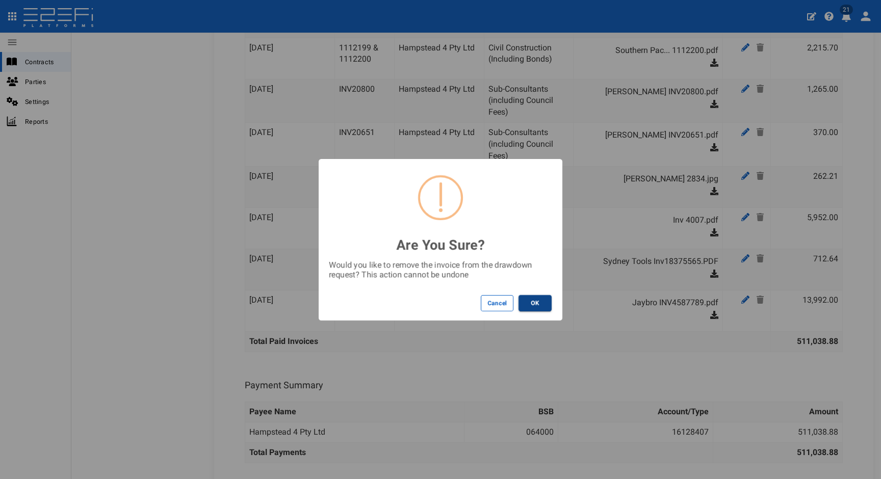
click at [533, 301] on button "OK" at bounding box center [535, 303] width 33 height 16
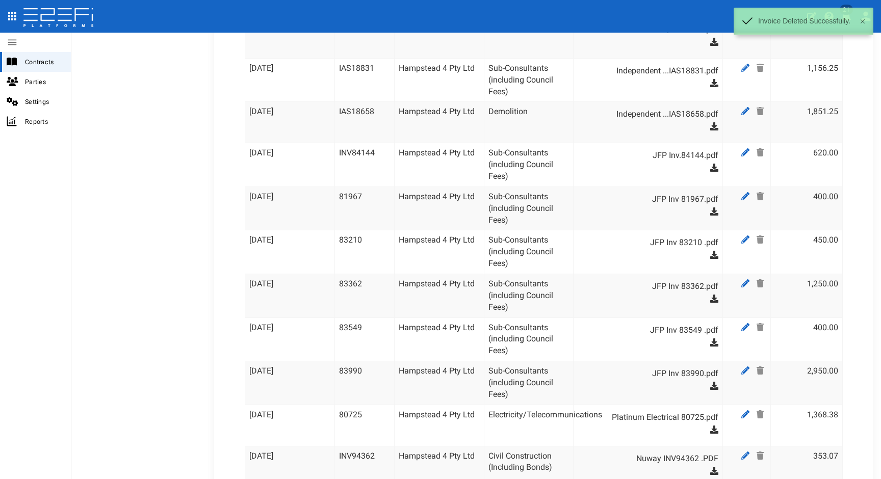
scroll to position [3318, 0]
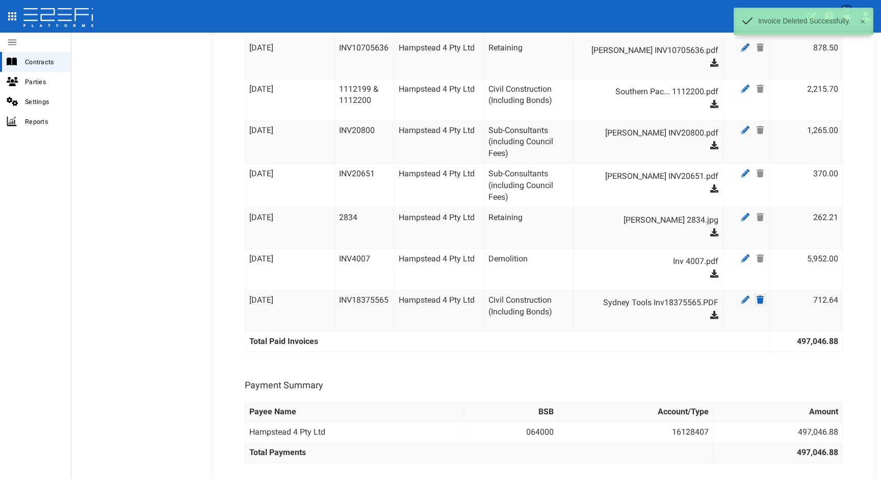
click at [757, 296] on icon at bounding box center [760, 300] width 7 height 8
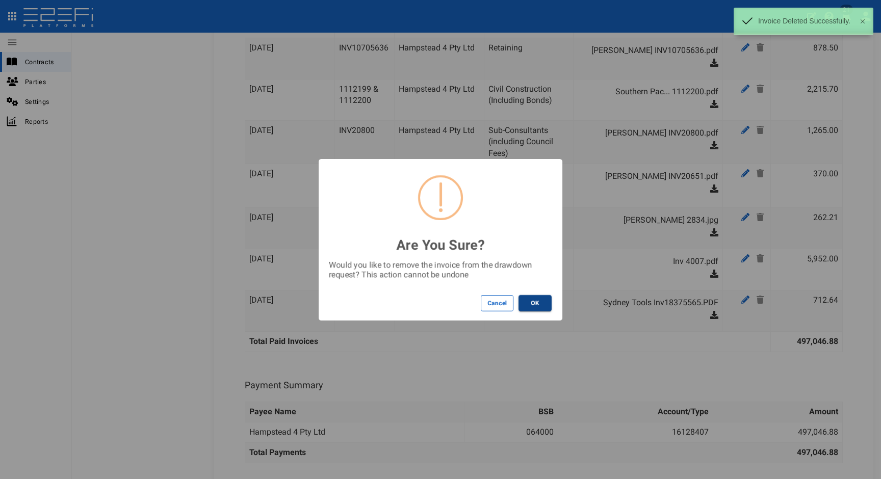
click at [534, 300] on button "OK" at bounding box center [535, 303] width 33 height 16
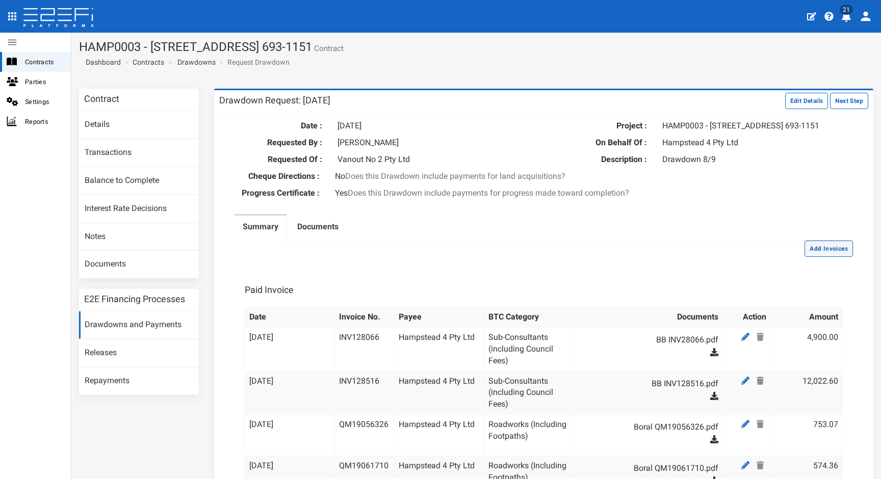
click at [812, 253] on button "Add Invoices" at bounding box center [829, 249] width 48 height 16
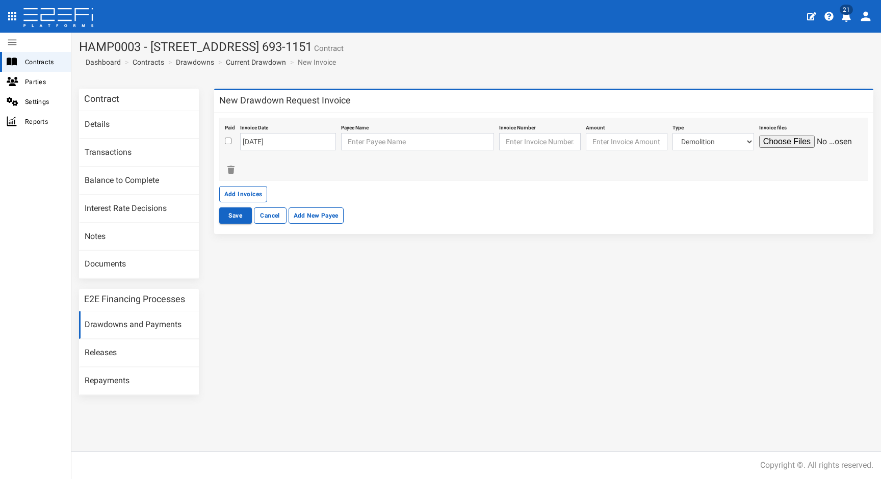
click at [228, 139] on input "checkbox" at bounding box center [228, 141] width 7 height 7
checkbox input "true"
click at [290, 143] on input "[DATE]" at bounding box center [288, 141] width 96 height 17
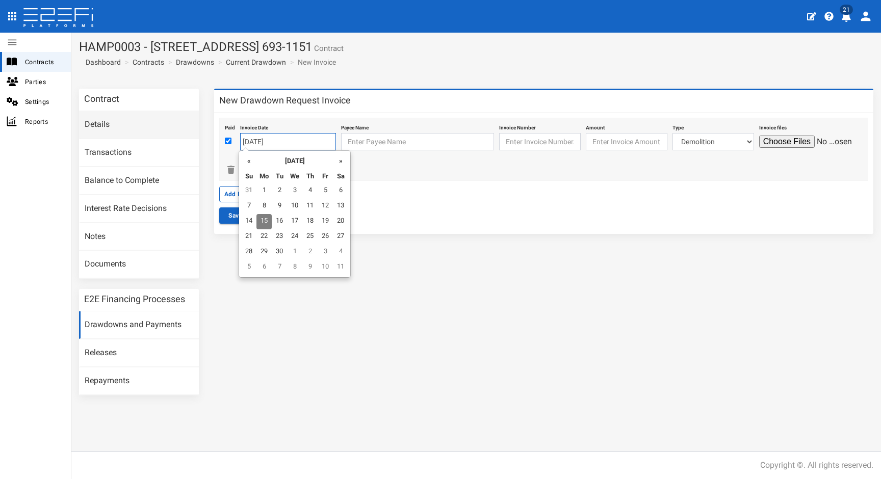
drag, startPoint x: 290, startPoint y: 143, endPoint x: 175, endPoint y: 132, distance: 115.3
click at [175, 132] on div "Contract Details Transactions Balance to Complete Interest Rate Decisions Notes…" at bounding box center [476, 247] width 810 height 317
type input "[DATE]"
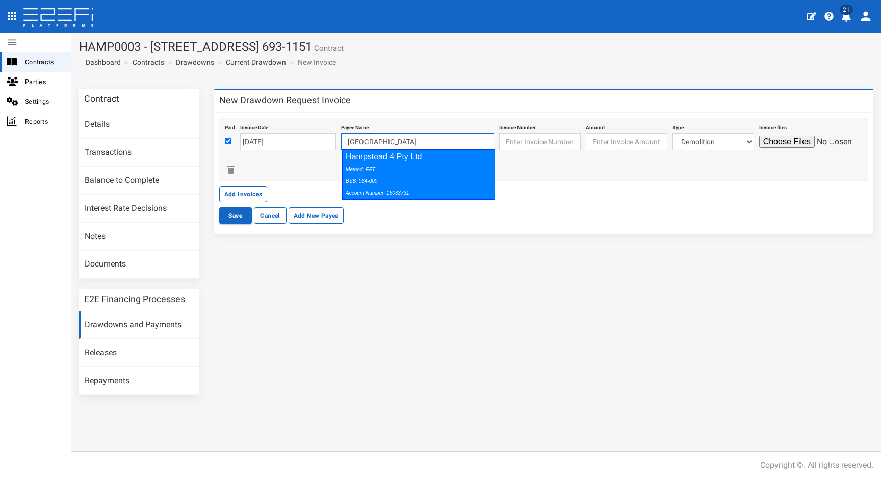
click at [413, 162] on div "Hampstead 4 Pty Ltd Method: EFT BSB: 064-000 Account Number: 16033731" at bounding box center [418, 174] width 153 height 50
type input "Hampstead 4 Pty Ltd 064-000 16033731"
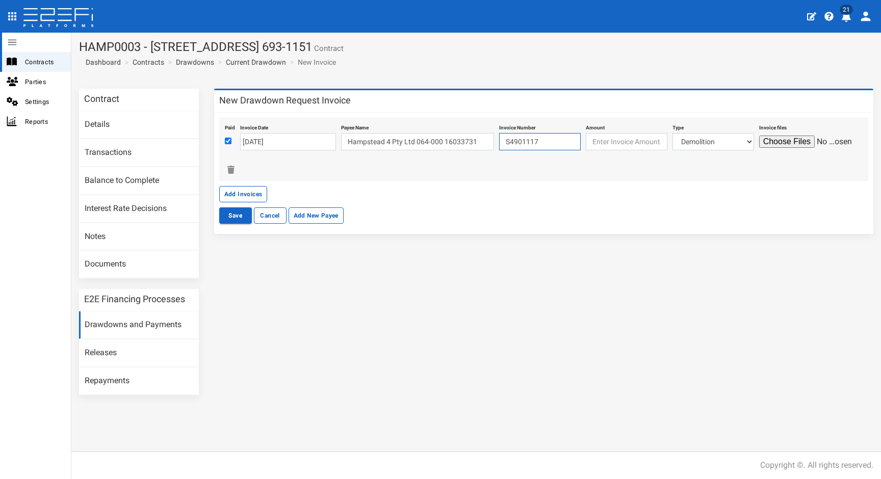
type input "S4901117"
type input "3097.00"
select select "Electricity/Telecommunications~100~MISCELLANEOUS WORKS"
click at [774, 143] on input "file" at bounding box center [807, 142] width 97 height 12
type input "C:\fakepath\S4901117 - SESA.pdf"
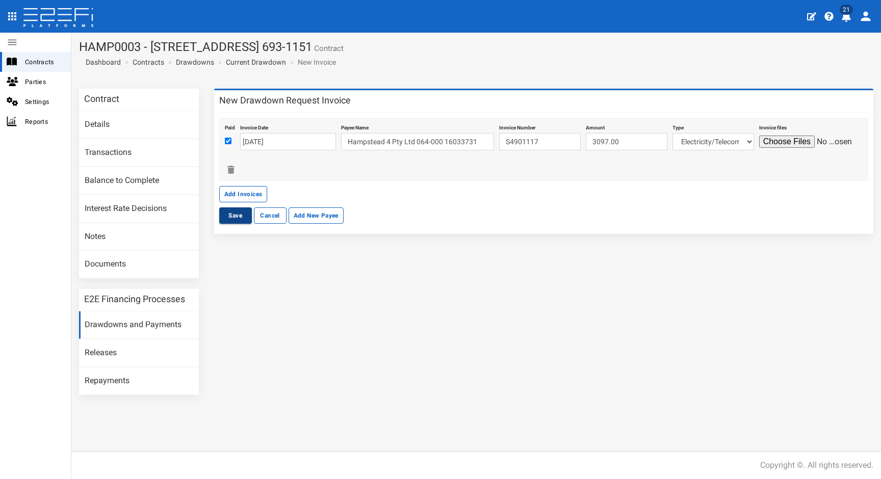
click at [245, 217] on button "Save" at bounding box center [235, 216] width 33 height 16
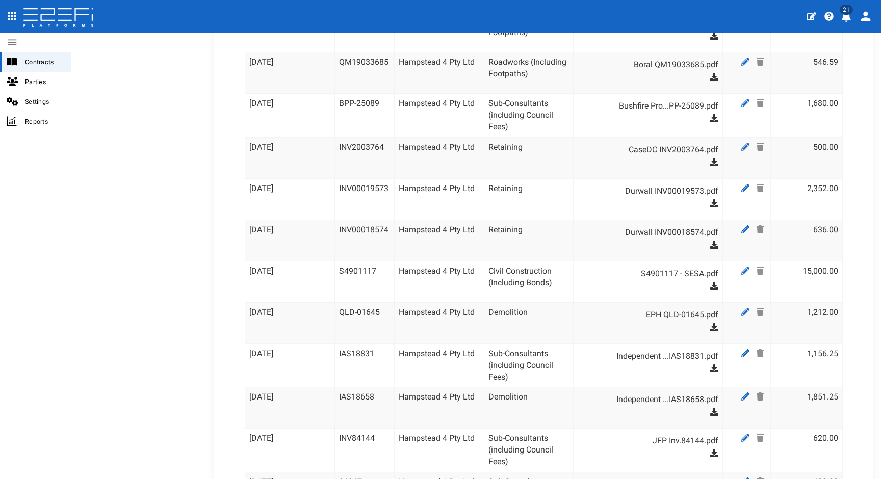
scroll to position [2414, 0]
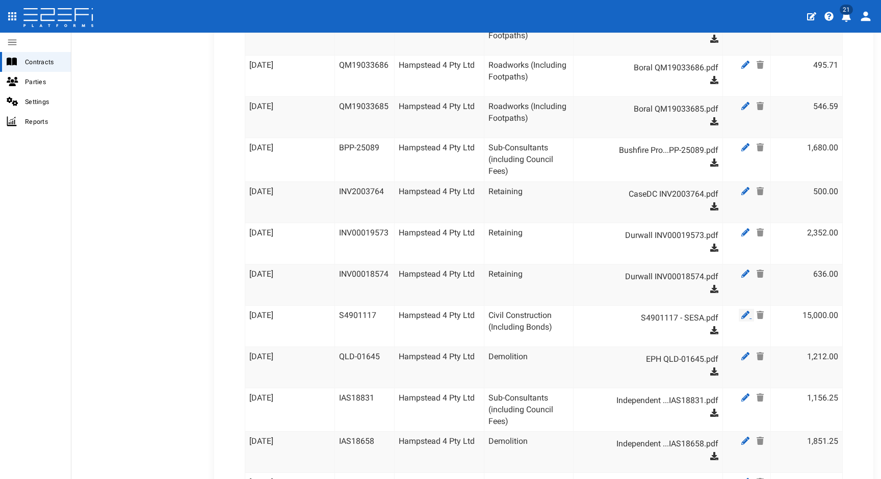
click at [742, 311] on icon at bounding box center [746, 315] width 8 height 8
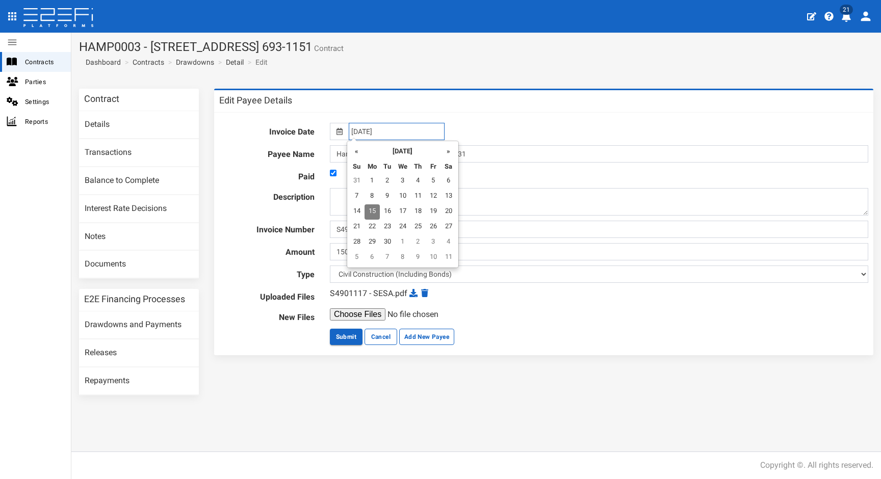
drag, startPoint x: 324, startPoint y: 113, endPoint x: 304, endPoint y: 111, distance: 19.9
click at [305, 111] on div "Edit Payee Details Invoice Date 15-09-2025 Payee Name Hampstead 4 Pty Ltd 064-0…" at bounding box center [543, 222] width 659 height 266
type input "19-08-2025"
click at [558, 298] on div "S4901117 - SESA.pdf" at bounding box center [599, 294] width 539 height 12
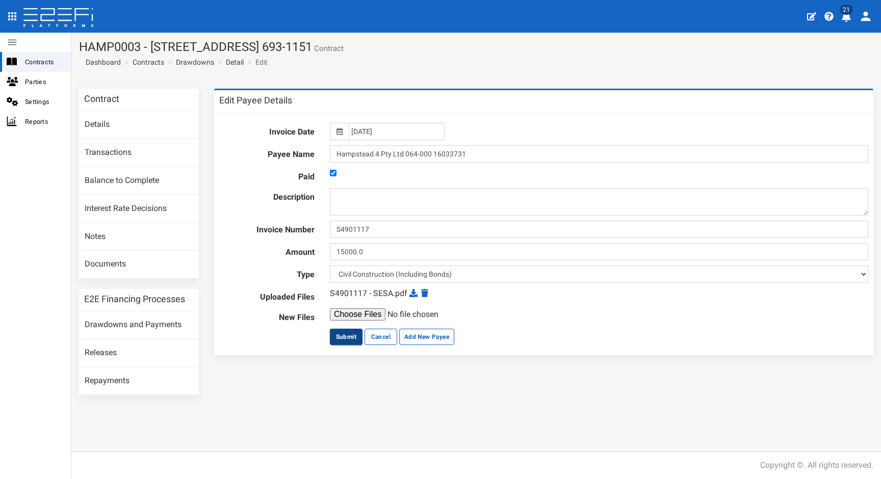
click at [344, 337] on button "Submit" at bounding box center [346, 337] width 33 height 16
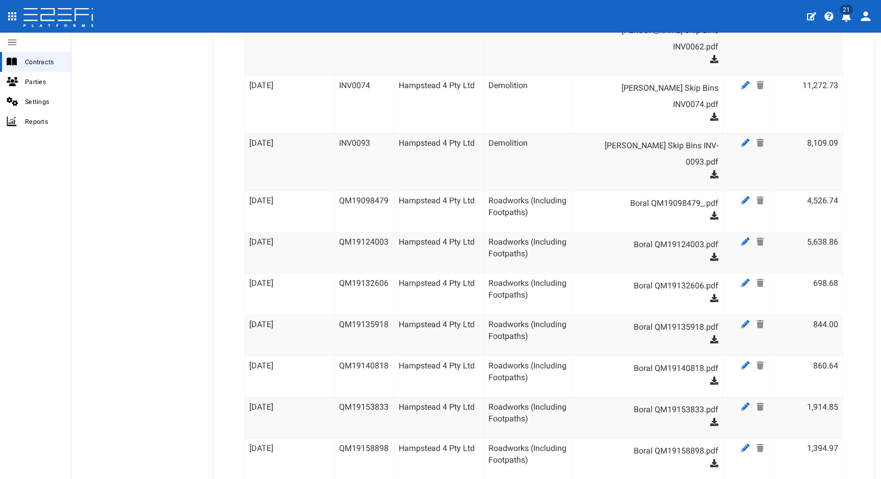
scroll to position [199, 0]
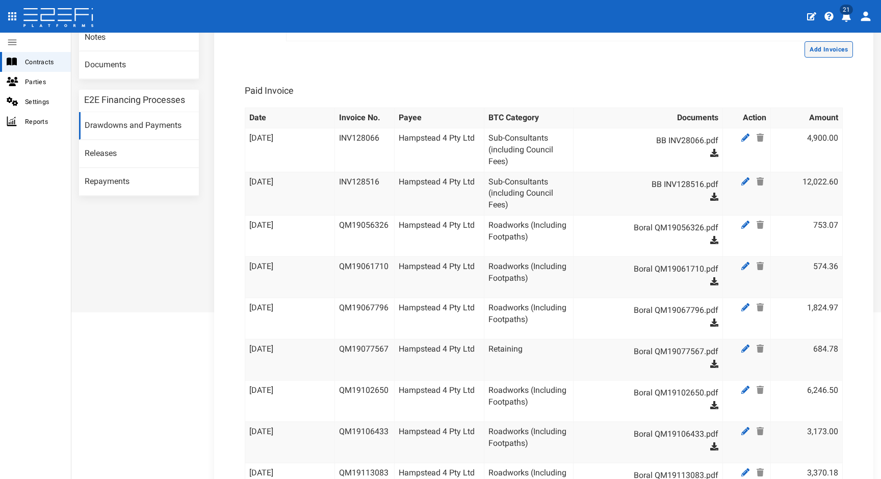
click at [814, 54] on button "Add Invoices" at bounding box center [829, 49] width 48 height 16
click at [813, 55] on button "Add Invoices" at bounding box center [829, 49] width 48 height 16
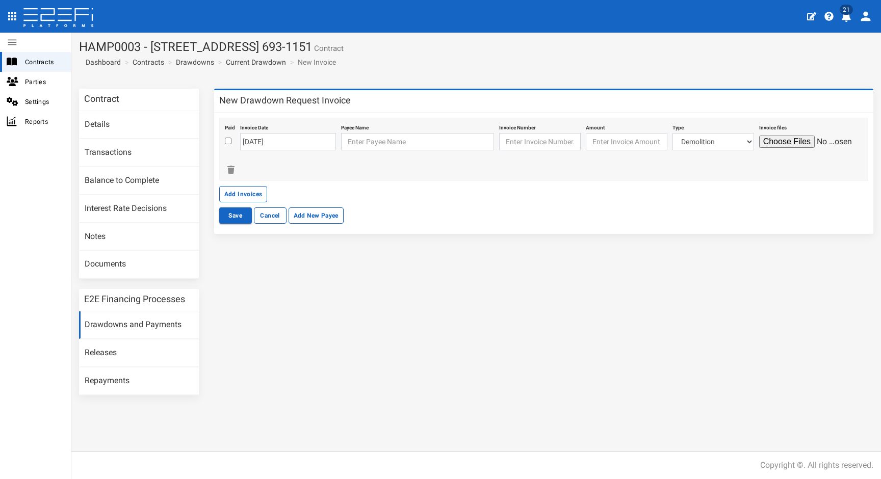
click at [227, 140] on input "checkbox" at bounding box center [228, 141] width 7 height 7
checkbox input "true"
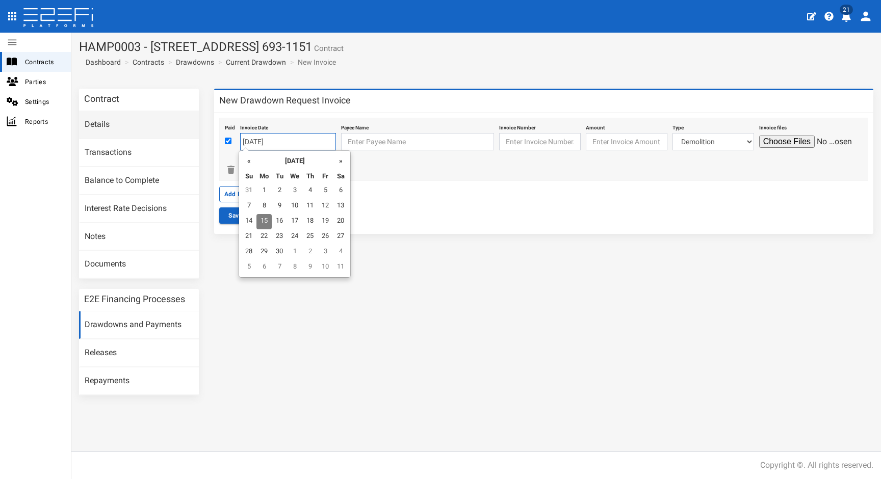
drag, startPoint x: 302, startPoint y: 140, endPoint x: 189, endPoint y: 136, distance: 112.8
click at [189, 136] on div "Contract Details Transactions Balance to Complete Interest Rate Decisions Notes…" at bounding box center [476, 247] width 810 height 317
type input "[DATE]"
type input "o"
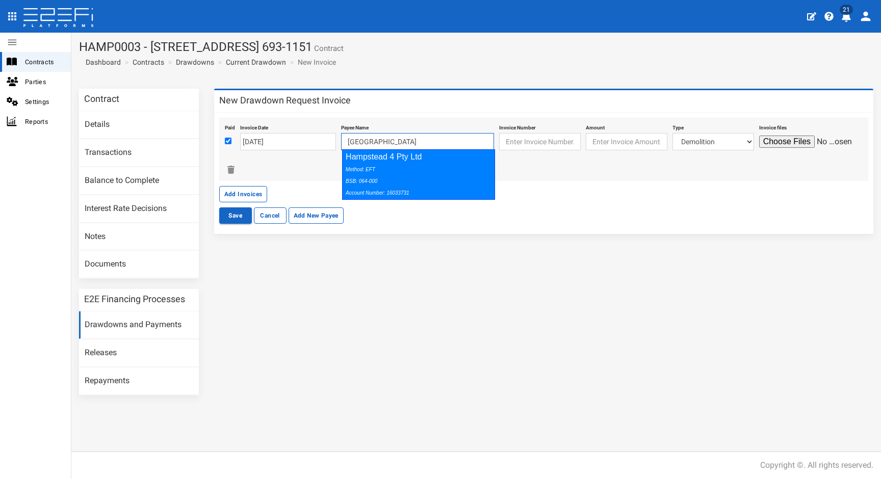
click at [366, 169] on icon "Method: EFT BSB: 064-000 Account Number: 16033731" at bounding box center [378, 181] width 64 height 29
type input "Hampstead 4 Pty Ltd 064-000 16033731"
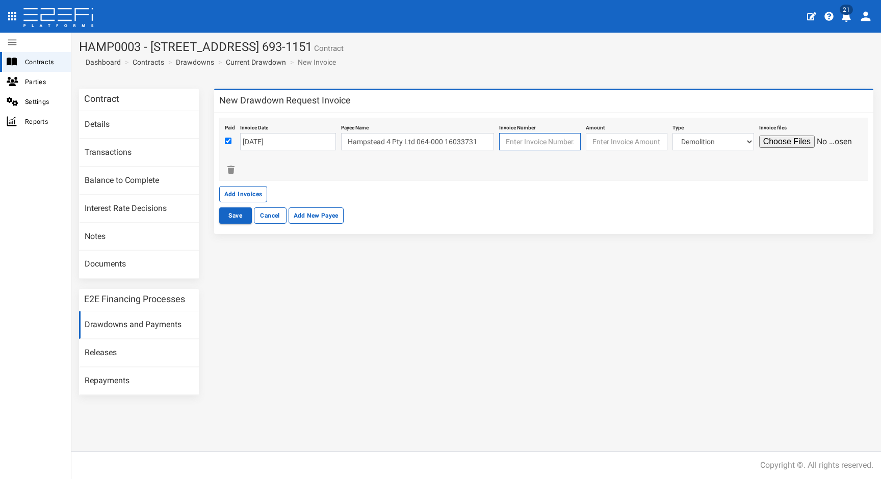
click at [521, 140] on input "text" at bounding box center [540, 141] width 82 height 17
paste input "Q2SI0118232"
type input "Q2SI0118232"
type input "582.96"
select select "Fencing~70~CIVIL WORKS"
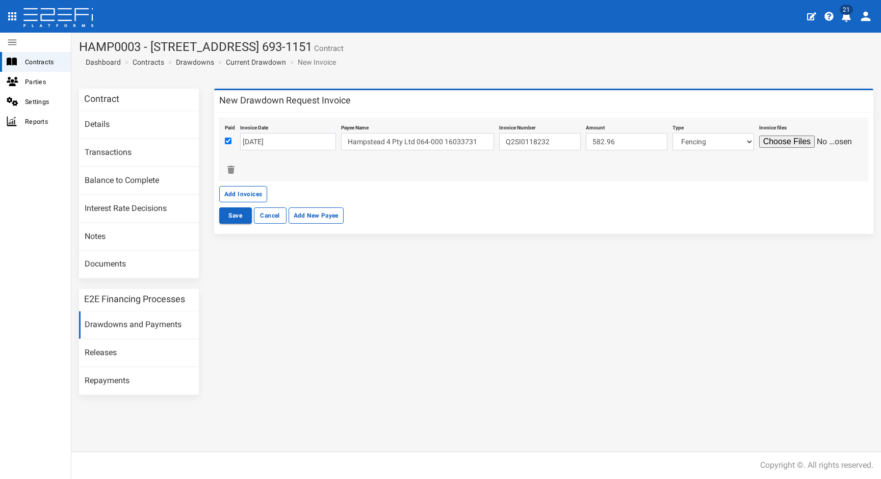
click at [782, 146] on input "file" at bounding box center [807, 142] width 97 height 12
type input "C:\fakepath\OxWorks TAX INVOICE (1).pdf"
click at [250, 190] on button "Add Invoices" at bounding box center [243, 194] width 48 height 16
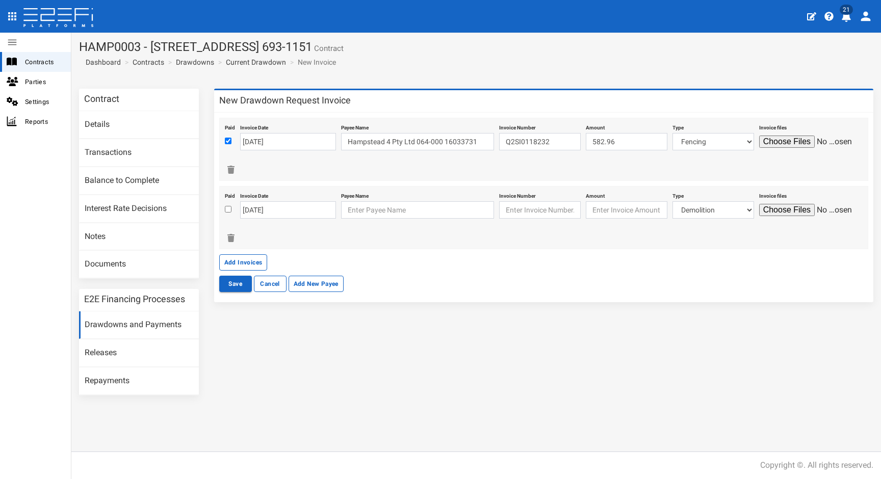
click at [228, 209] on input "checkbox" at bounding box center [228, 209] width 7 height 7
checkbox input "true"
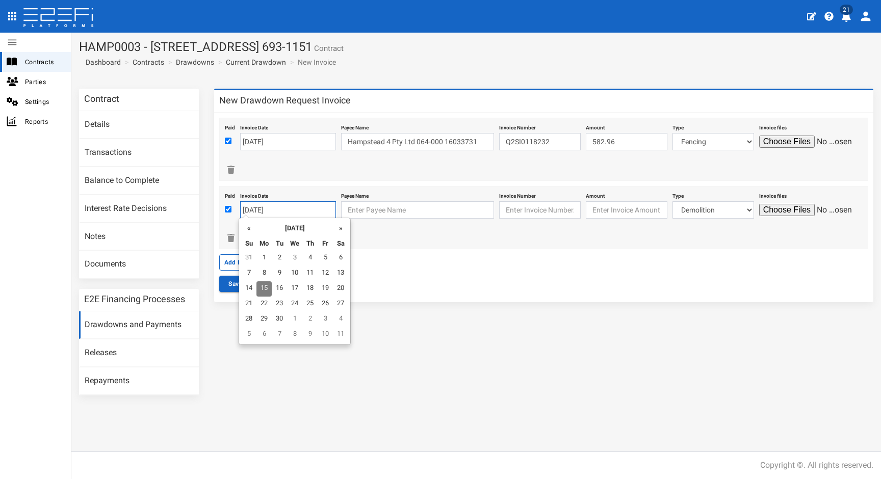
drag, startPoint x: 288, startPoint y: 209, endPoint x: 223, endPoint y: 199, distance: 65.4
click at [223, 199] on div "Paid Invoice Date [DATE] Payee Name Invoice Number Amount Type Demolition Fenci…" at bounding box center [543, 217] width 649 height 63
type input "[DATE]"
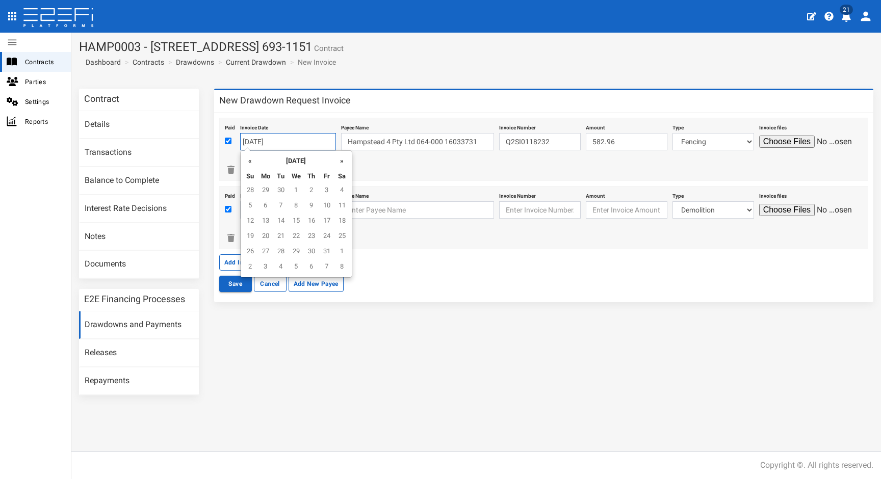
click at [266, 141] on input "[DATE]" at bounding box center [288, 141] width 96 height 17
type input "[DATE]"
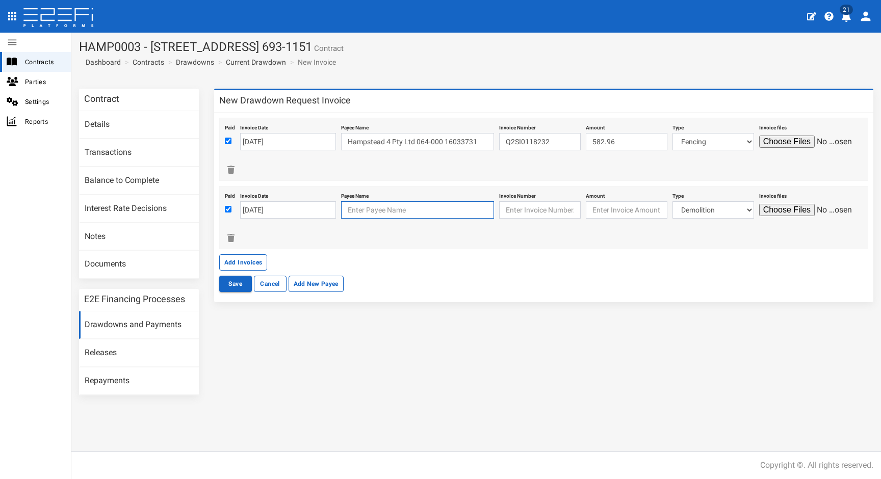
click at [388, 208] on input "text" at bounding box center [417, 209] width 153 height 17
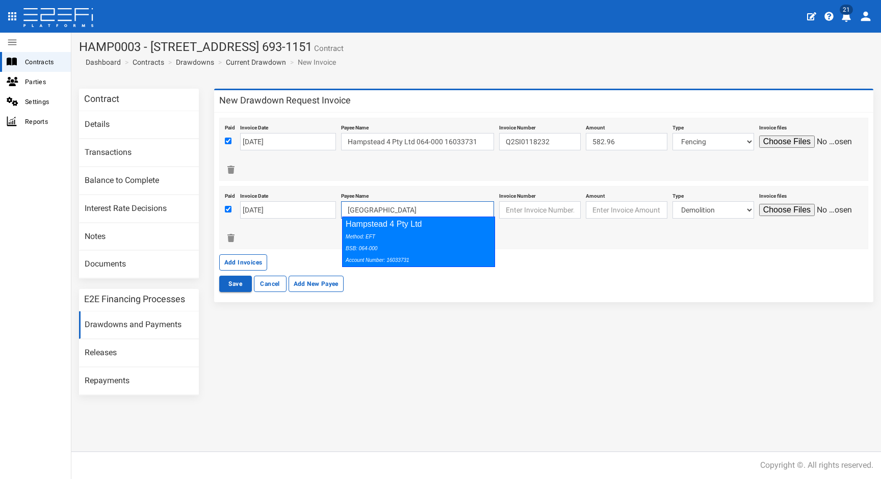
click at [414, 226] on div "Hampstead 4 Pty Ltd Method: EFT BSB: 064-000 Account Number: 16033731" at bounding box center [418, 242] width 153 height 50
type input "Hampstead 4 Pty Ltd 064-000 16033731"
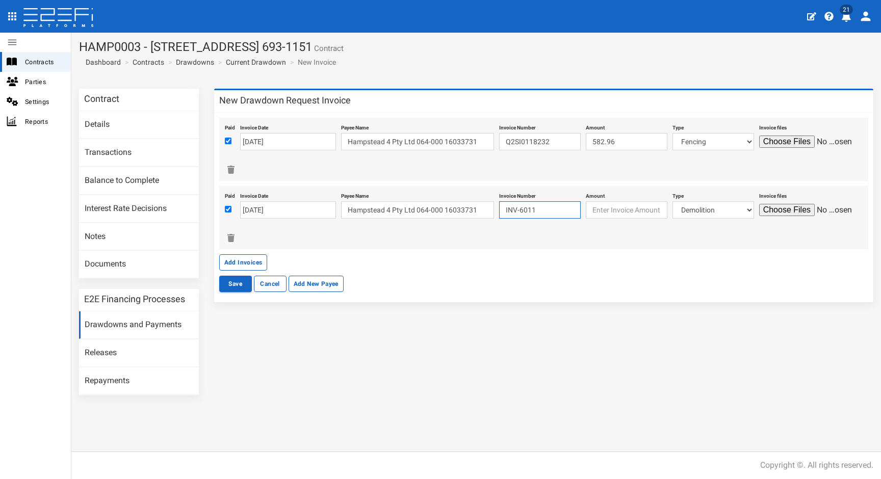
type input "INV-6011"
type input "4803"
select select "Stormwater~74~CIVIL WORKS"
click at [793, 207] on input "file" at bounding box center [807, 210] width 97 height 12
type input "C:\fakepath\Vac2U Invoice INV-6011.pdf"
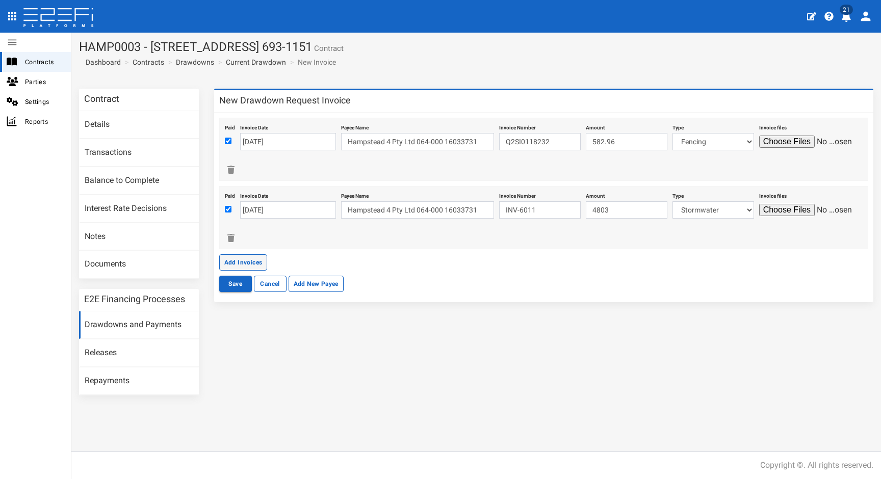
click at [251, 258] on button "Add Invoices" at bounding box center [243, 262] width 48 height 16
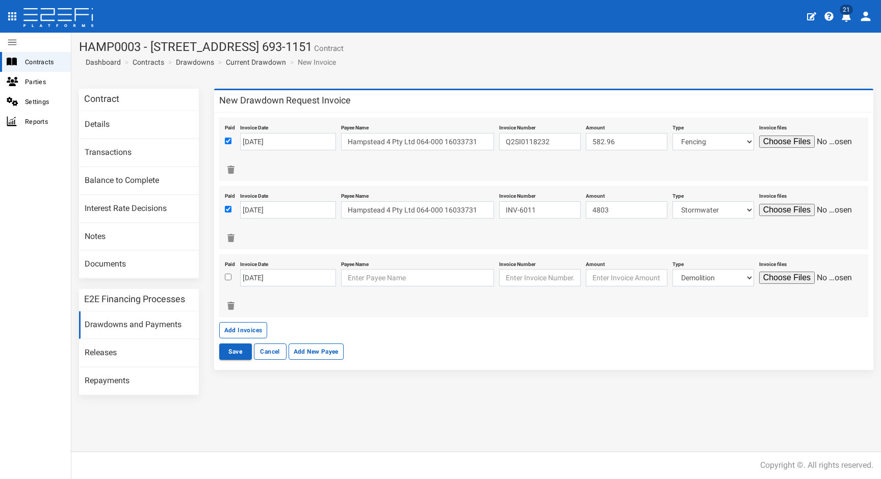
click at [228, 274] on input "checkbox" at bounding box center [228, 277] width 7 height 7
checkbox input "true"
drag, startPoint x: 282, startPoint y: 277, endPoint x: 205, endPoint y: 268, distance: 77.6
click at [205, 268] on div "Contract Details Transactions Balance to Complete Interest Rate Decisions Notes…" at bounding box center [476, 247] width 810 height 317
type input "[DATE]"
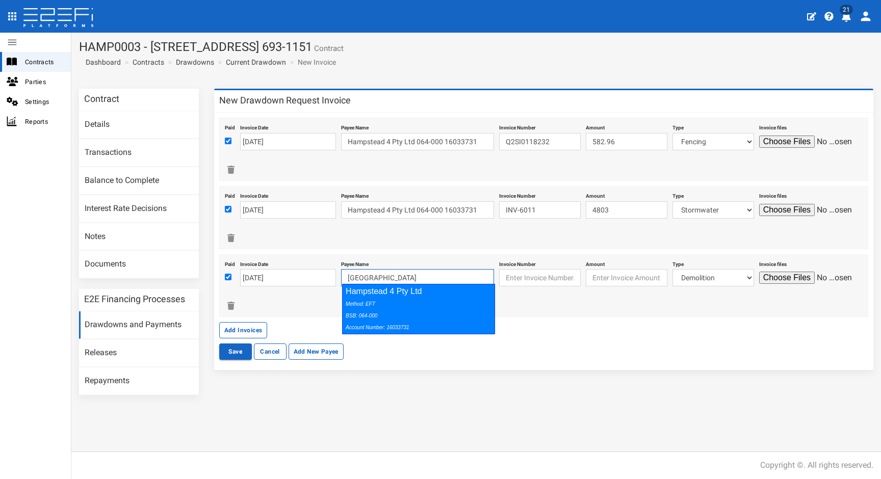
click at [391, 301] on div "Method: EFT BSB: 064-000 Account Number: 16033731" at bounding box center [416, 315] width 141 height 35
type input "Hampstead 4 Pty Ltd 064-000 16033731"
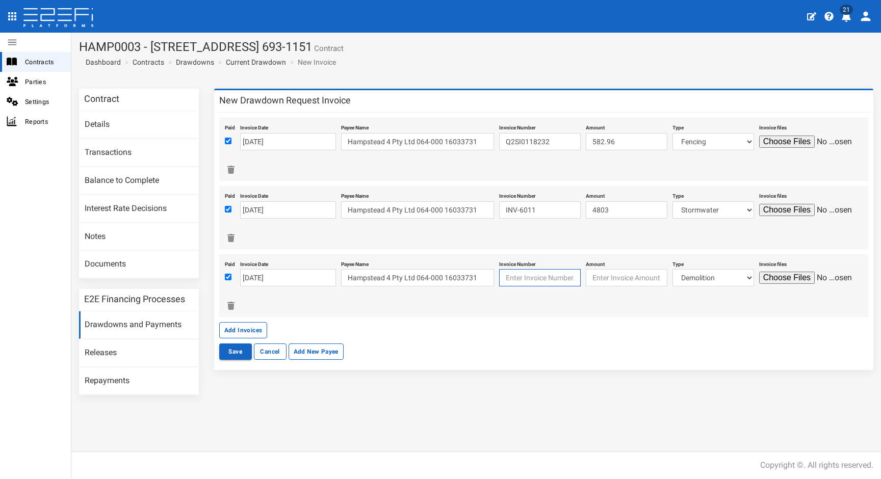
type input "6"
type input "INV-6299"
type input "3924"
select select "Stormwater~74~CIVIL WORKS"
click at [782, 277] on input "file" at bounding box center [807, 278] width 97 height 12
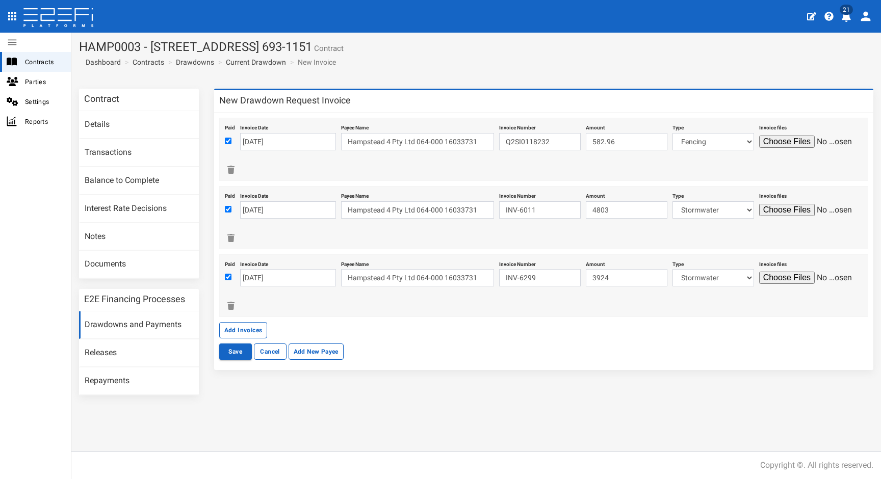
type input "C:\fakepath\Vac2U Invoice INV-6299 (1).pdf"
click at [234, 325] on button "Add Invoices" at bounding box center [243, 330] width 48 height 16
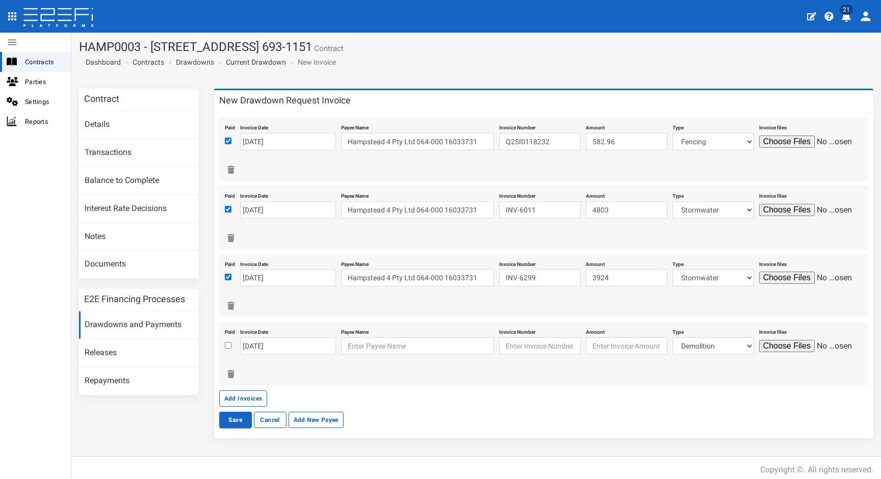
click at [225, 340] on div at bounding box center [230, 346] width 10 height 12
click at [227, 342] on input "checkbox" at bounding box center [228, 345] width 7 height 7
checkbox input "true"
drag, startPoint x: 282, startPoint y: 348, endPoint x: 226, endPoint y: 338, distance: 56.6
click at [226, 338] on div "Paid Invoice Date 15-09-2025 Payee Name Invoice Number Amount Type Demolition F…" at bounding box center [543, 353] width 649 height 63
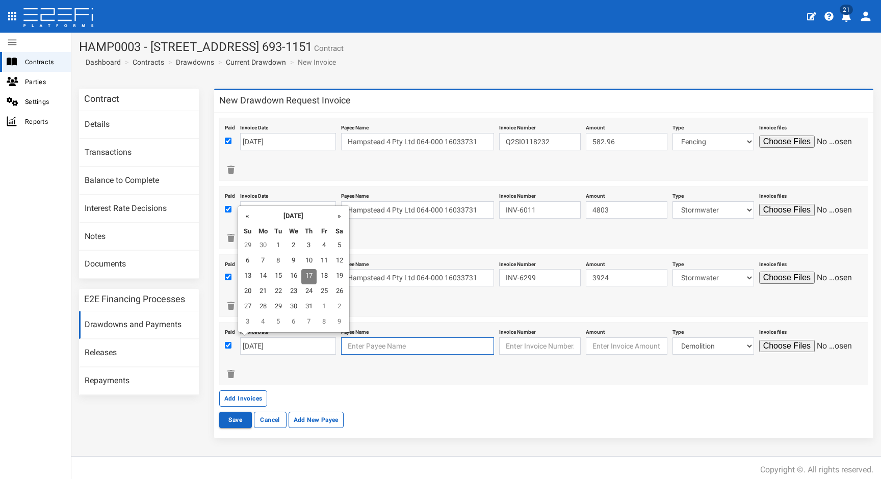
type input "17-07-2025"
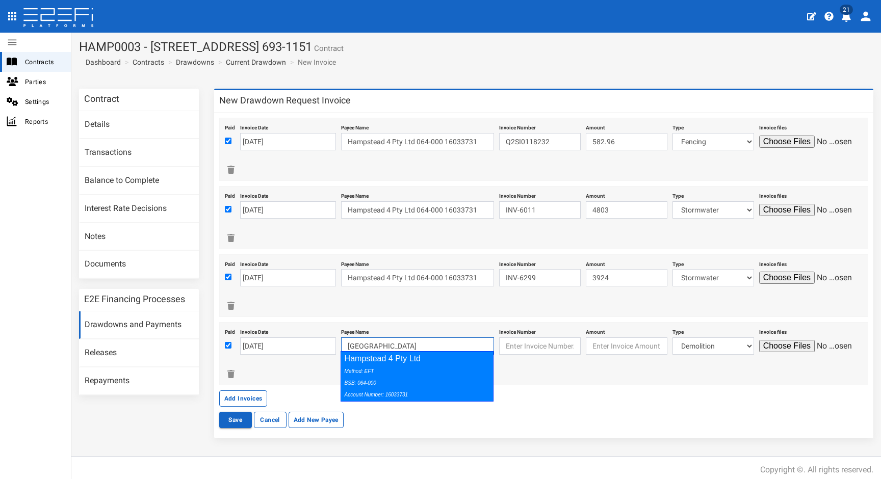
click at [390, 391] on icon "Method: EFT BSB: 064-000 Account Number: 16033731" at bounding box center [377, 383] width 64 height 29
type input "Hampstead 4 Pty Ltd 064-000 16033731"
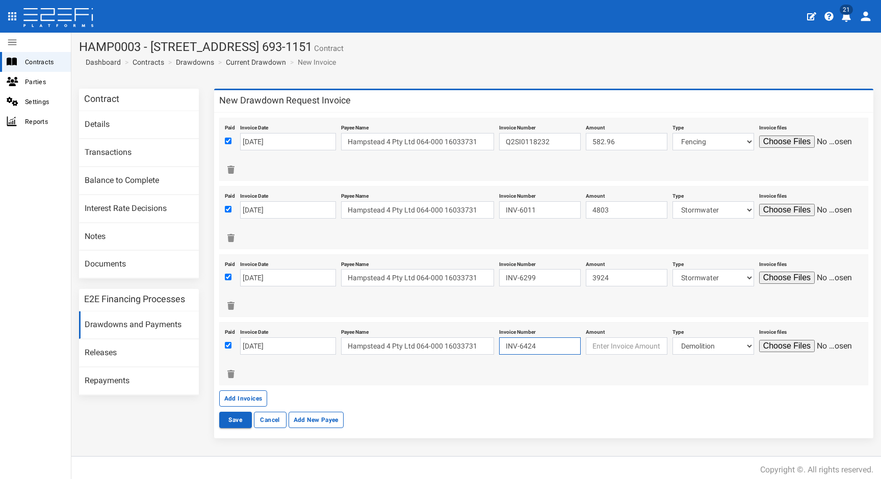
type input "INV-6424"
click at [624, 339] on input "number" at bounding box center [627, 346] width 82 height 17
type input "3935"
click at [759, 352] on input "file" at bounding box center [807, 346] width 97 height 12
type input "C:\fakepath\Vac2U Invoice INV-6424.pdf"
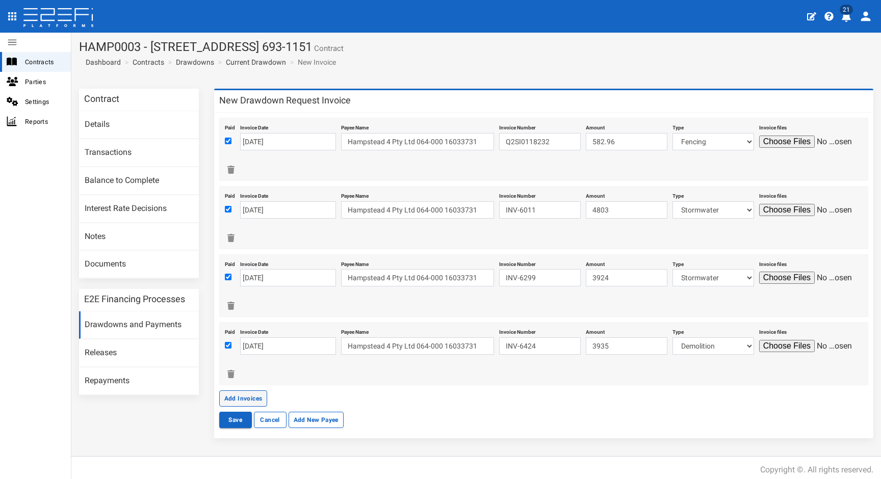
click at [256, 394] on button "Add Invoices" at bounding box center [243, 399] width 48 height 16
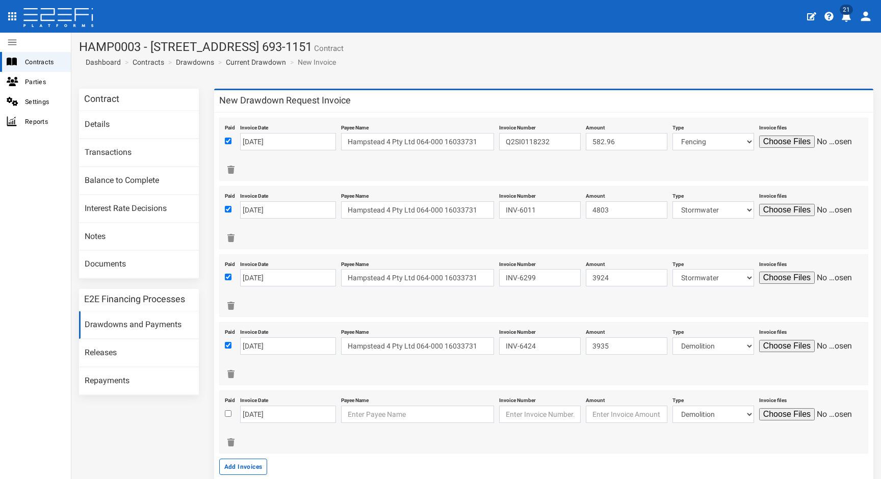
click at [225, 411] on input "checkbox" at bounding box center [228, 414] width 7 height 7
checkbox input "true"
drag, startPoint x: 284, startPoint y: 410, endPoint x: 163, endPoint y: 379, distance: 124.2
click at [170, 382] on div "Contract Details Transactions Balance to Complete Interest Rate Decisions Notes…" at bounding box center [476, 303] width 810 height 428
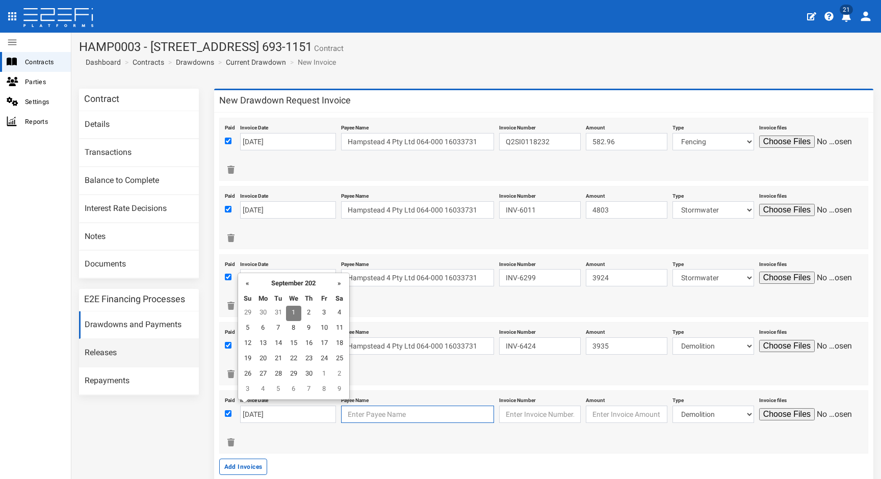
type input "01-09-2025"
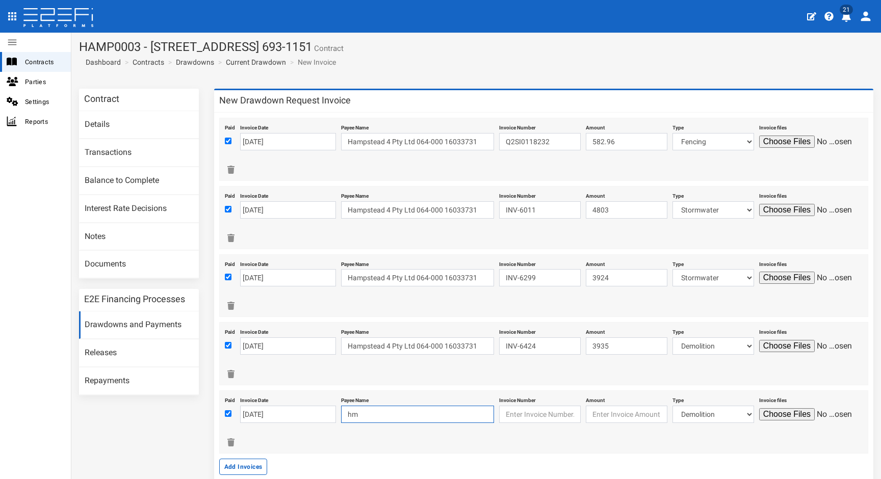
type input "h"
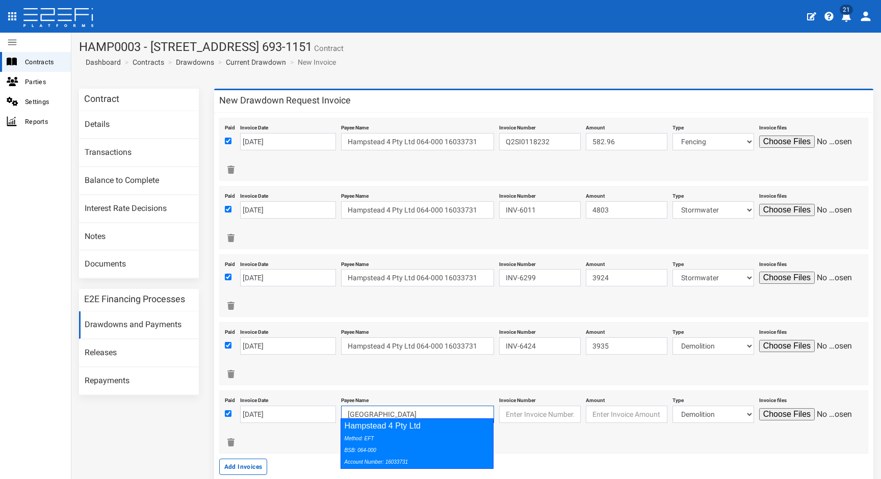
click at [427, 442] on div "Method: EFT BSB: 064-000 Account Number: 16033731" at bounding box center [415, 449] width 141 height 35
type input "Hampstead 4 Pty Ltd 064-000 16033731"
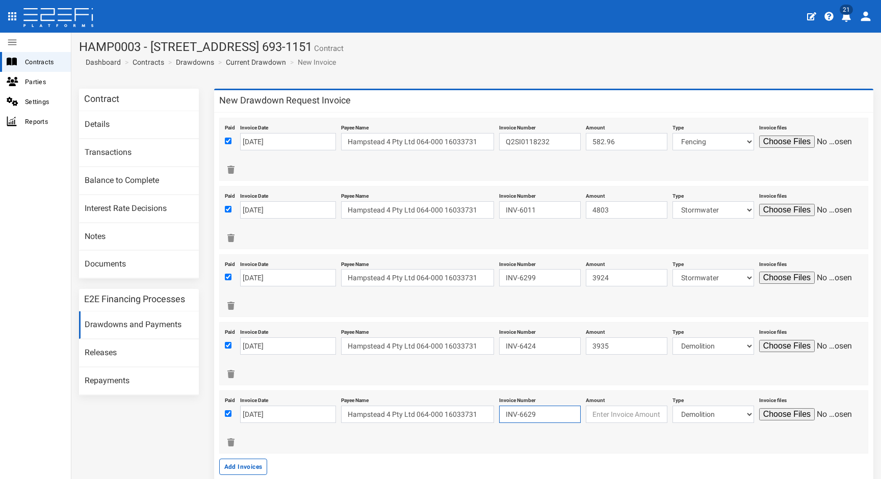
type input "INV-6629"
type input "4903"
click at [759, 421] on input "file" at bounding box center [807, 415] width 97 height 12
type input "C:\fakepath\Vac2U Invoice INV-6629 (1).pdf"
click at [244, 464] on button "Add Invoices" at bounding box center [243, 467] width 48 height 16
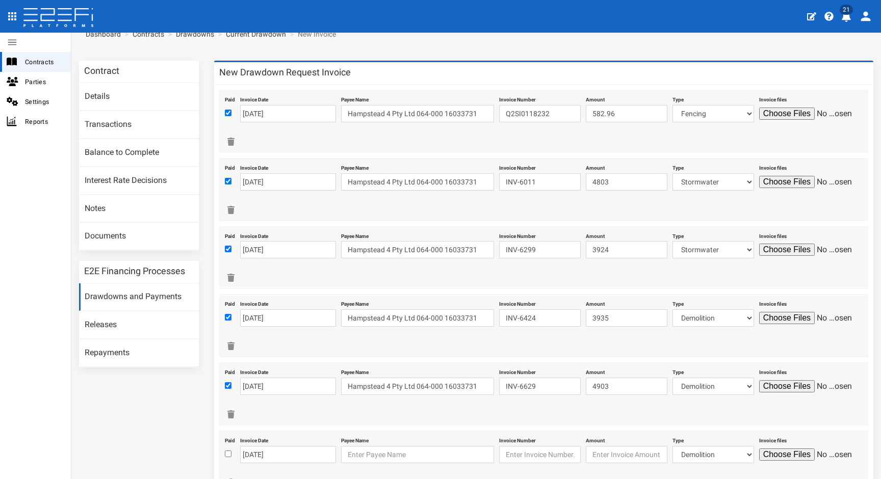
scroll to position [135, 0]
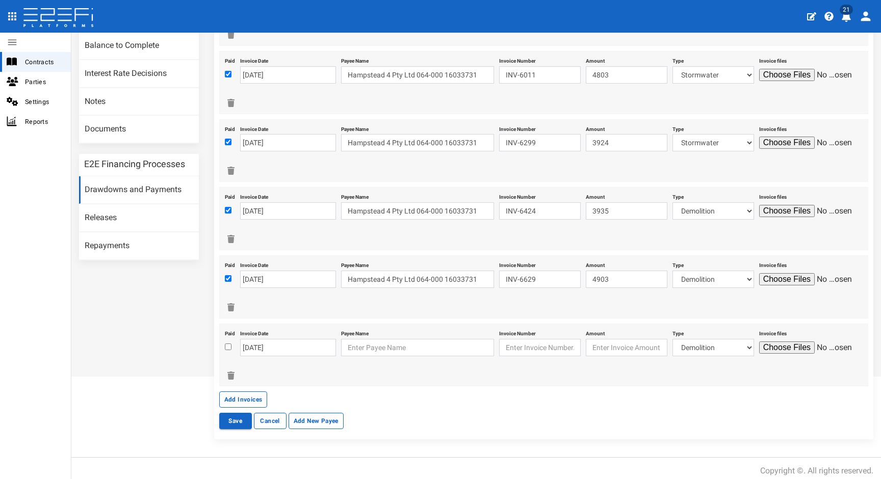
click at [227, 344] on input "checkbox" at bounding box center [228, 347] width 7 height 7
checkbox input "true"
drag, startPoint x: 282, startPoint y: 343, endPoint x: 223, endPoint y: 337, distance: 59.5
click at [223, 337] on div "Paid Invoice Date 15-09-2025 Payee Name Invoice Number Amount Type Demolition F…" at bounding box center [543, 355] width 649 height 63
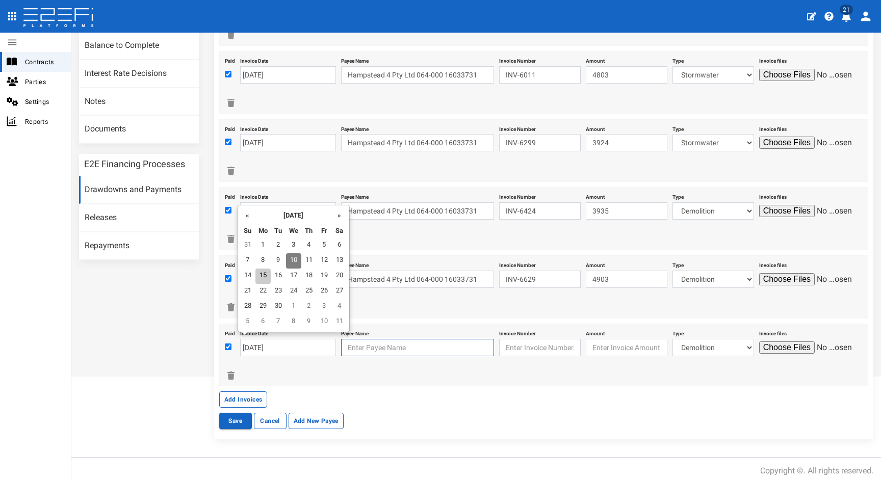
type input "10-09-2025"
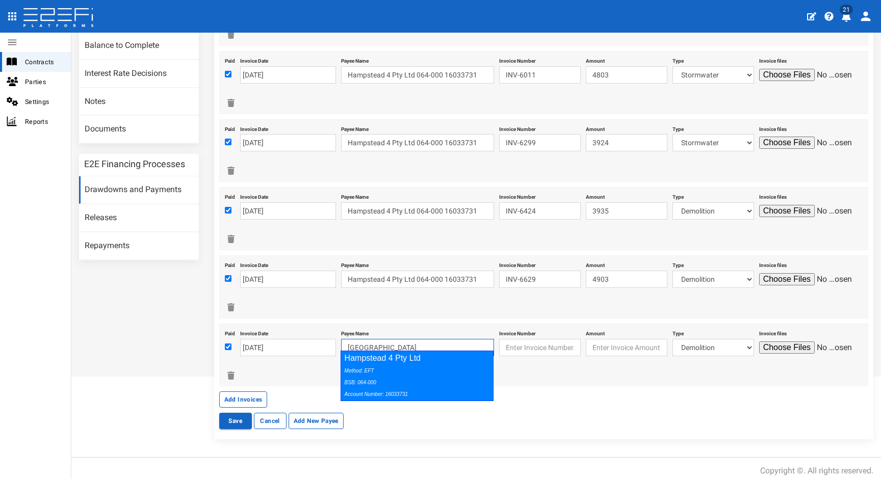
click at [380, 374] on div "Method: EFT BSB: 064-000 Account Number: 16033731" at bounding box center [415, 382] width 141 height 35
type input "Hampstead 4 Pty Ltd 064-000 16033731"
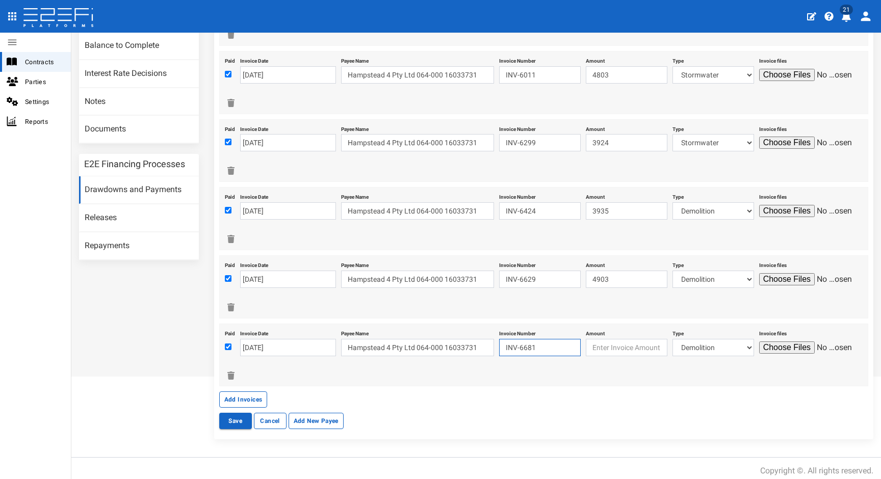
type input "INV-6681"
type input "4665.50"
click at [759, 354] on input "file" at bounding box center [807, 348] width 97 height 12
type input "C:\fakepath\Invoice INV-6681.pdf"
select select "Sub-Consultants (including Council Fees)~115~CONSULTANT/PROFESSIONAL FEES"
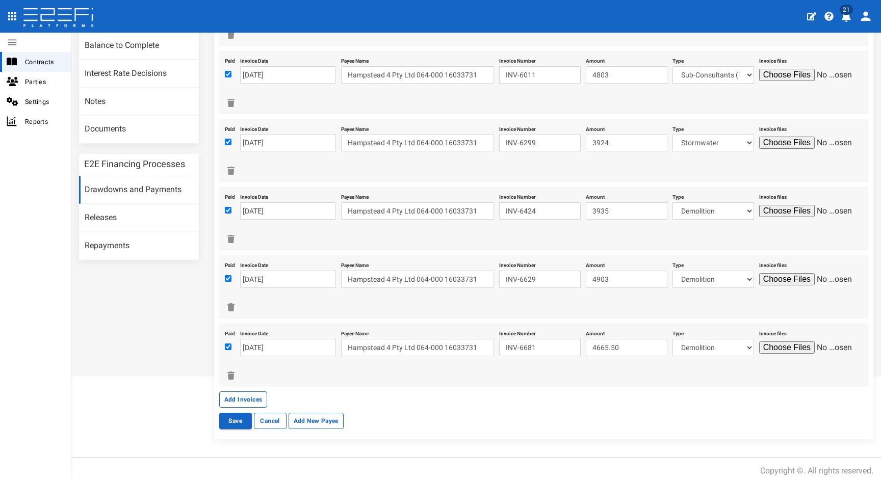
click at [698, 196] on div "Type Demolition Fencing Civil Contract - Mainline Retaining Traffic Control Sto…" at bounding box center [714, 205] width 82 height 30
select select "Stormwater~74~CIVIL WORKS"
select select "Sub-Consultants (including Council Fees)~115~CONSULTANT/PROFESSIONAL FEES"
select select "Stormwater~74~CIVIL WORKS"
click at [240, 416] on button "Save" at bounding box center [235, 421] width 33 height 16
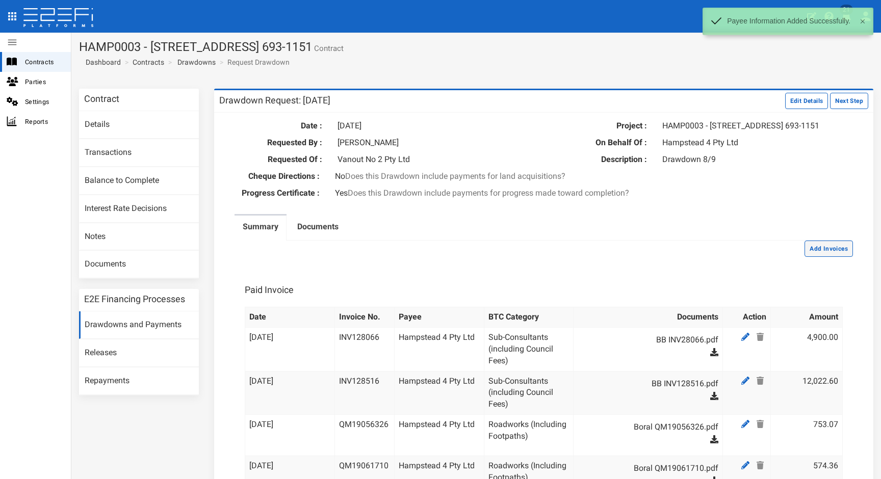
click at [837, 256] on button "Add Invoices" at bounding box center [829, 249] width 48 height 16
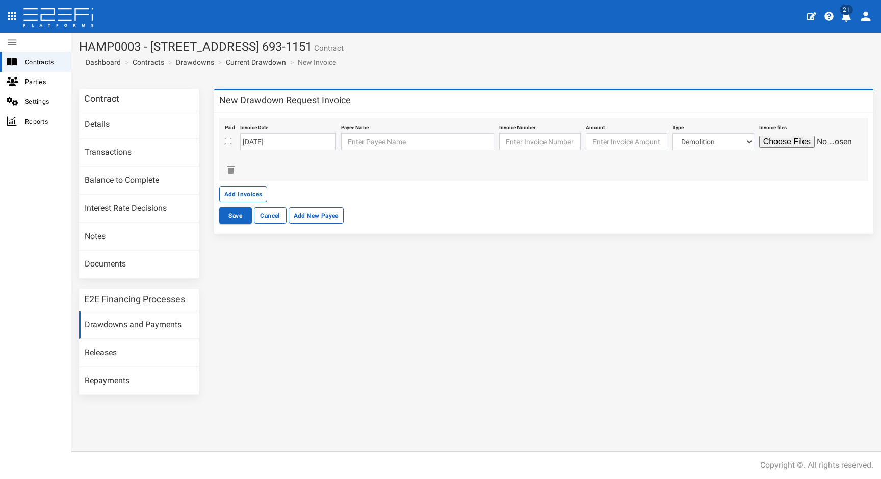
drag, startPoint x: 229, startPoint y: 144, endPoint x: 277, endPoint y: 151, distance: 48.0
click at [229, 143] on div at bounding box center [230, 142] width 10 height 12
click at [228, 141] on input "checkbox" at bounding box center [228, 141] width 7 height 7
checkbox input "true"
drag, startPoint x: 304, startPoint y: 139, endPoint x: 209, endPoint y: 138, distance: 95.4
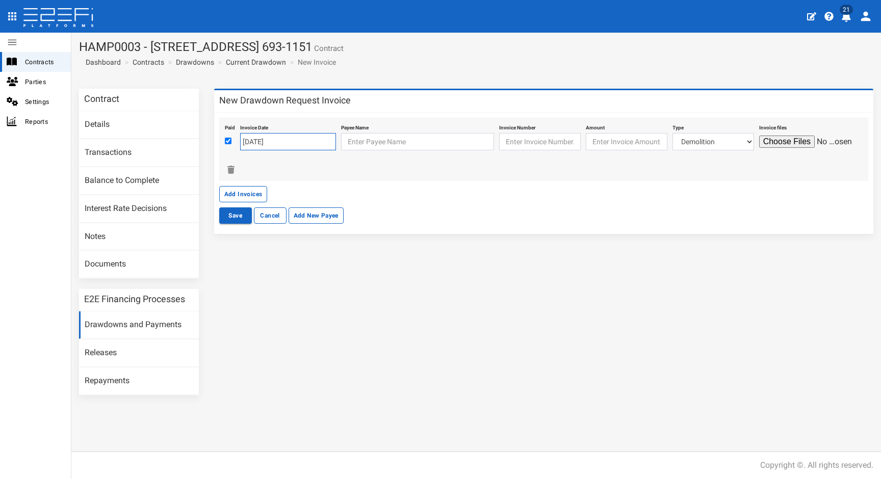
click at [209, 138] on div "New Drawdown Request Invoice Paid Invoice Date [DATE] Payee Name Invoice Number…" at bounding box center [544, 167] width 675 height 156
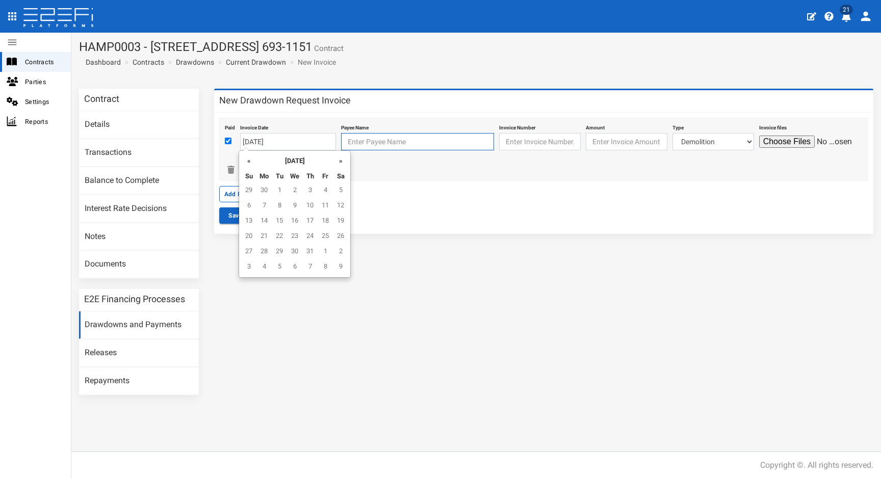
type input "[DATE]"
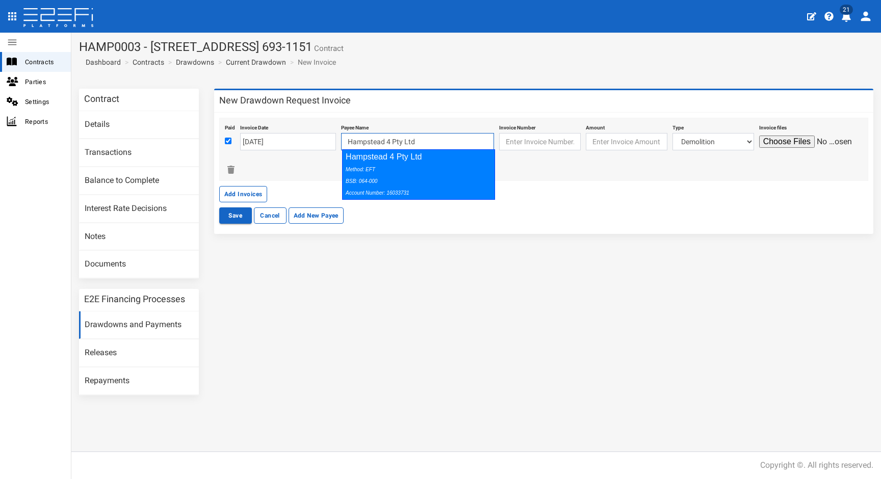
type input "Hampstead 4 Pty Ltd 064-000 16033731"
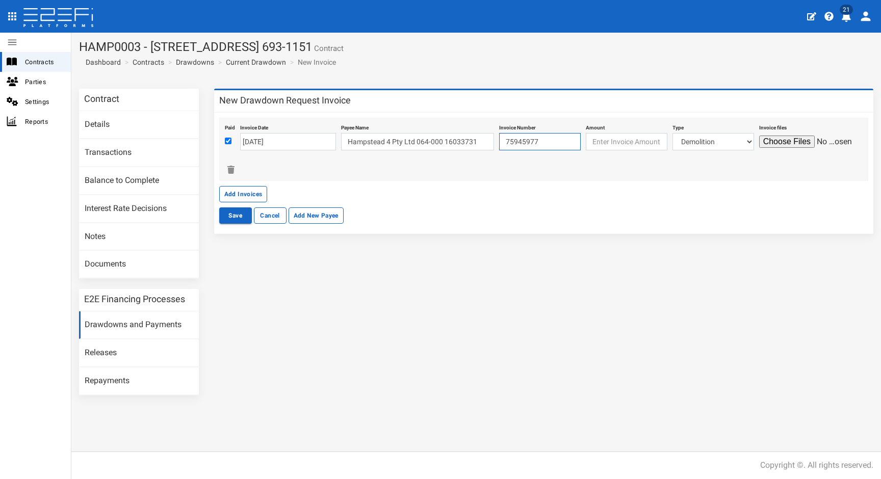
type input "75945977"
type input "1534.87"
click at [731, 156] on div "Paid Invoice Date [DATE] Payee Name Hampstead 4 Pty Ltd 064-000 16033731 Invoic…" at bounding box center [543, 149] width 649 height 63
select select "Roadworks (Including Footpaths)~75~CIVIL WORKS"
click at [807, 139] on input "file" at bounding box center [807, 142] width 97 height 12
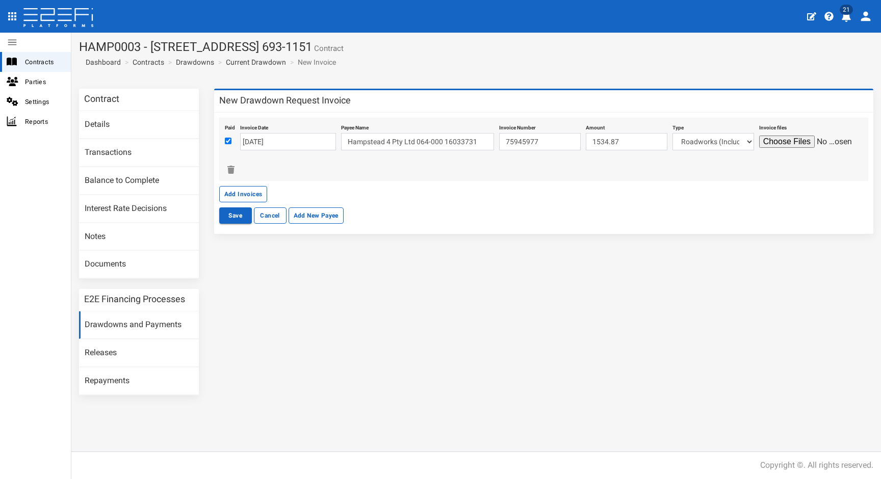
type input "C:\fakepath\[PERSON_NAME] 75945977.PDF"
click at [248, 196] on button "Add Invoices" at bounding box center [243, 194] width 48 height 16
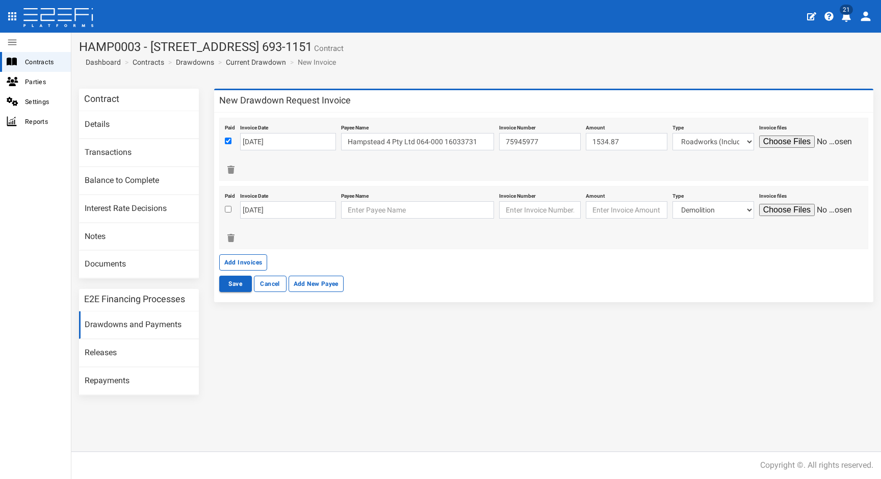
click at [228, 208] on input "checkbox" at bounding box center [228, 209] width 7 height 7
checkbox input "true"
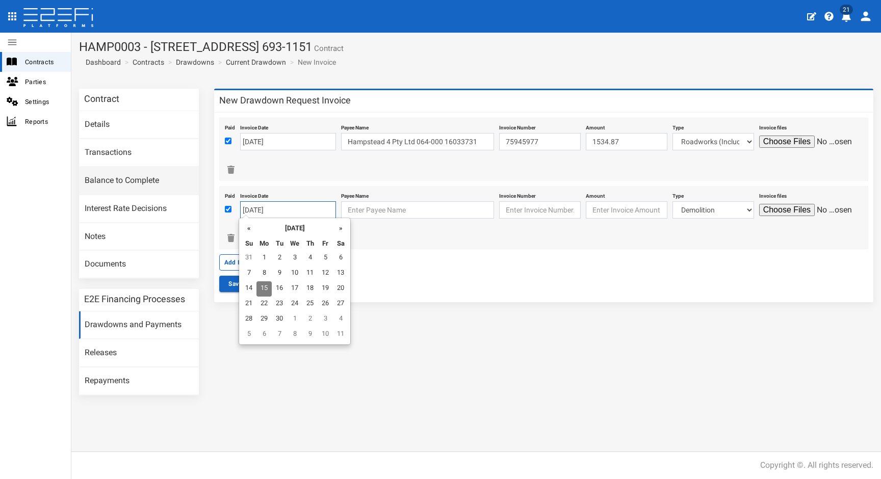
drag, startPoint x: 287, startPoint y: 210, endPoint x: 138, endPoint y: 185, distance: 150.6
click at [140, 185] on div "Contract Details Transactions Balance to Complete Interest Rate Decisions Notes…" at bounding box center [476, 247] width 810 height 317
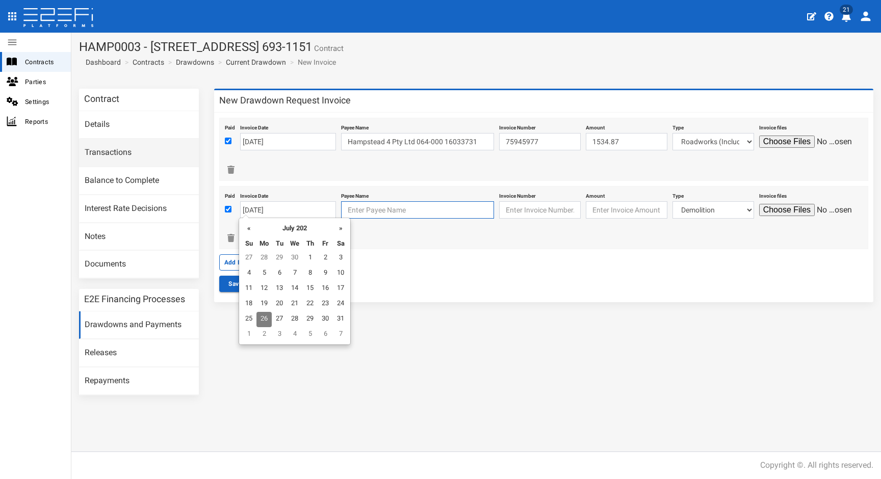
type input "[DATE]"
type input "Hampstead 4 Pty Ltd 064-000 16033731"
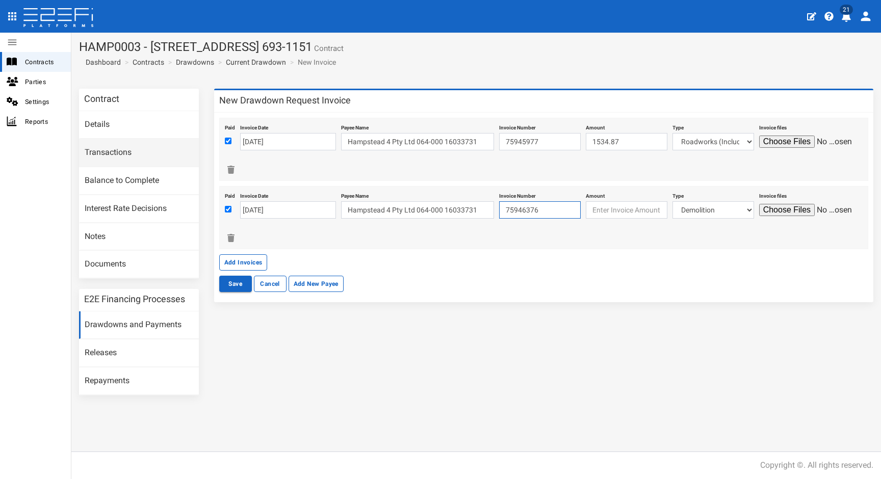
type input "75946376"
type input "1706.69"
select select "Roadworks (Including Footpaths)~75~CIVIL WORKS"
click at [774, 209] on input "file" at bounding box center [807, 210] width 97 height 12
type input "C:\fakepath\75946376.PDF"
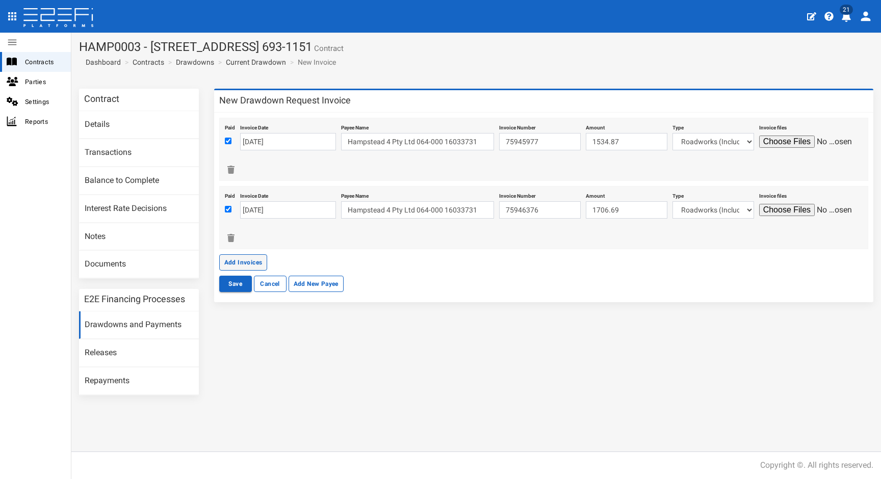
click at [253, 261] on button "Add Invoices" at bounding box center [243, 262] width 48 height 16
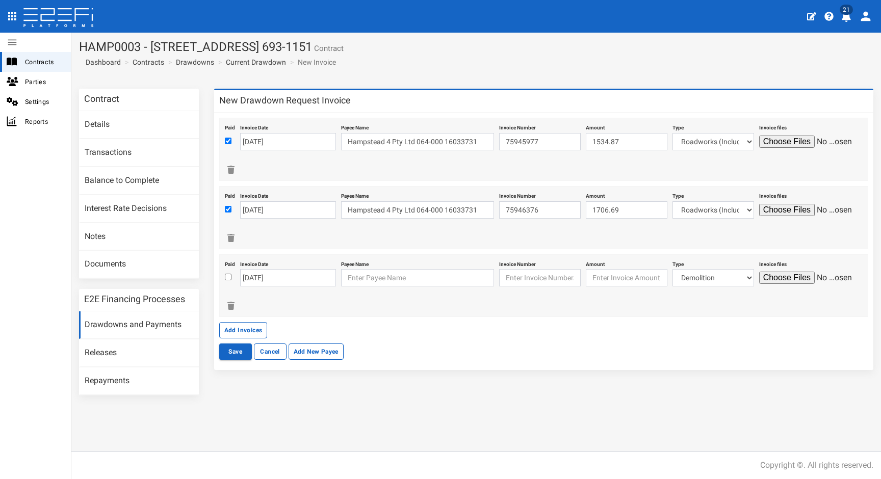
click at [227, 273] on div at bounding box center [230, 278] width 10 height 12
click at [229, 274] on input "checkbox" at bounding box center [228, 277] width 7 height 7
checkbox input "true"
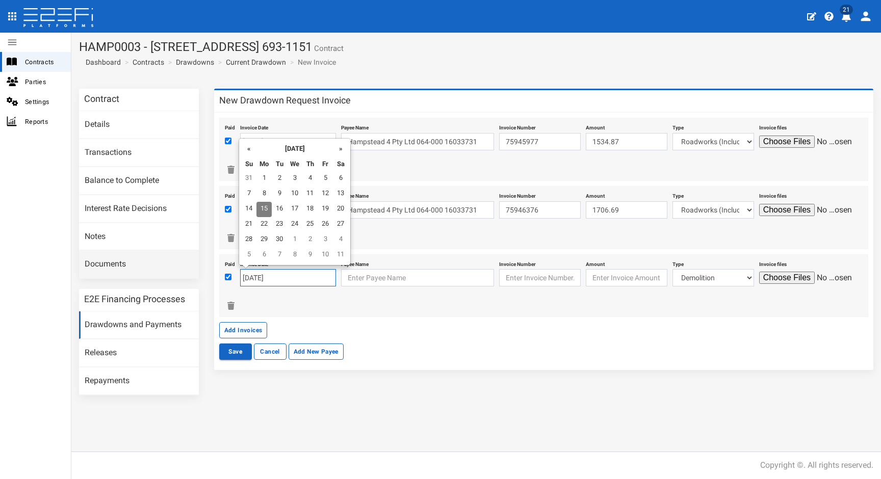
drag, startPoint x: 286, startPoint y: 277, endPoint x: 110, endPoint y: 261, distance: 176.7
click at [110, 261] on div "Contract Details Transactions Balance to Complete Interest Rate Decisions Notes…" at bounding box center [476, 247] width 810 height 317
type input "[DATE]"
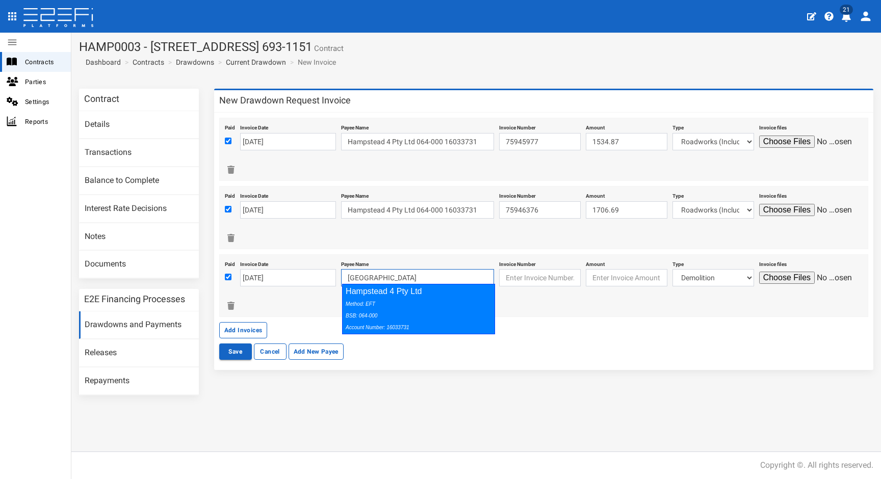
click at [399, 306] on div "Method: EFT BSB: 064-000 Account Number: 16033731" at bounding box center [416, 315] width 141 height 35
type input "Hampstead 4 Pty Ltd 064-000 16033731"
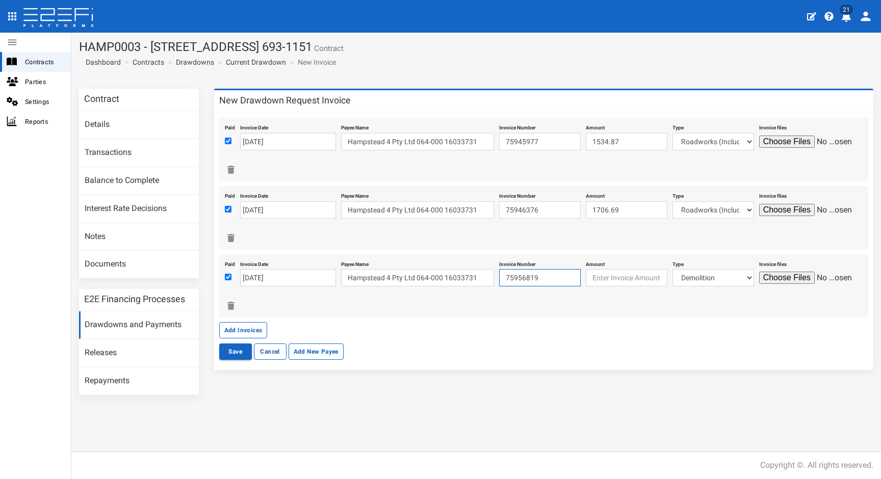
type input "75956819"
type input "3100.99"
select select "Roadworks (Including Footpaths)~75~CIVIL WORKS"
click at [805, 276] on input "file" at bounding box center [807, 278] width 97 height 12
type input "C:\fakepath\[PERSON_NAME] 75956819.PDF"
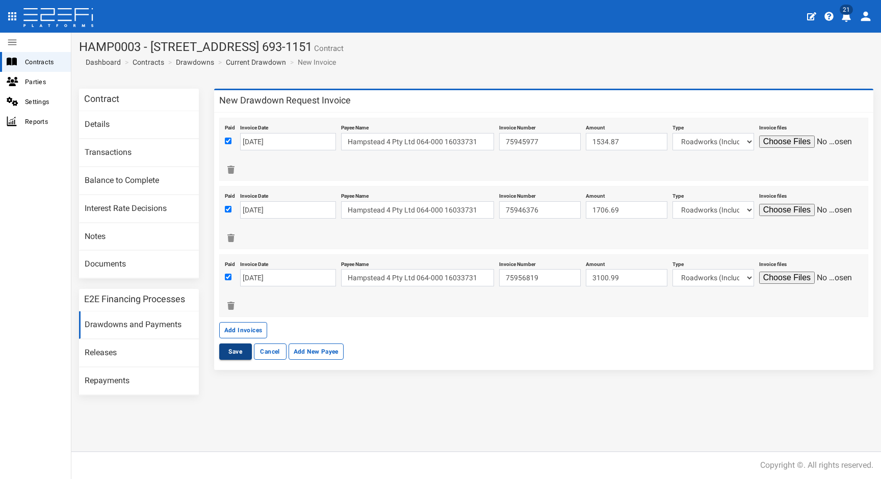
click at [242, 352] on button "Save" at bounding box center [235, 352] width 33 height 16
click at [241, 352] on button "Save" at bounding box center [235, 352] width 33 height 16
type input "[DATE]"
click at [235, 349] on button "Save" at bounding box center [235, 352] width 33 height 16
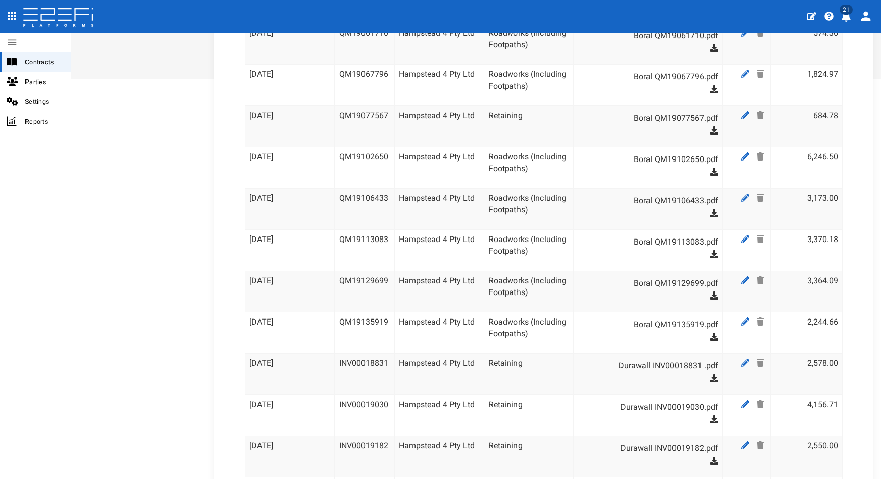
scroll to position [41, 0]
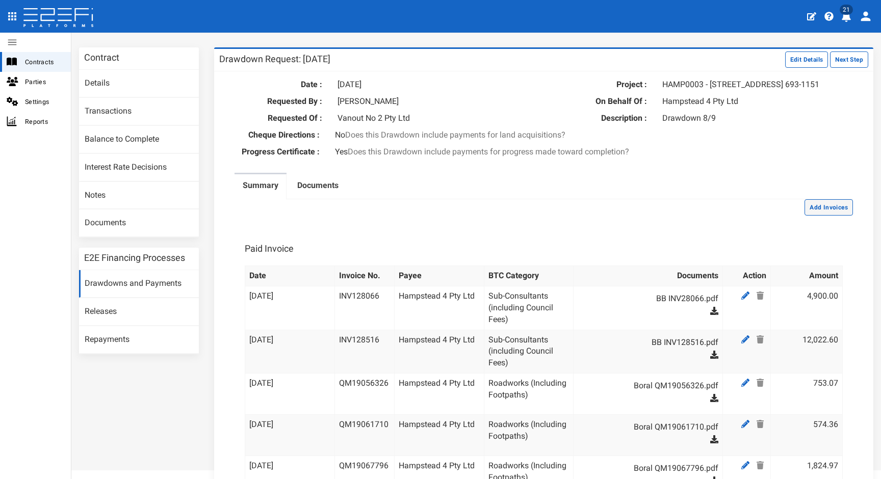
click at [807, 216] on button "Add Invoices" at bounding box center [829, 207] width 48 height 16
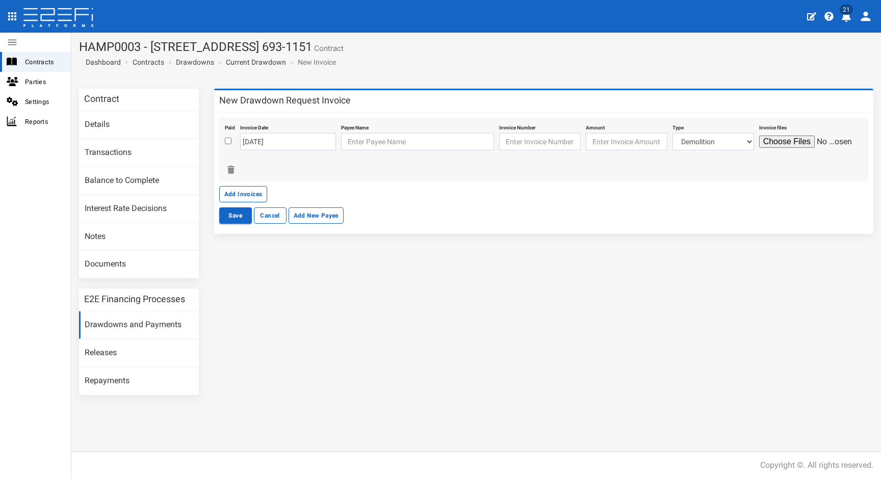
click at [225, 142] on input "checkbox" at bounding box center [228, 141] width 7 height 7
checkbox input "true"
drag, startPoint x: 281, startPoint y: 138, endPoint x: 224, endPoint y: 138, distance: 56.6
click at [224, 138] on div "Paid Invoice Date [DATE] Payee Name Invoice Number Amount Type Demolition Fenci…" at bounding box center [543, 149] width 649 height 63
click at [268, 140] on input "10-09-25" at bounding box center [288, 141] width 96 height 17
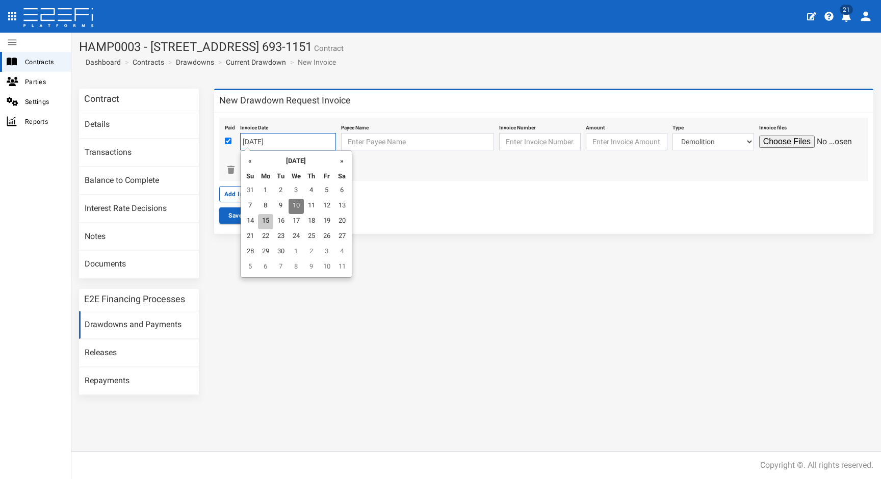
type input "[DATE]"
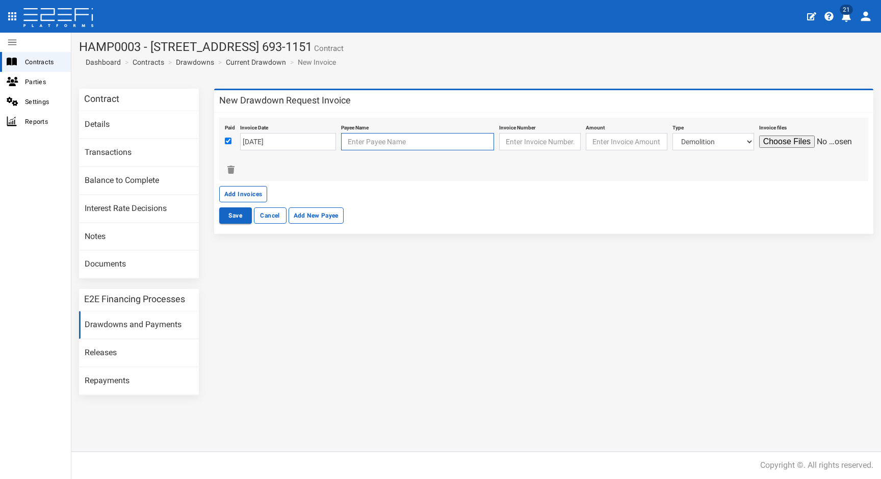
click at [394, 136] on input "text" at bounding box center [417, 141] width 153 height 17
type input "j"
type input "h"
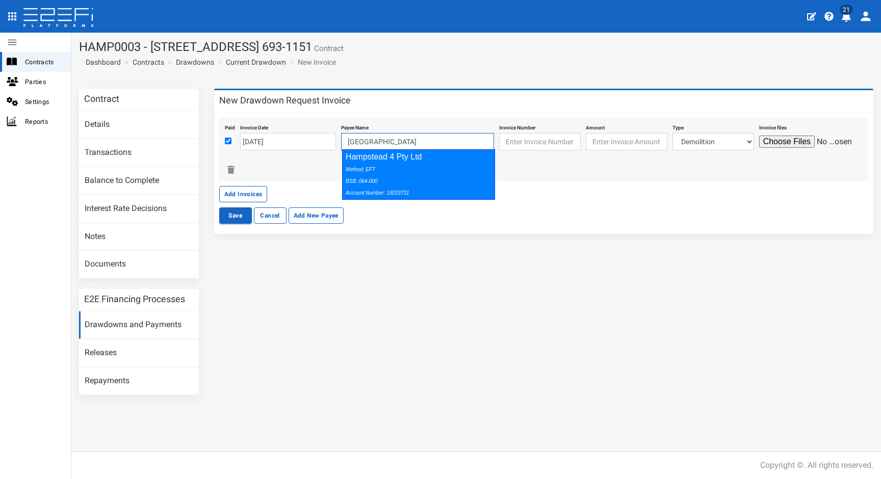
click at [437, 179] on div "Method: EFT BSB: 064-000 Account Number: 16033731" at bounding box center [416, 180] width 141 height 35
type input "Hampstead 4 Pty Ltd 064-000 16033731"
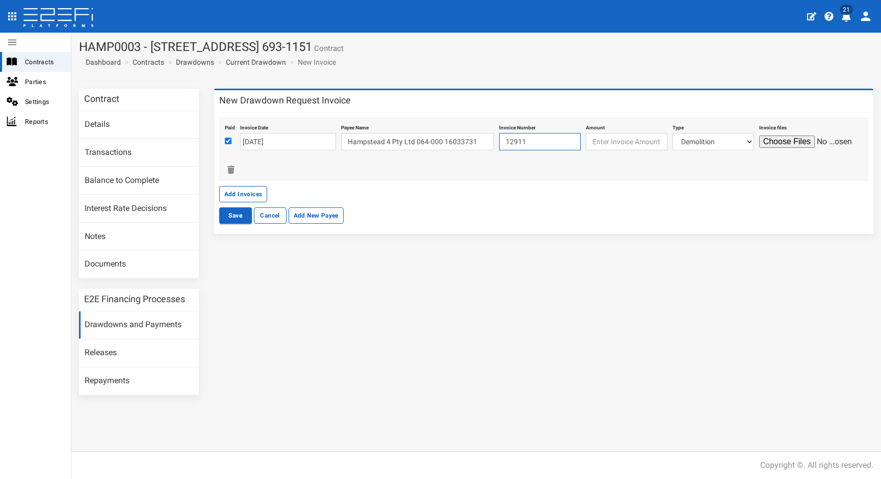
type input "12911"
type input "4530"
select select "Sub-Consultants (including Council Fees)~115~CONSULTANT/PROFESSIONAL FEES"
click at [786, 140] on input "file" at bounding box center [807, 142] width 97 height 12
type input "C:\fakepath\B&B 240302_INV_129011_1.pdf"
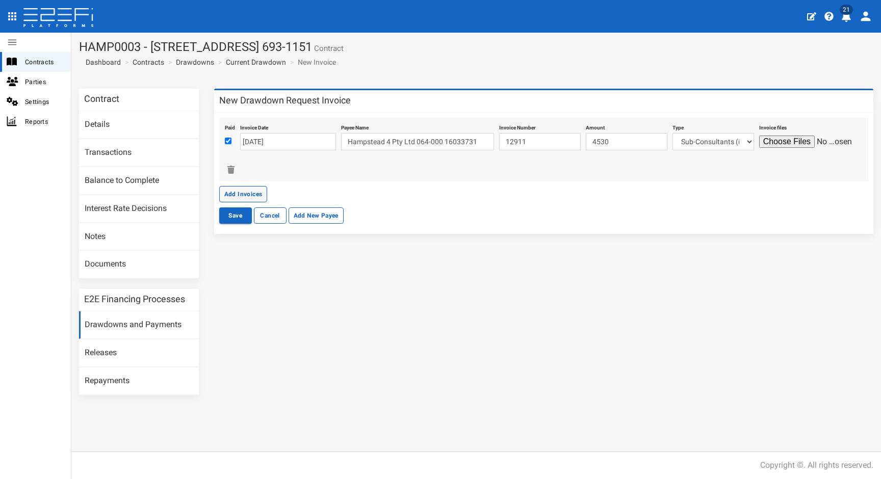
click at [242, 195] on button "Add Invoices" at bounding box center [243, 194] width 48 height 16
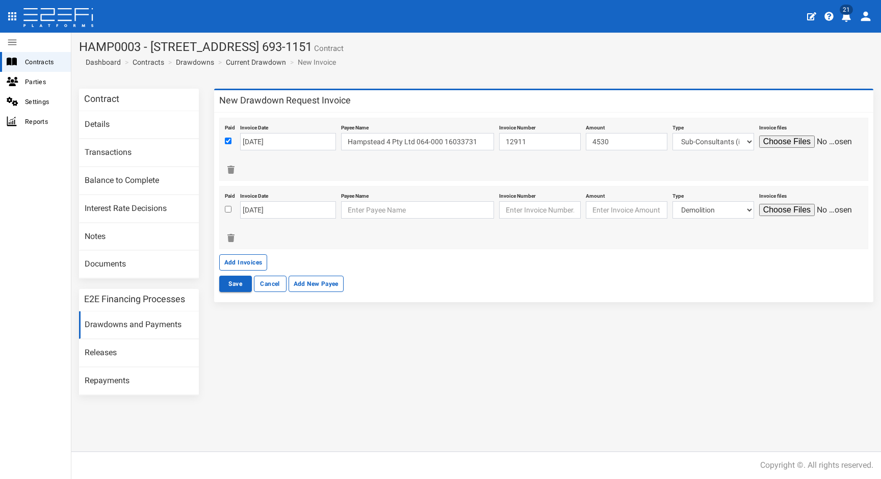
click at [228, 207] on input "checkbox" at bounding box center [228, 209] width 7 height 7
checkbox input "true"
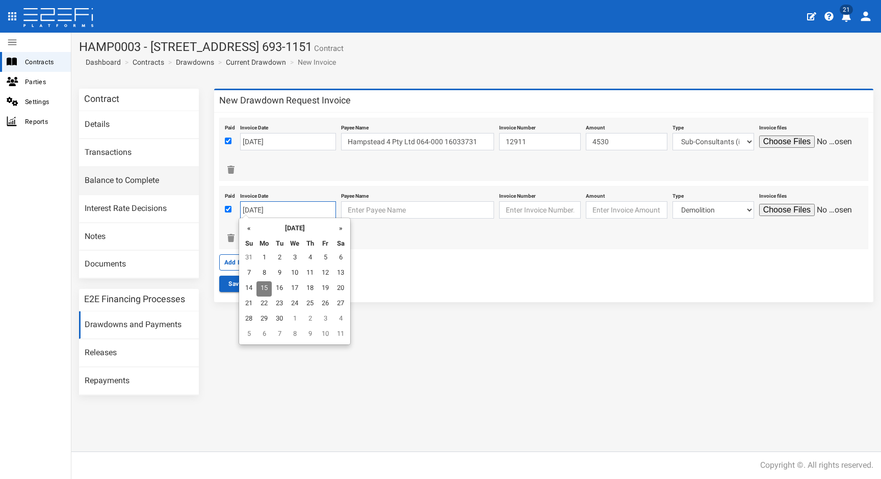
drag, startPoint x: 312, startPoint y: 207, endPoint x: 167, endPoint y: 188, distance: 145.6
click at [167, 188] on div "Contract Details Transactions Balance to Complete Interest Rate Decisions Notes…" at bounding box center [476, 247] width 810 height 317
type input "[DATE]"
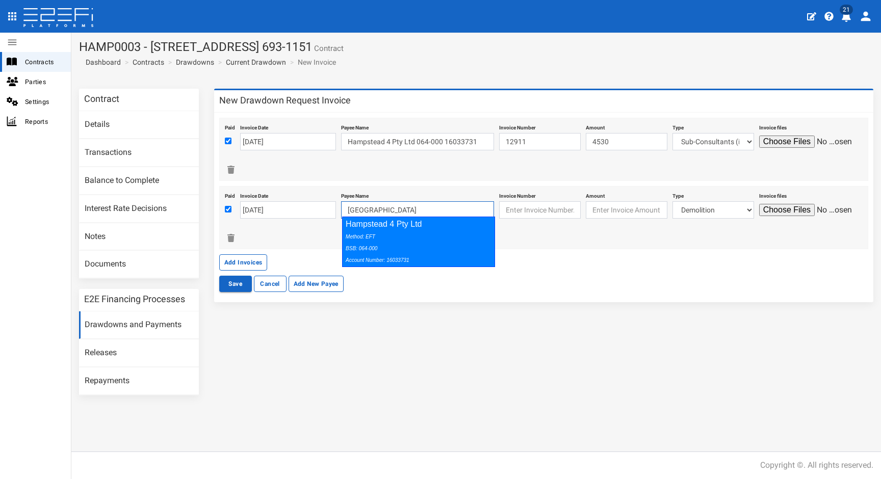
click at [392, 247] on div "Method: EFT BSB: 064-000 Account Number: 16033731" at bounding box center [416, 248] width 141 height 35
type input "Hampstead 4 Pty Ltd 064-000 16033731"
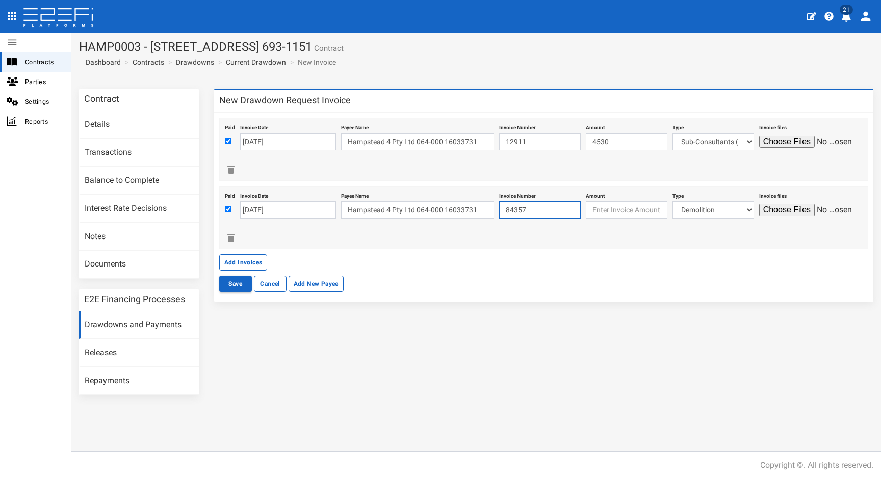
type input "84357"
type input "1380"
select select "Sub-Consultants (including Council Fees)~115~CONSULTANT/PROFESSIONAL FEES"
click at [792, 210] on input "file" at bounding box center [807, 210] width 97 height 12
type input "C:\fakepath\JFP B4704PA1_DA1 - Hampstead 4 Pty Ltd - Inv.84357 - August2025.pdf"
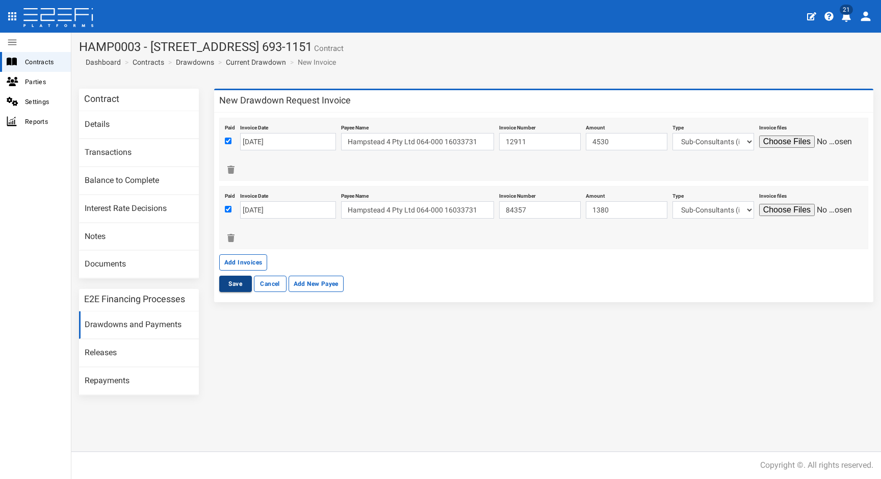
click at [239, 281] on button "Save" at bounding box center [235, 284] width 33 height 16
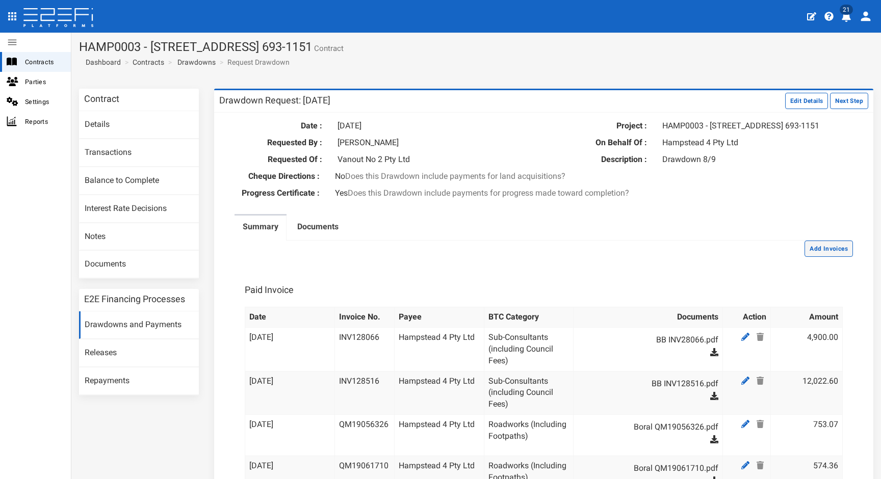
click at [806, 247] on button "Add Invoices" at bounding box center [829, 249] width 48 height 16
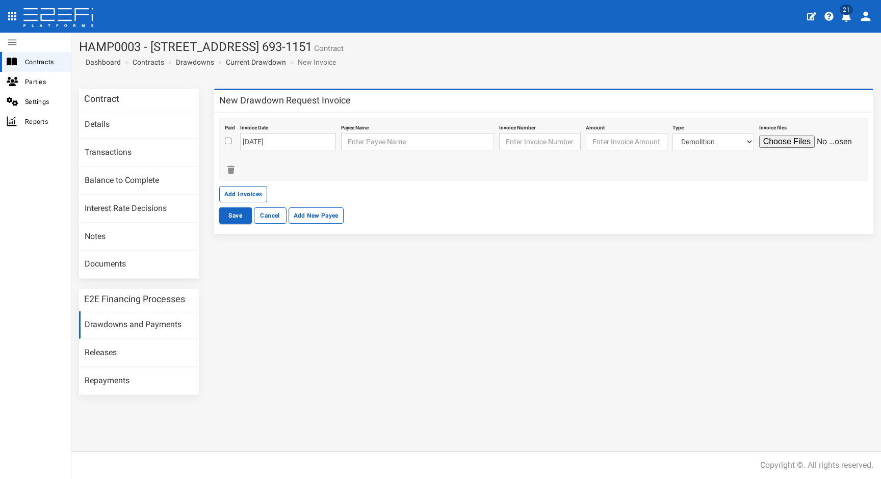
click at [226, 138] on input "checkbox" at bounding box center [228, 141] width 7 height 7
checkbox input "true"
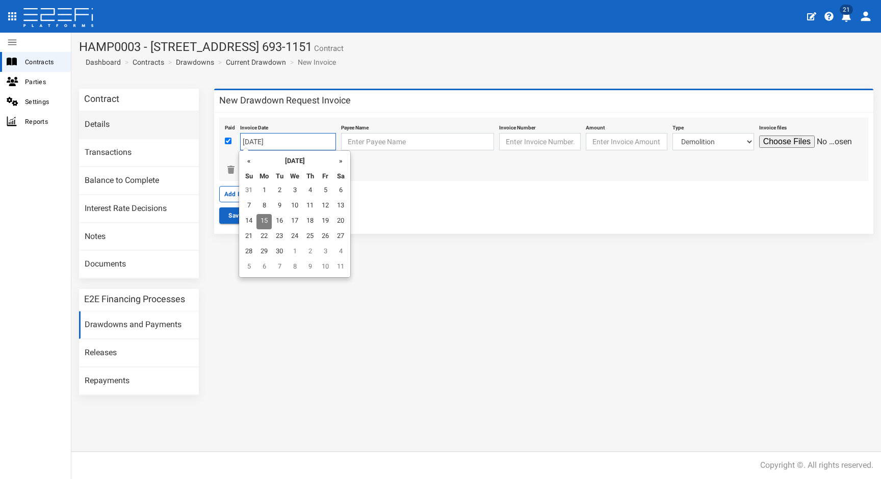
drag, startPoint x: 297, startPoint y: 141, endPoint x: 148, endPoint y: 119, distance: 150.5
click at [148, 125] on div "Contract Details Transactions Balance to Complete Interest Rate Decisions Notes…" at bounding box center [476, 247] width 810 height 317
type input "[DATE]"
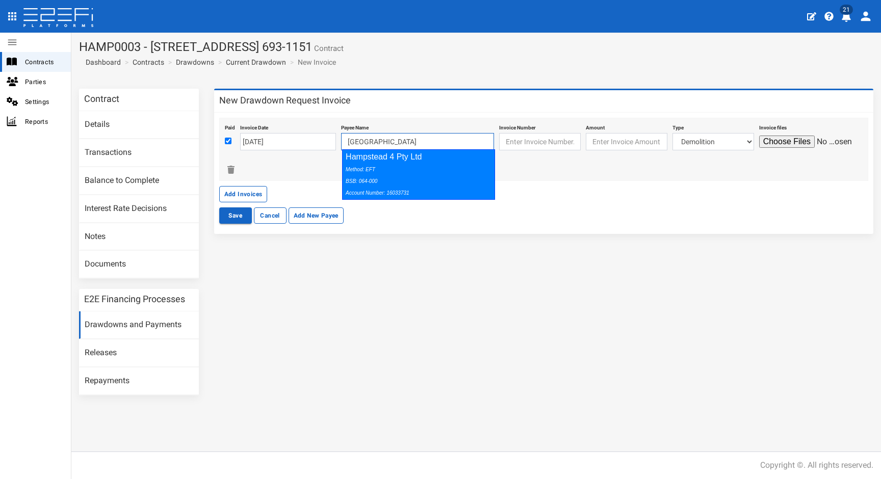
click at [378, 175] on div "Method: EFT BSB: 064-000 Account Number: 16033731" at bounding box center [416, 180] width 141 height 35
type input "Hampstead 4 Pty Ltd 064-000 16033731"
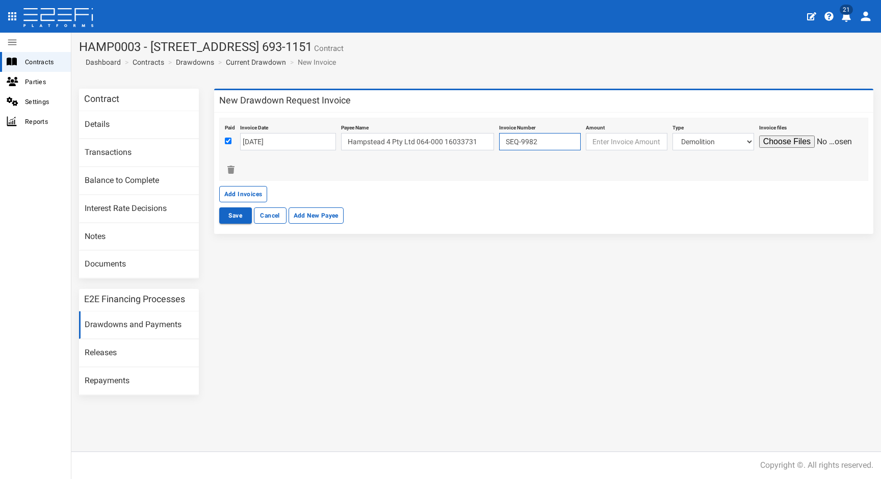
type input "SEQ-9982"
type input "3700"
select select "Sub-Consultants (including Council Fees)~115~CONSULTANT/PROFESSIONAL FEES"
click at [781, 139] on input "file" at bounding box center [807, 142] width 97 height 12
type input "C:\fakepath\L&R B24497 SEQ-9982 (1).pdf"
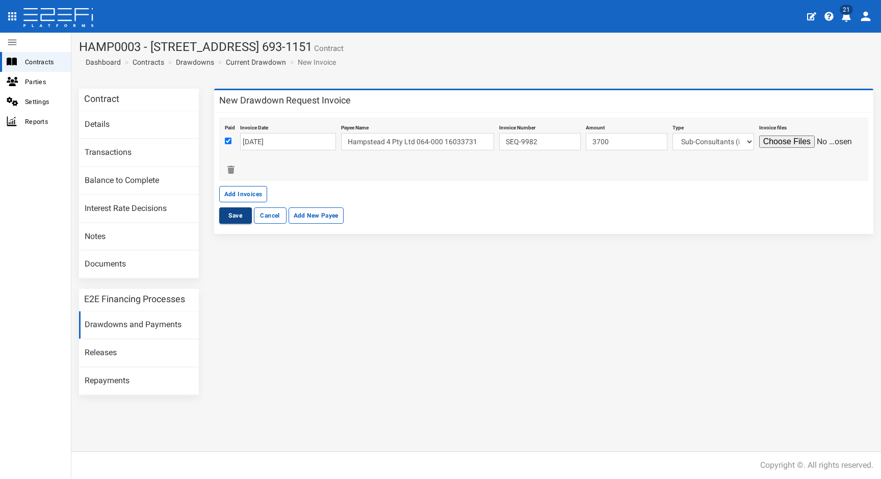
click at [244, 211] on button "Save" at bounding box center [235, 216] width 33 height 16
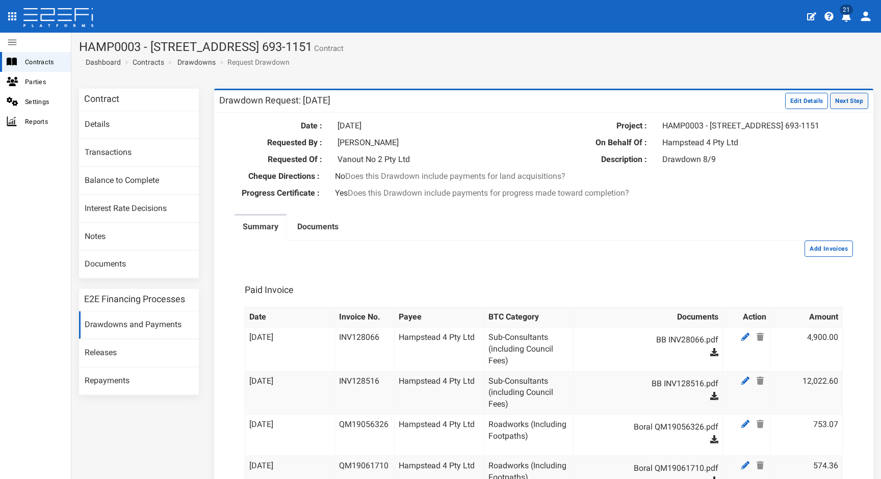
click at [847, 102] on button "Next Step" at bounding box center [849, 101] width 38 height 16
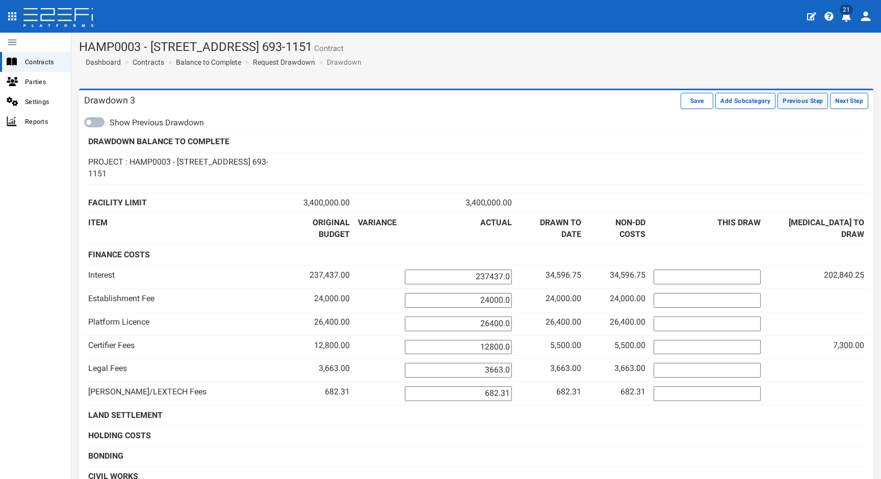
click at [797, 102] on button "Previous Step" at bounding box center [803, 101] width 50 height 16
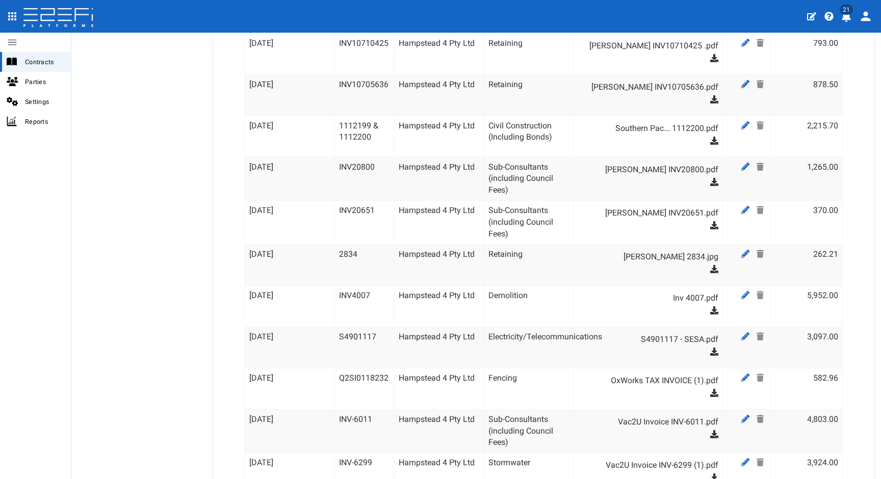
scroll to position [3279, 0]
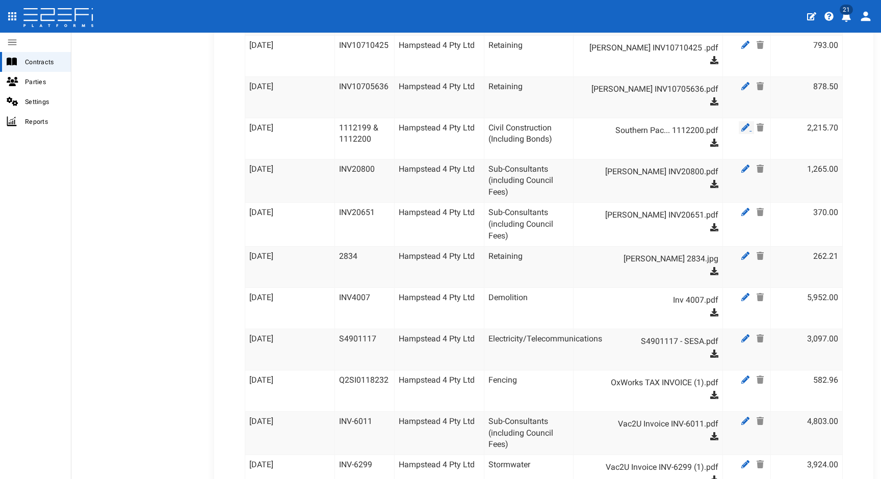
click at [742, 123] on icon at bounding box center [746, 127] width 8 height 8
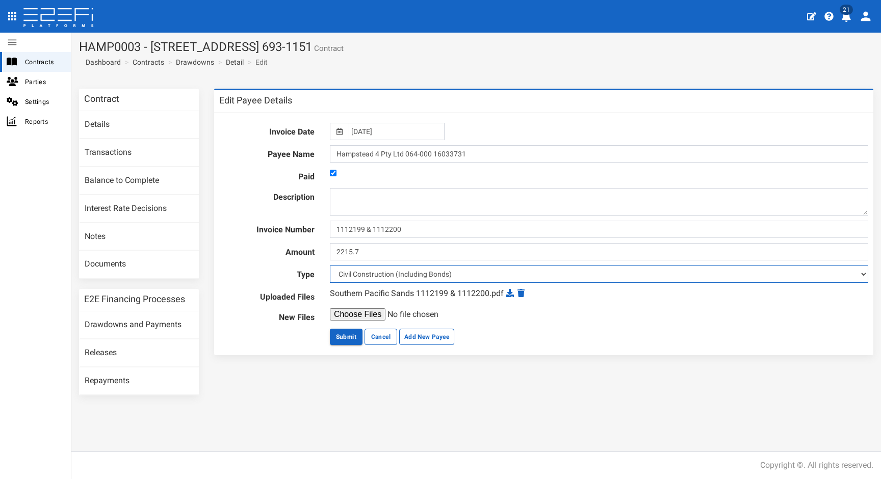
select select "Sub-Consultants (including Council Fees)~115~CONSULTANT/PROFESSIONAL FEES"
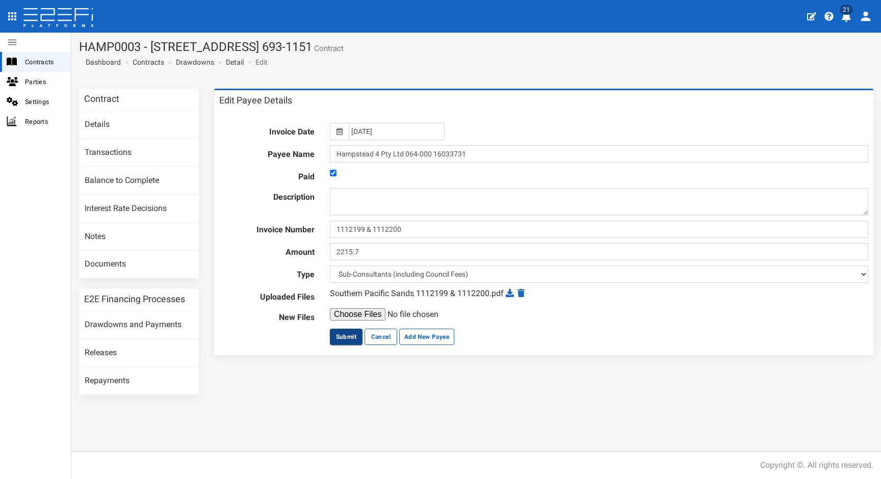
click at [349, 335] on button "Submit" at bounding box center [346, 337] width 33 height 16
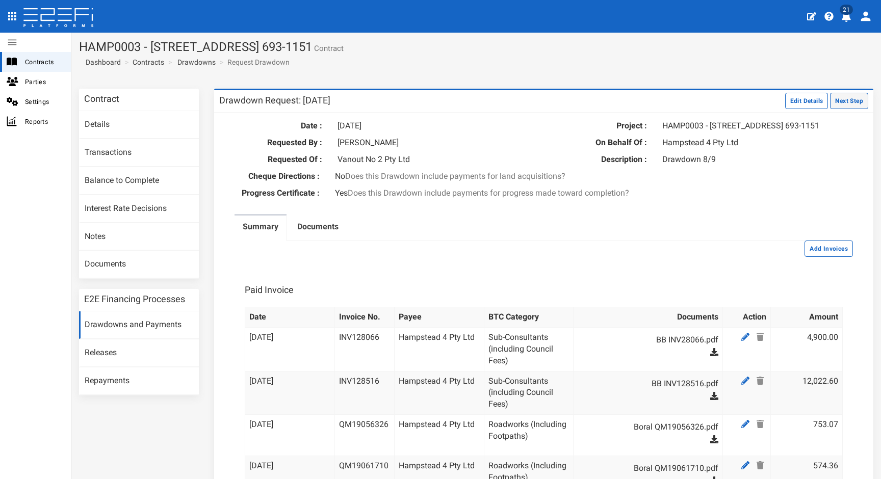
click at [836, 102] on button "Next Step" at bounding box center [849, 101] width 38 height 16
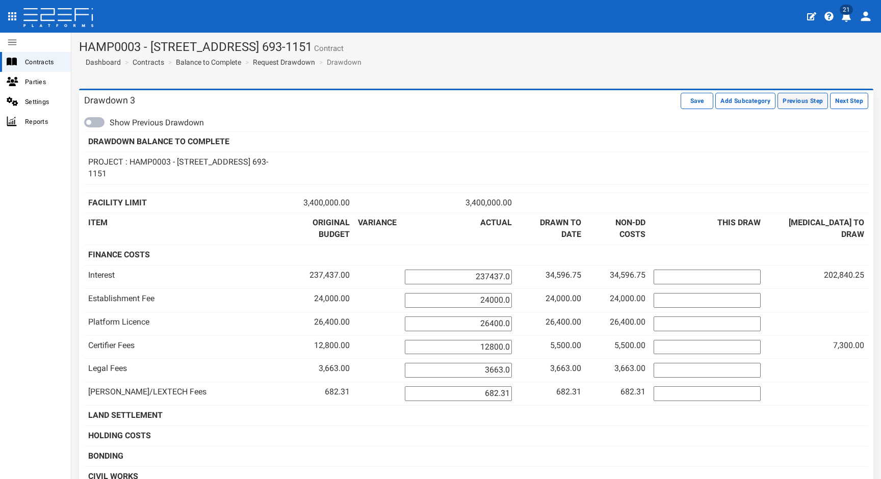
click at [798, 104] on button "Previous Step" at bounding box center [803, 101] width 50 height 16
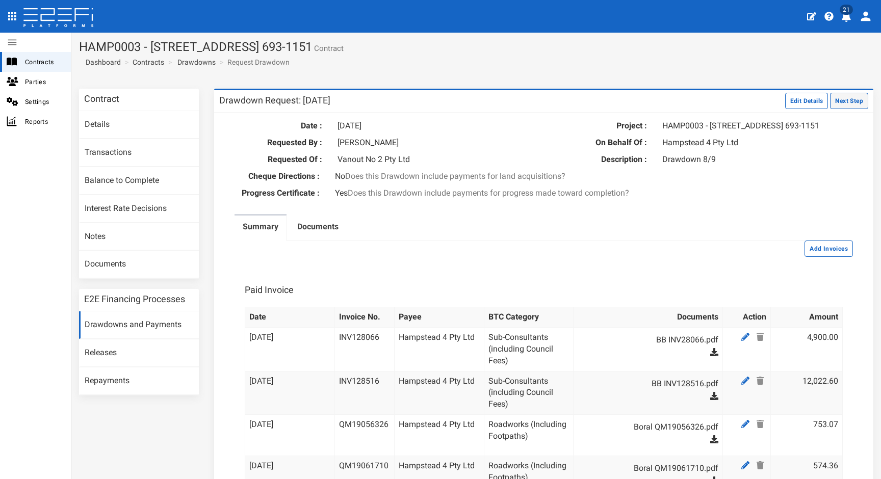
click at [837, 105] on button "Next Step" at bounding box center [849, 101] width 38 height 16
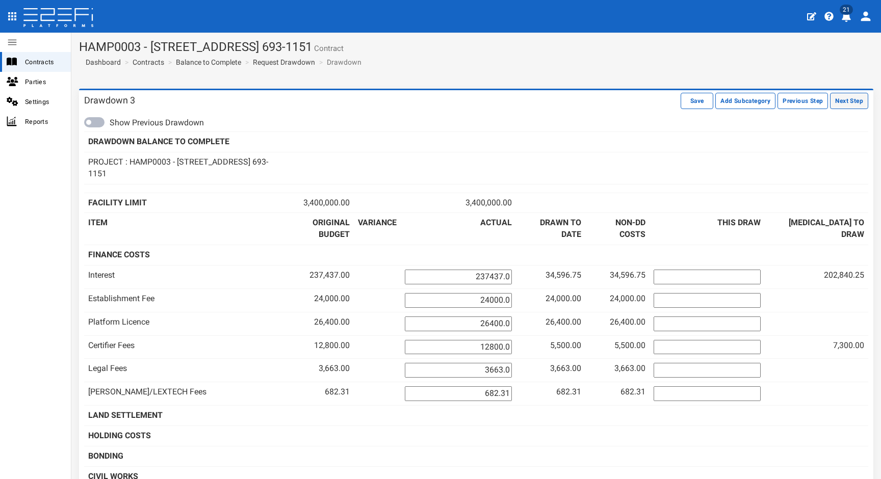
click at [839, 103] on button "Next Step" at bounding box center [849, 101] width 38 height 16
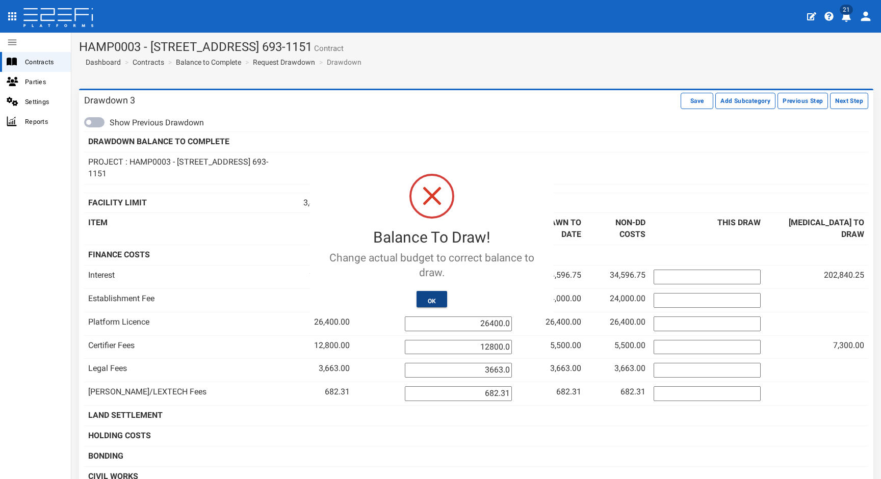
click at [427, 296] on button "OK" at bounding box center [432, 299] width 31 height 16
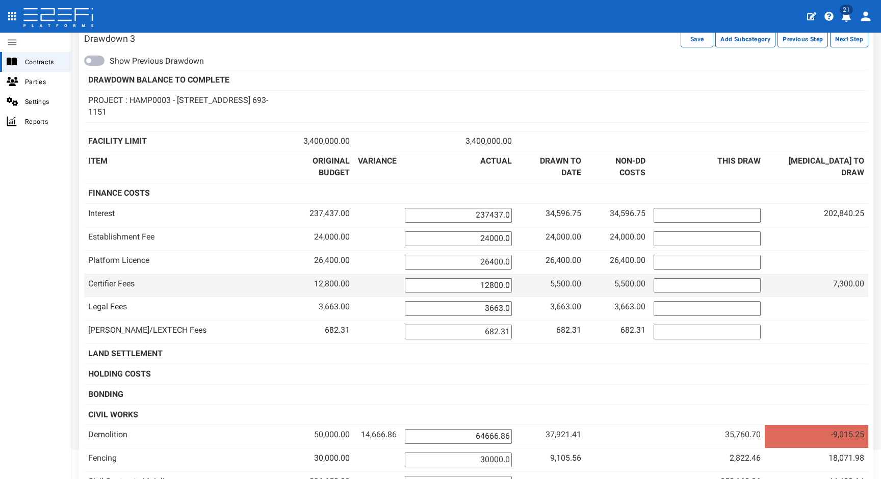
scroll to position [111, 0]
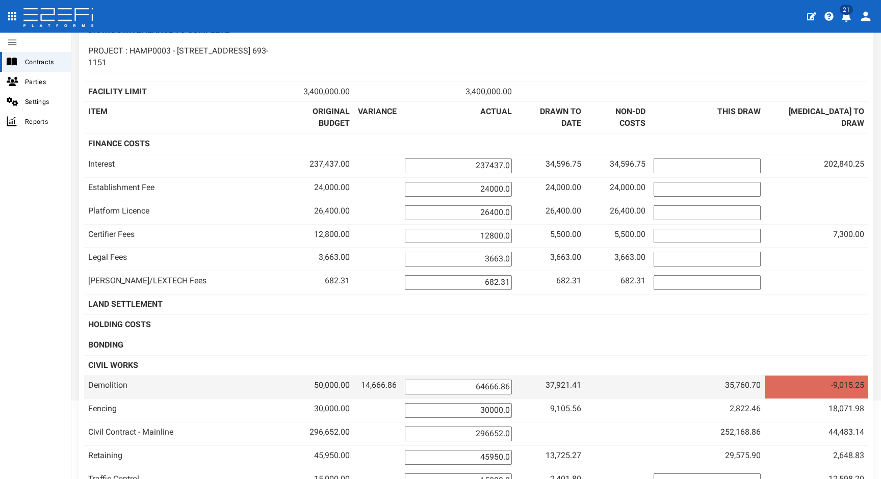
click at [512, 386] on input "64666.86" at bounding box center [458, 387] width 107 height 15
drag, startPoint x: 513, startPoint y: 385, endPoint x: 605, endPoint y: 381, distance: 92.4
click at [592, 381] on tr "Demolition 50,000.00 14,666.86 64666.86 37,921.41" at bounding box center [476, 387] width 784 height 23
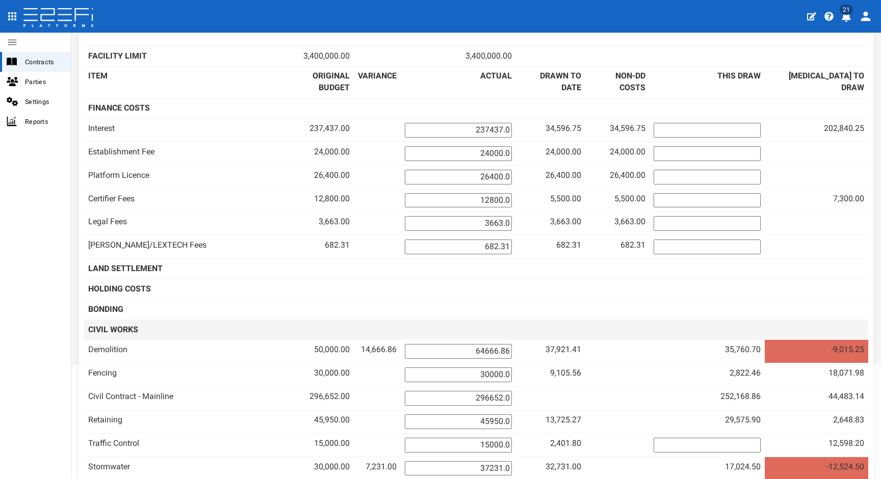
scroll to position [468, 0]
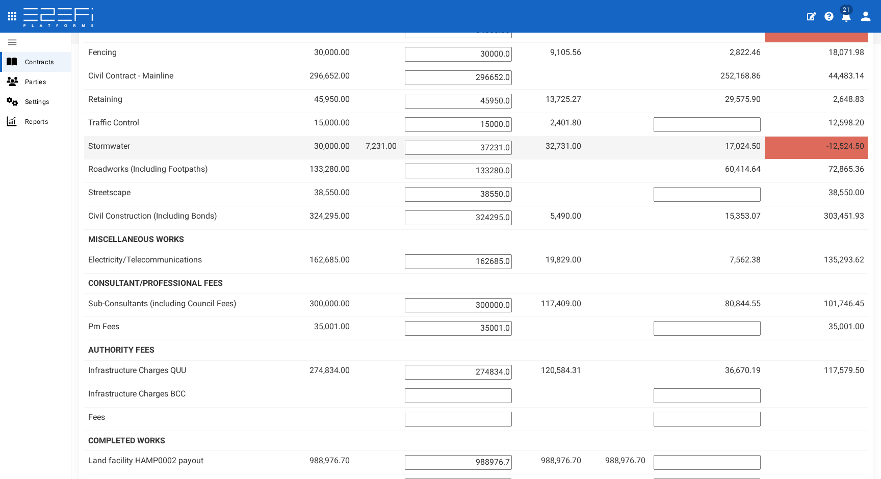
drag, startPoint x: 514, startPoint y: 144, endPoint x: 555, endPoint y: 144, distance: 41.3
click at [516, 144] on td "37231.0" at bounding box center [458, 147] width 115 height 23
type input "32731"
click at [694, 143] on td "17,024.50" at bounding box center [707, 147] width 115 height 23
click at [512, 141] on input "32731" at bounding box center [458, 148] width 107 height 15
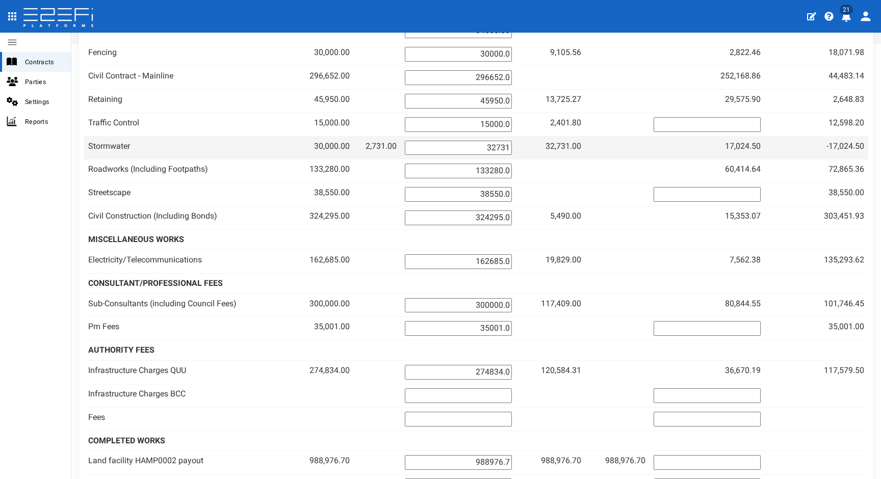
drag, startPoint x: 524, startPoint y: 141, endPoint x: 610, endPoint y: 144, distance: 86.2
click at [604, 144] on tr "Stormwater 30,000.00 2,731.00 32731 32,731.00" at bounding box center [476, 147] width 784 height 23
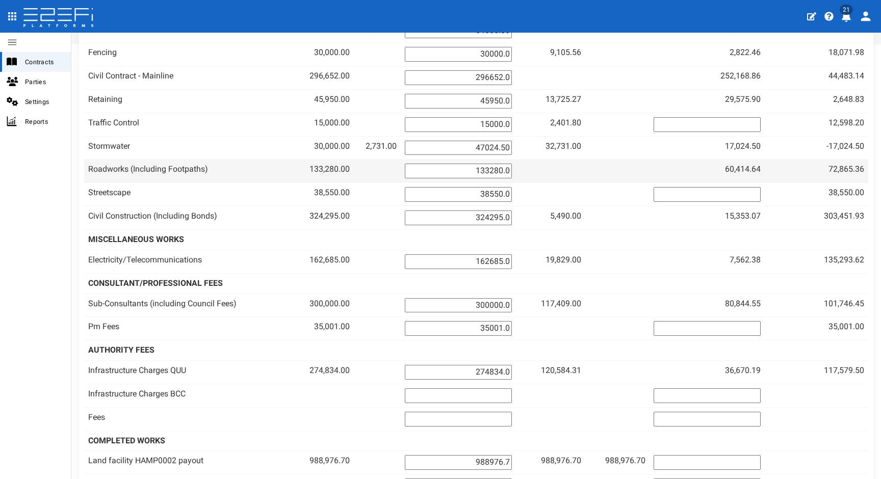
click at [701, 165] on td "60,414.64" at bounding box center [707, 171] width 115 height 23
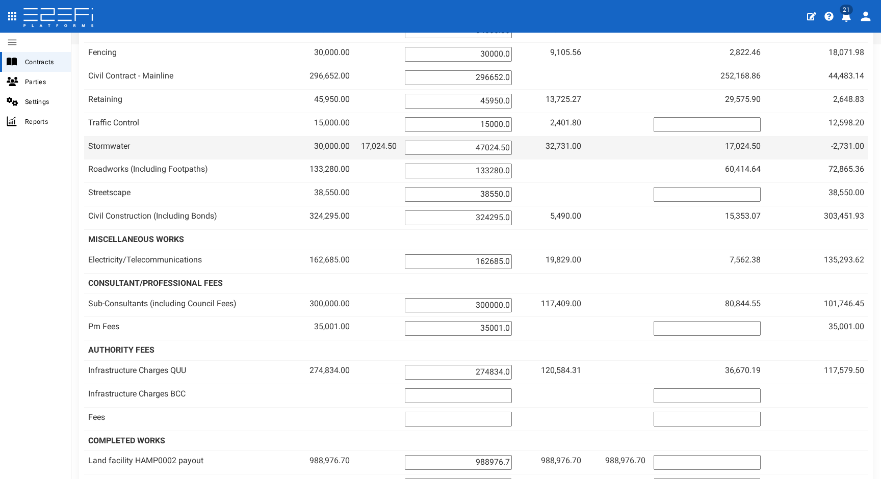
drag, startPoint x: 518, startPoint y: 144, endPoint x: 528, endPoint y: 144, distance: 10.2
click at [512, 144] on input "47024.50" at bounding box center [458, 148] width 107 height 15
drag, startPoint x: 519, startPoint y: 140, endPoint x: 611, endPoint y: 142, distance: 91.8
click at [611, 142] on tr "Stormwater 30,000.00 17,024.50 47024.50 32,731.00" at bounding box center [476, 147] width 784 height 23
click at [506, 148] on input "47024.50" at bounding box center [458, 148] width 107 height 15
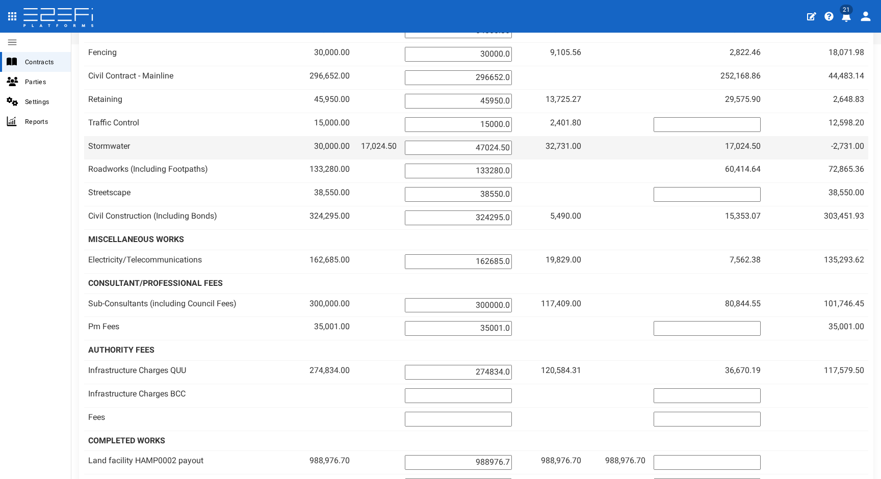
drag, startPoint x: 507, startPoint y: 143, endPoint x: 621, endPoint y: 142, distance: 113.7
click at [621, 142] on tr "Stormwater 30,000.00 17,024.50 47024.50 32,731.00" at bounding box center [476, 147] width 784 height 23
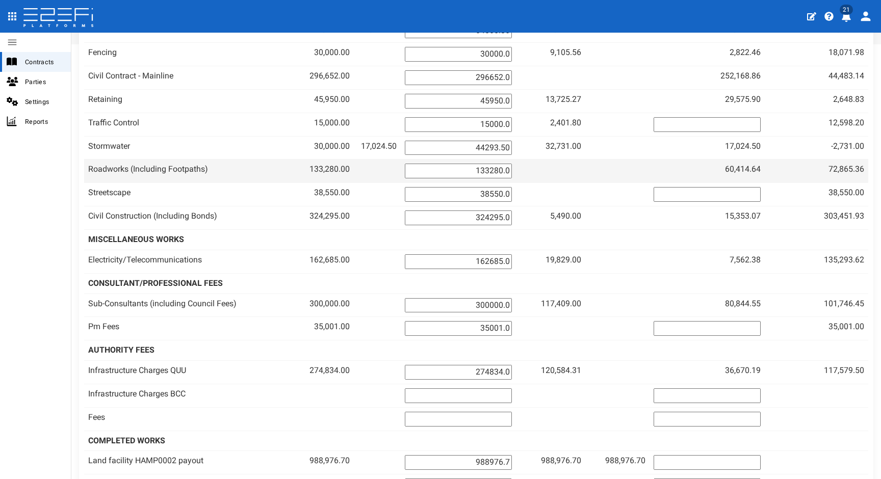
type input "44293.50"
click at [706, 172] on td "60,414.64" at bounding box center [707, 171] width 115 height 23
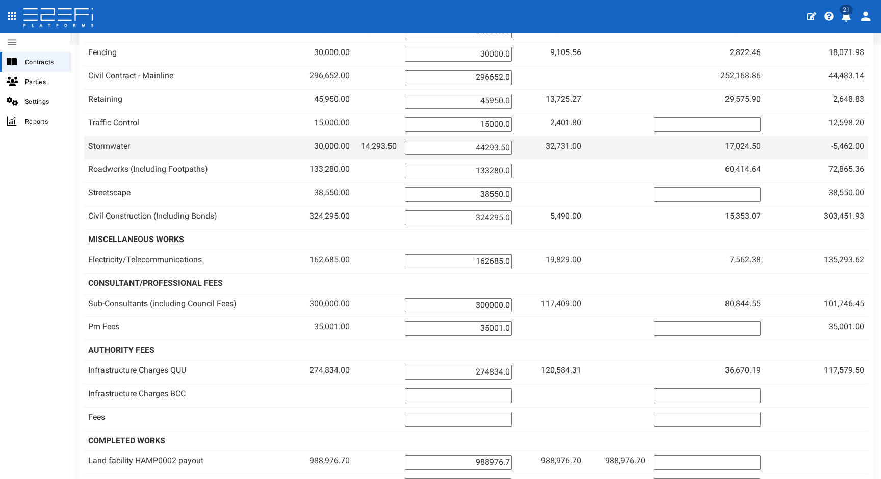
click at [581, 141] on span "32,731.00" at bounding box center [564, 146] width 36 height 10
drag, startPoint x: 515, startPoint y: 142, endPoint x: 575, endPoint y: 147, distance: 59.8
click at [575, 147] on tr "Stormwater 30,000.00 14,293.50 44293.50 32,731.00" at bounding box center [476, 147] width 784 height 23
click at [650, 149] on td at bounding box center [617, 147] width 65 height 23
click at [502, 144] on input "number" at bounding box center [458, 148] width 107 height 15
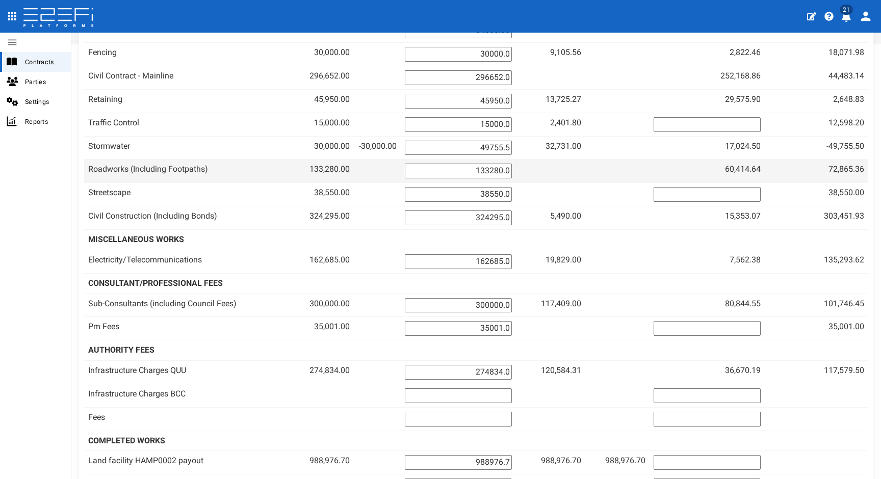
type input "49755.50"
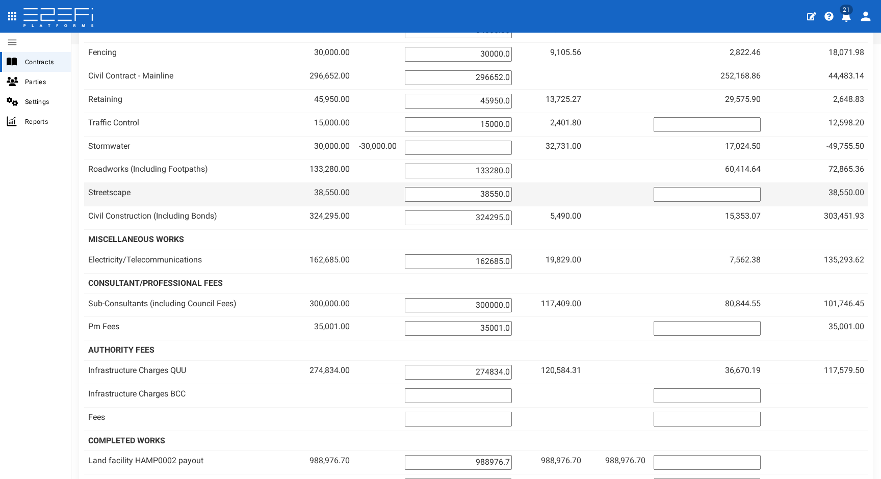
click at [641, 183] on td at bounding box center [617, 194] width 65 height 23
click at [635, 183] on td at bounding box center [617, 194] width 65 height 23
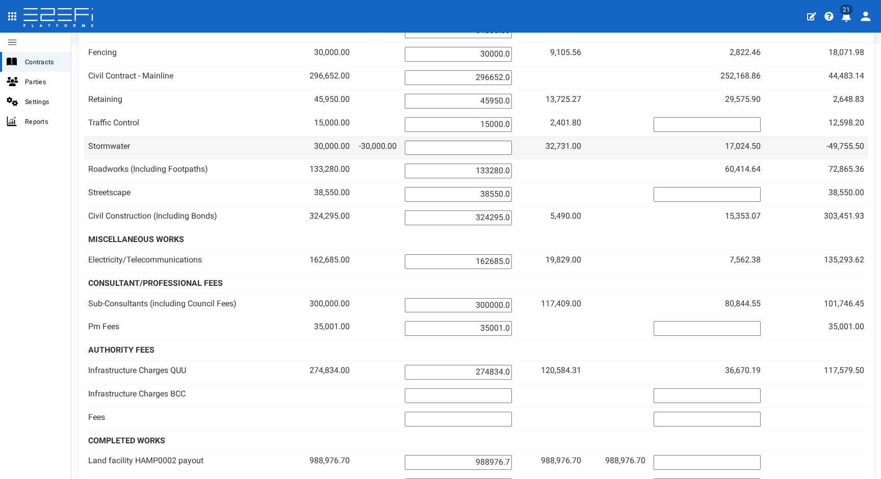
click at [650, 141] on td at bounding box center [617, 147] width 65 height 23
click at [650, 146] on td at bounding box center [617, 147] width 65 height 23
click at [699, 144] on td "17,024.50" at bounding box center [707, 147] width 115 height 23
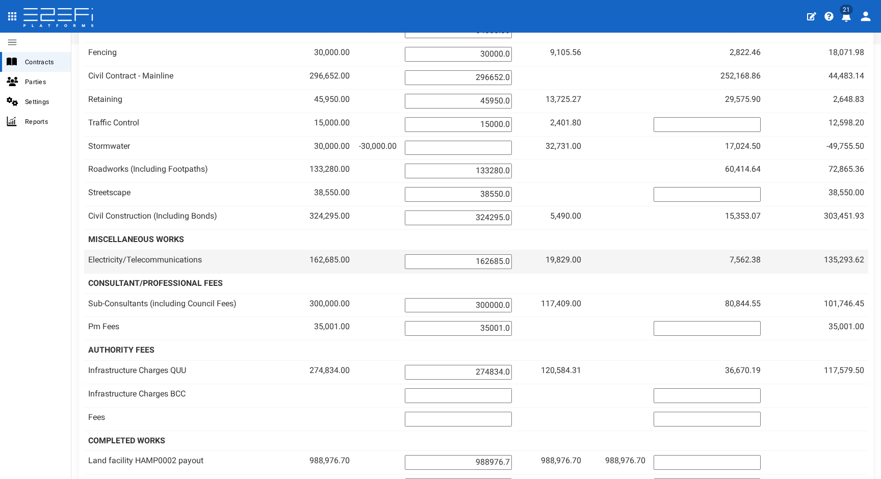
click at [650, 250] on td at bounding box center [617, 261] width 65 height 23
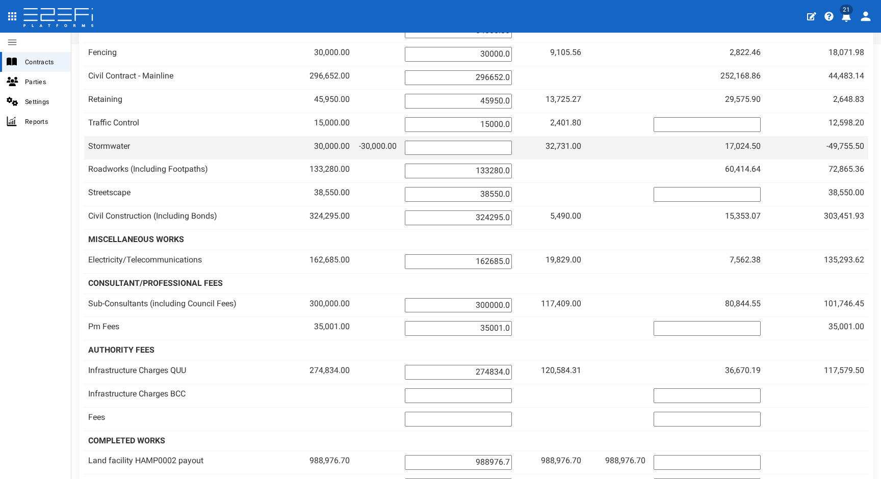
click at [511, 145] on input "number" at bounding box center [458, 148] width 107 height 15
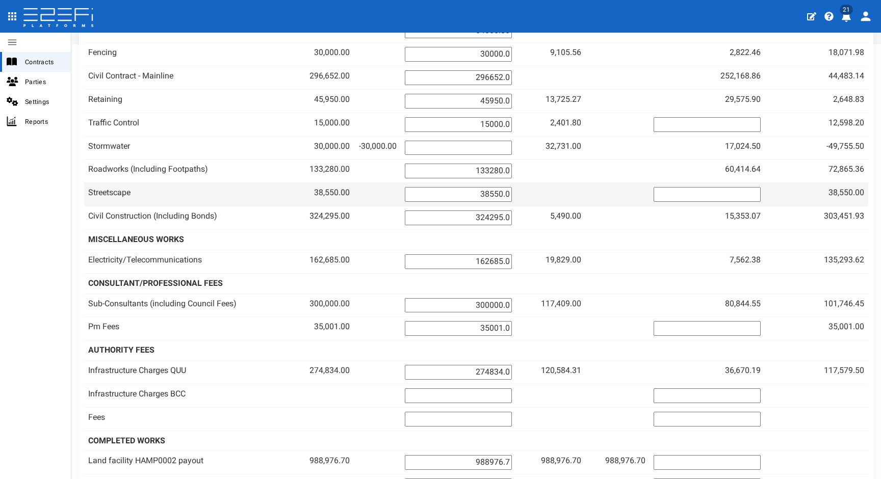
click at [636, 183] on td at bounding box center [617, 194] width 65 height 23
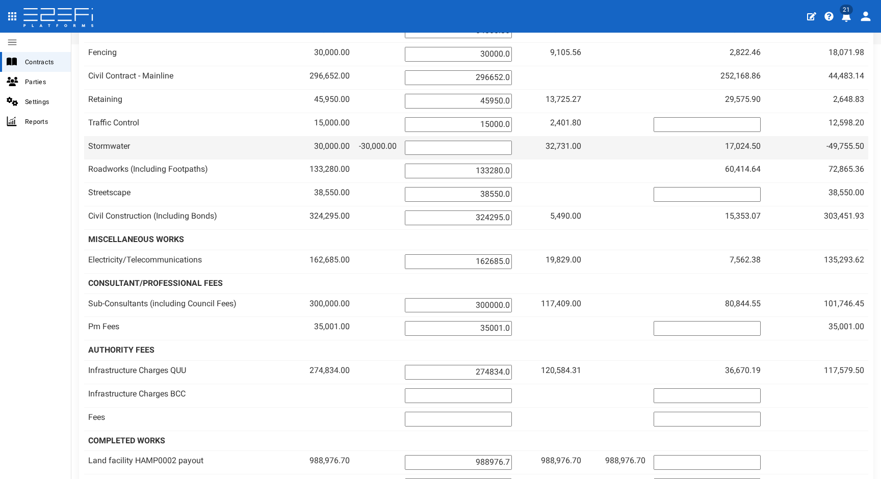
drag, startPoint x: 508, startPoint y: 145, endPoint x: 580, endPoint y: 148, distance: 72.0
click at [580, 148] on tr "Stormwater 30,000.00 -30,000.00 32,731.00 32,731.00" at bounding box center [476, 147] width 784 height 23
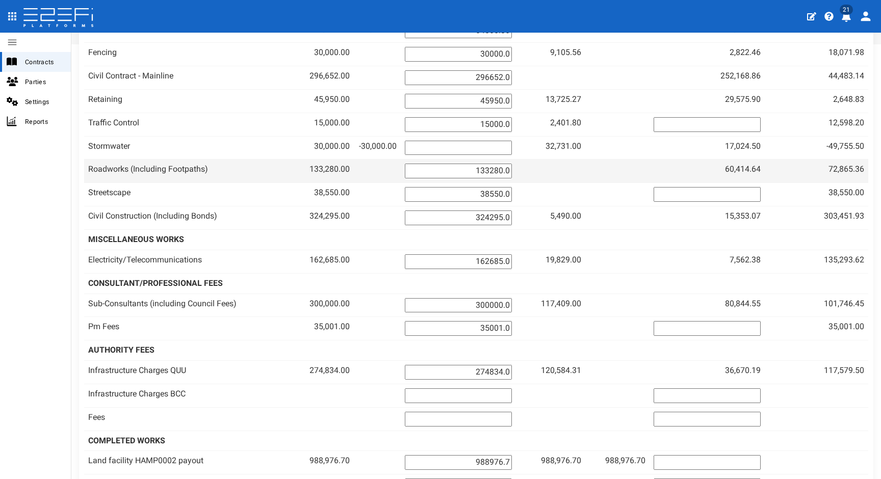
click at [585, 160] on td at bounding box center [550, 171] width 69 height 23
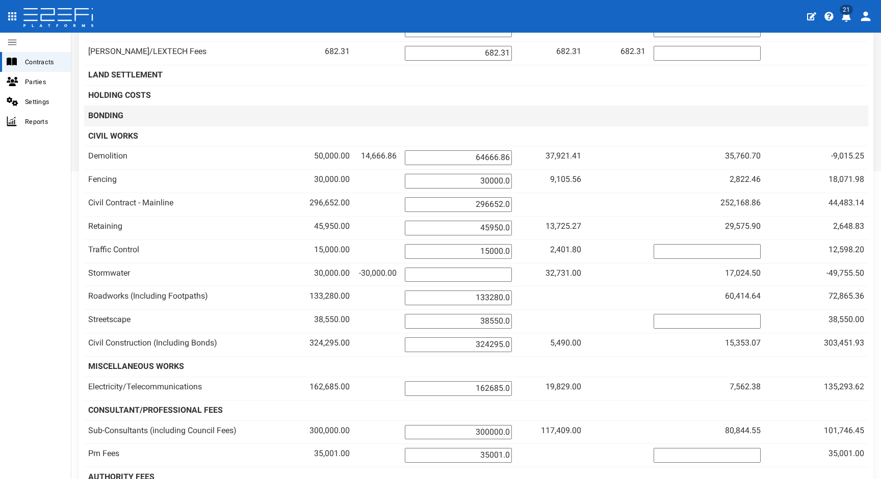
scroll to position [394, 0]
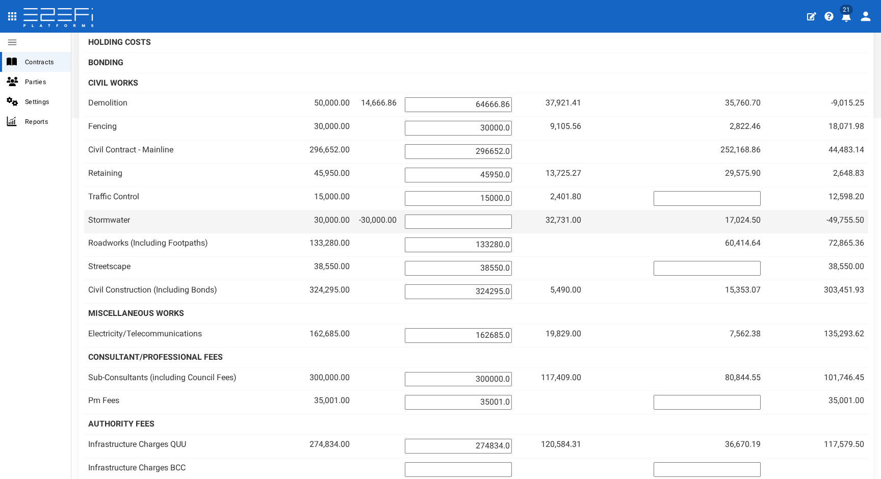
click at [512, 215] on input "number" at bounding box center [458, 222] width 107 height 15
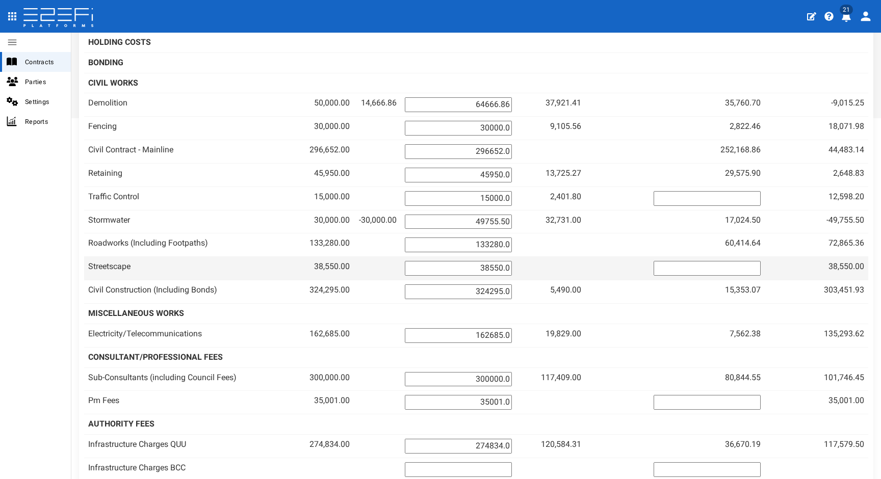
type input "49755.50"
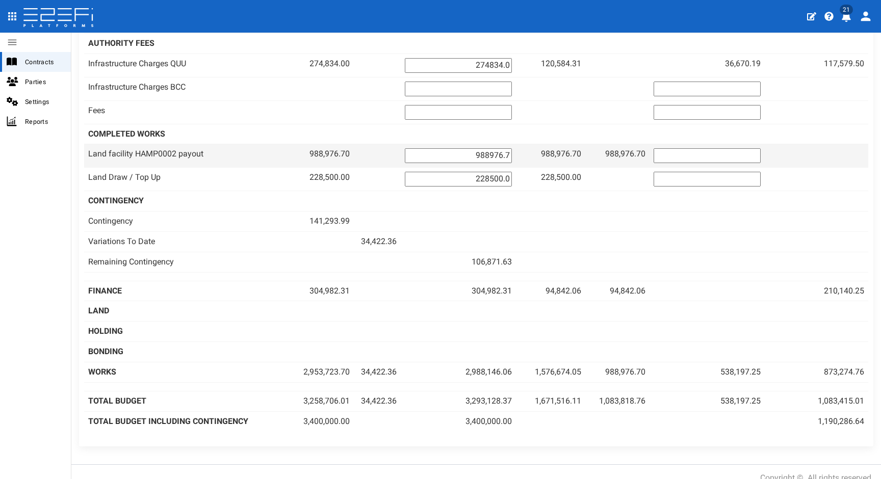
scroll to position [0, 0]
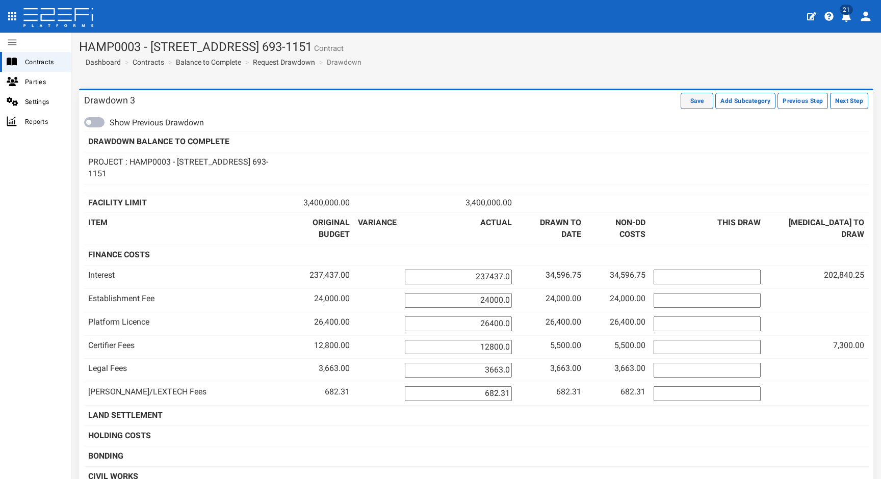
click at [684, 104] on button "Save" at bounding box center [697, 101] width 33 height 16
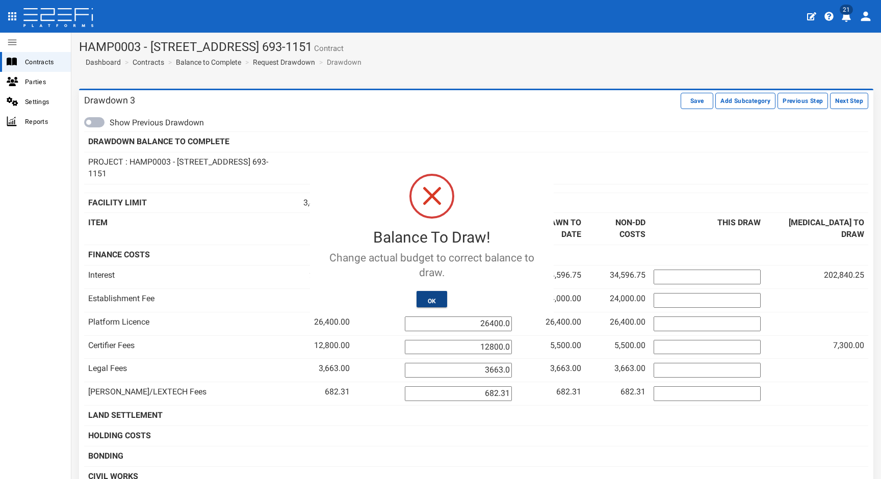
click at [433, 300] on button "OK" at bounding box center [432, 299] width 31 height 16
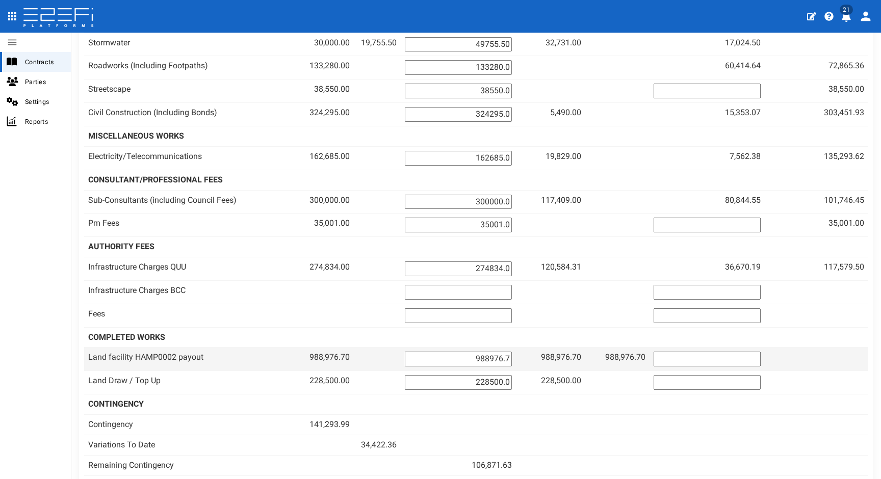
scroll to position [343, 0]
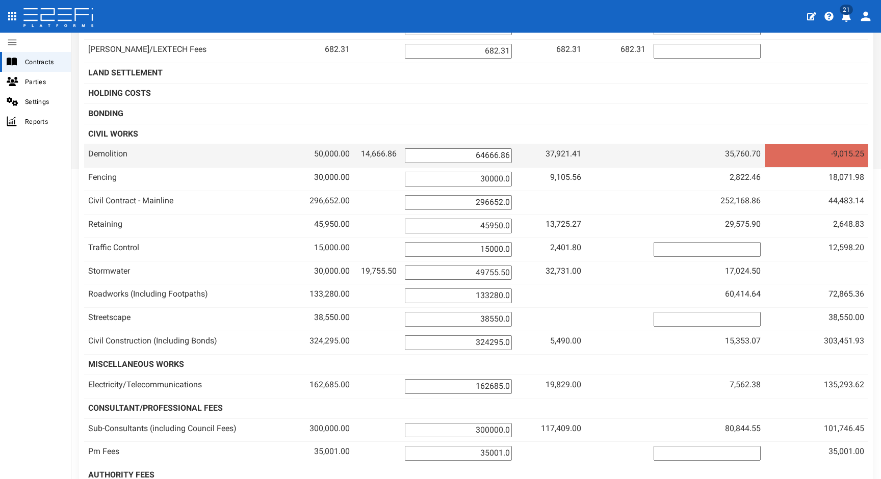
drag, startPoint x: 488, startPoint y: 146, endPoint x: 591, endPoint y: 151, distance: 103.1
click at [591, 151] on tr "Demolition 50,000.00 14,666.86 64666.86 37,921.41" at bounding box center [476, 155] width 784 height 23
drag, startPoint x: 506, startPoint y: 137, endPoint x: 517, endPoint y: 159, distance: 23.9
click at [506, 138] on td at bounding box center [458, 134] width 115 height 20
drag, startPoint x: 527, startPoint y: 149, endPoint x: 601, endPoint y: 156, distance: 74.2
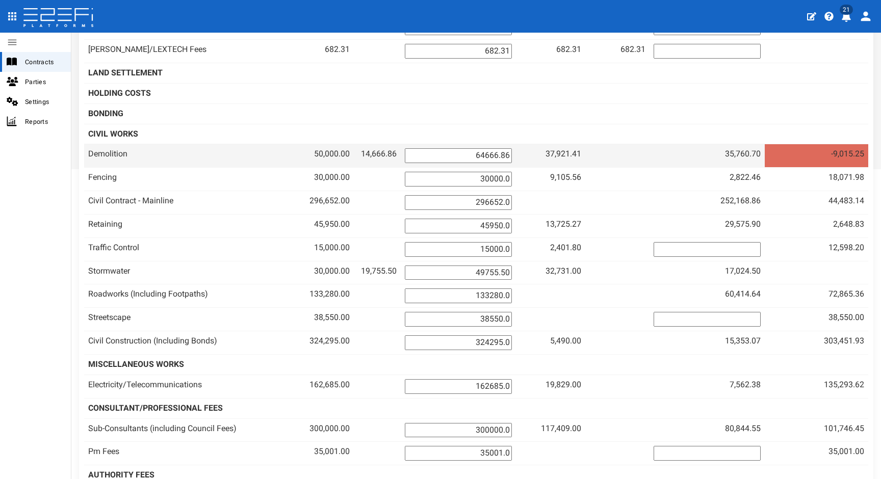
click at [601, 156] on tr "Demolition 50,000.00 14,666.86 64666.86 37,921.41" at bounding box center [476, 155] width 784 height 23
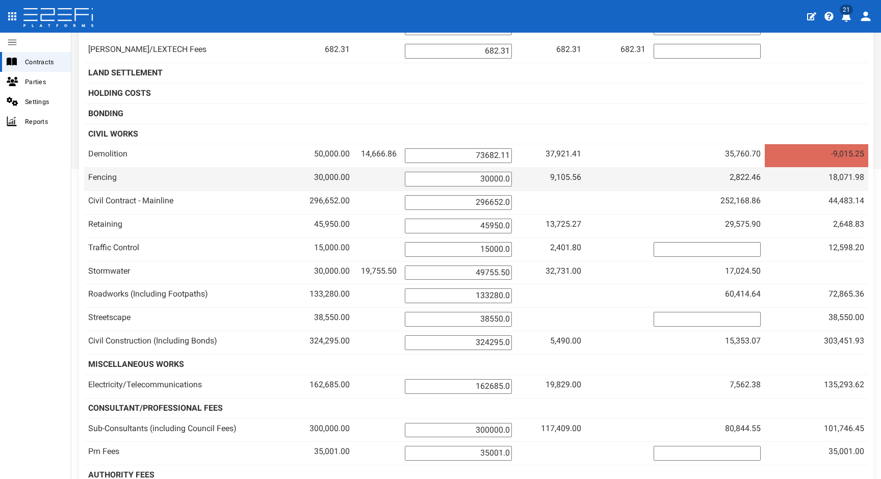
type input "73682.11"
click at [650, 176] on td at bounding box center [617, 179] width 65 height 23
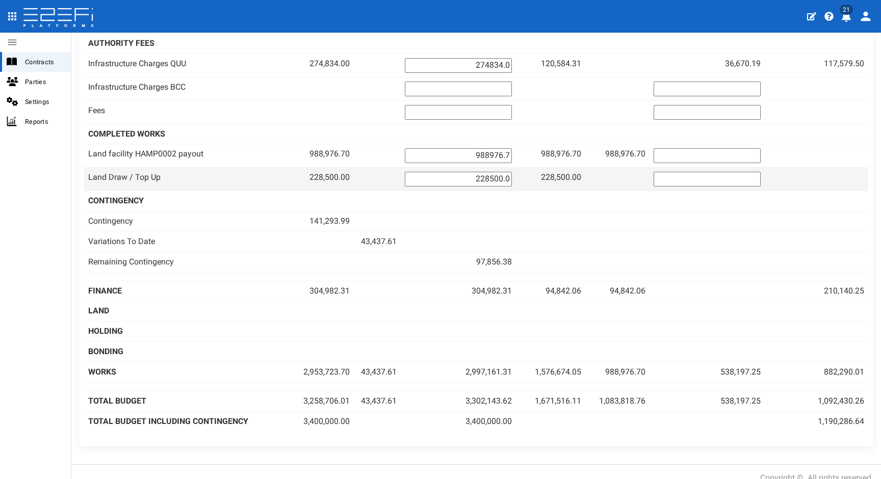
scroll to position [0, 0]
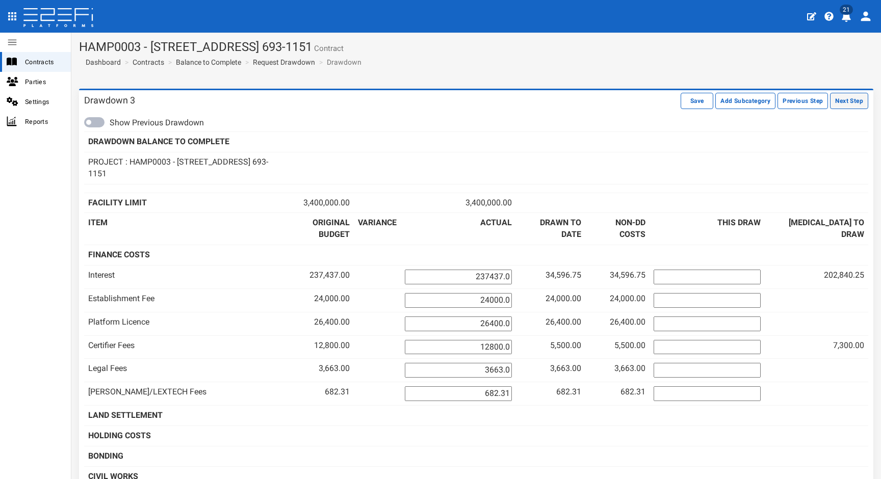
click at [845, 103] on button "Next Step" at bounding box center [849, 101] width 38 height 16
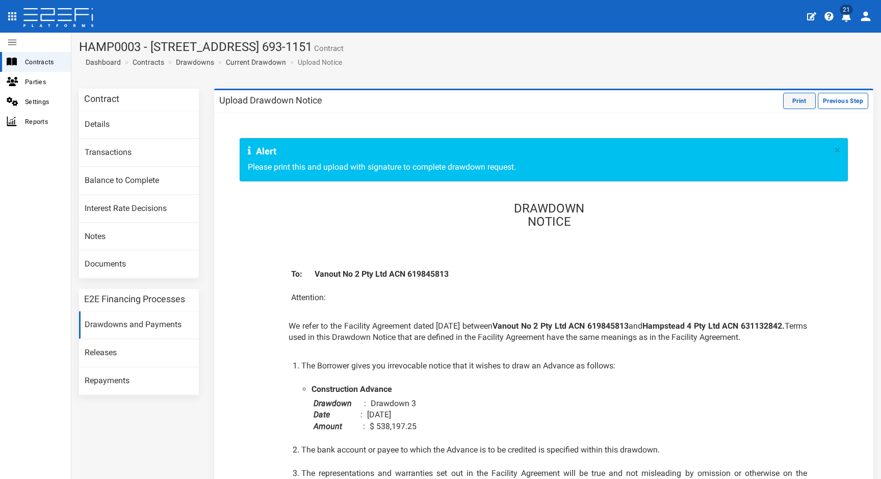
click at [795, 103] on button "Print" at bounding box center [799, 101] width 33 height 16
